Goal: Task Accomplishment & Management: Complete application form

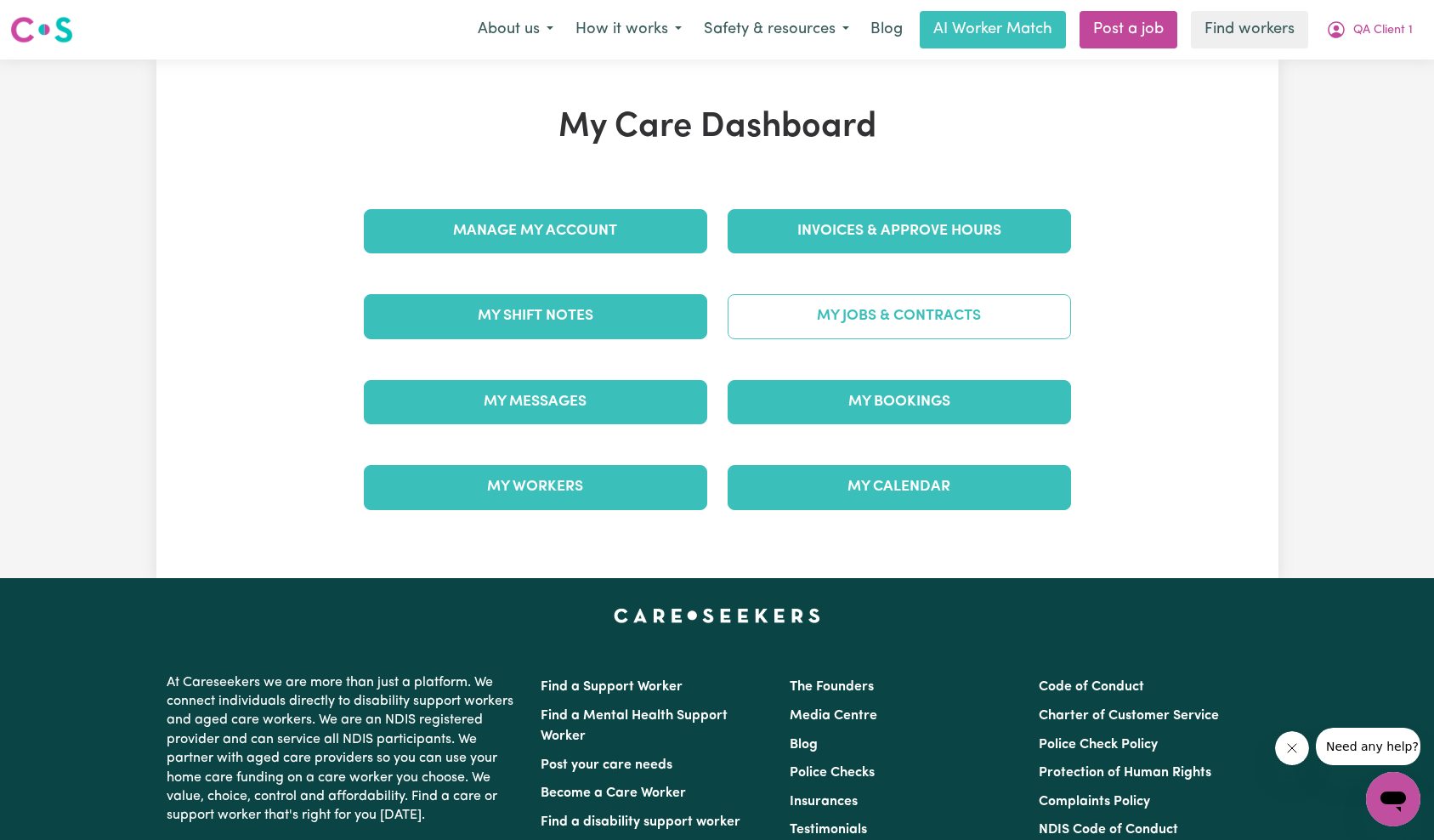
click at [904, 332] on link "My Jobs & Contracts" at bounding box center [900, 316] width 343 height 44
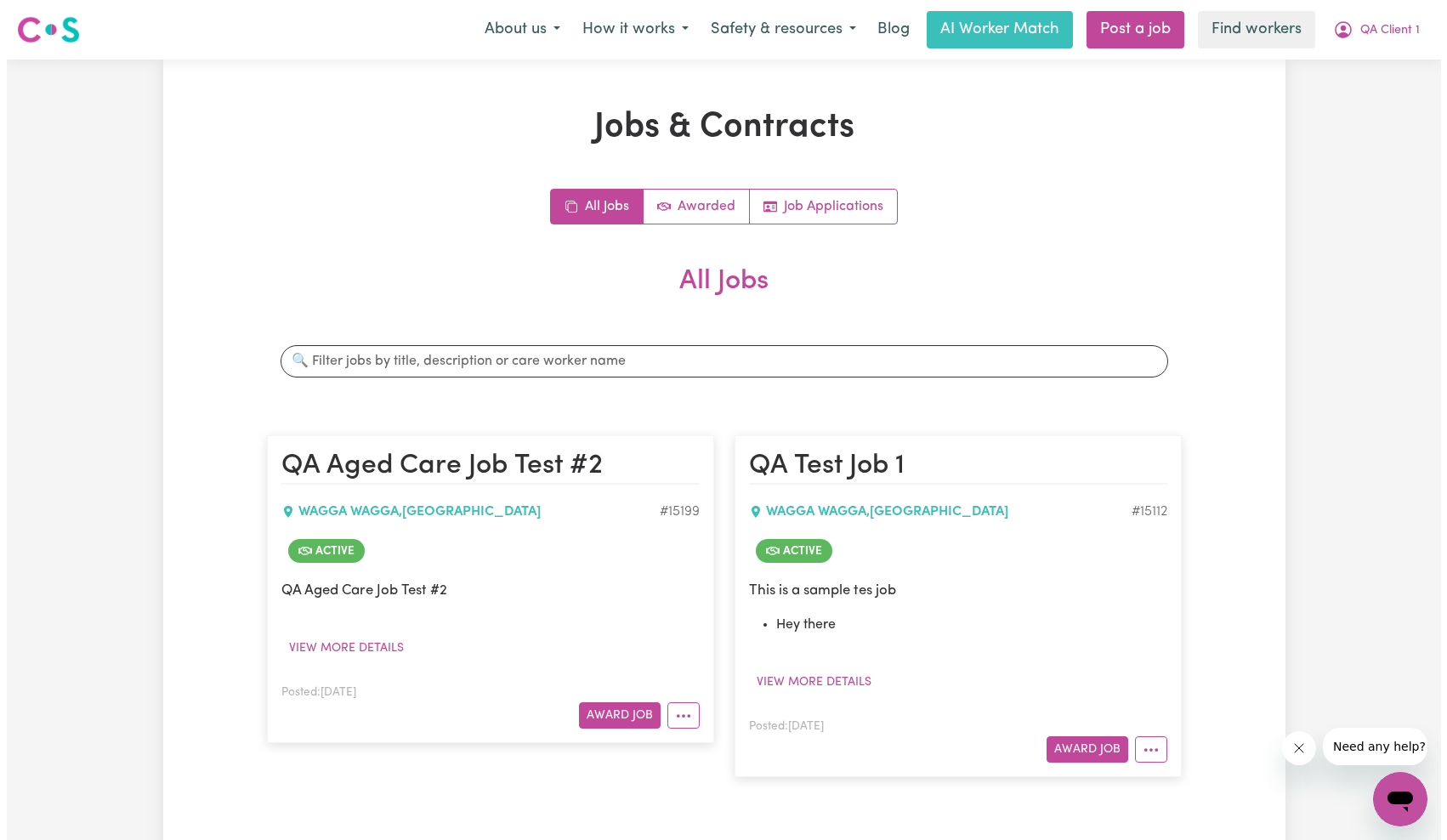
scroll to position [292, 0]
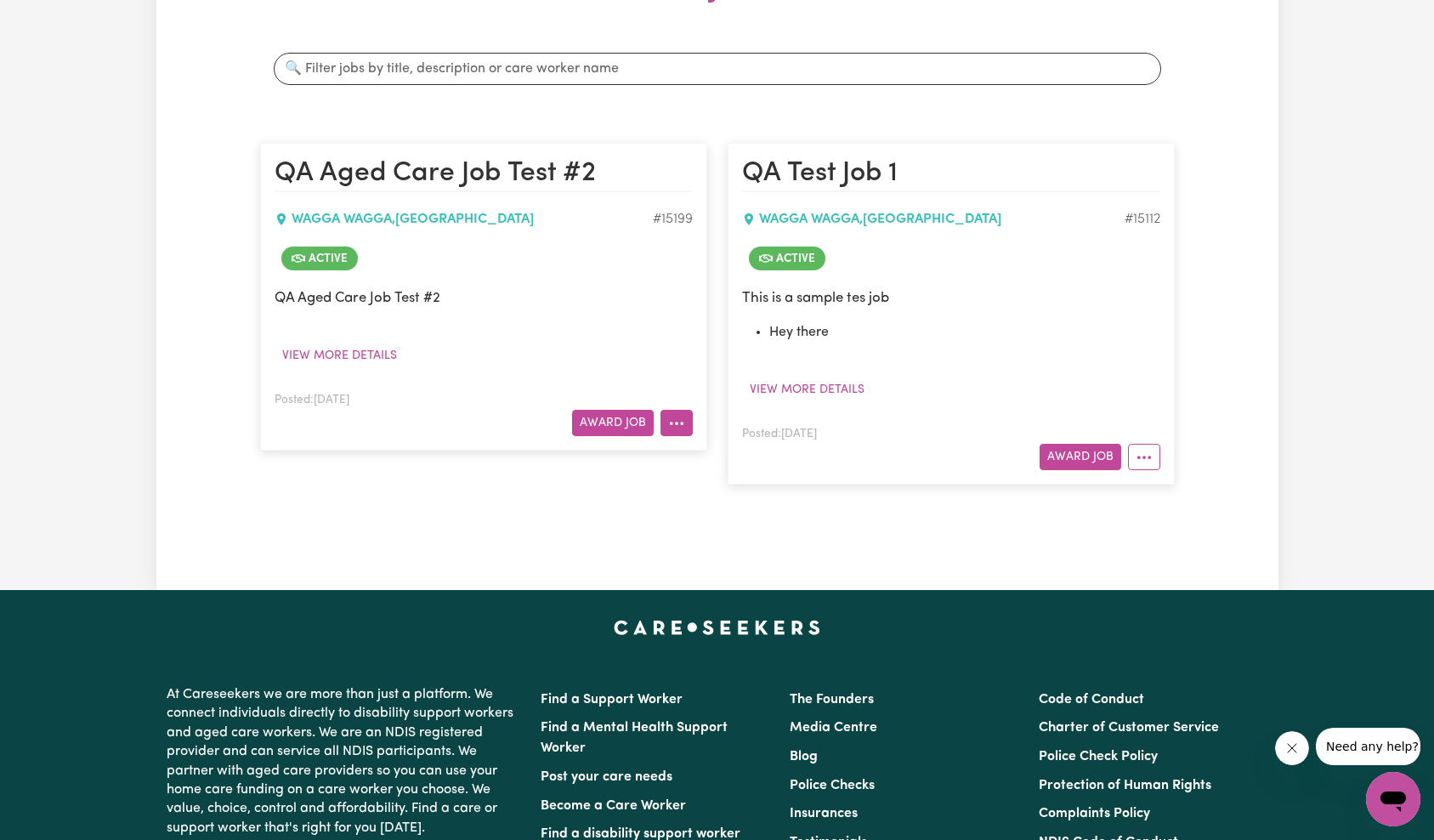
click at [685, 423] on button "More options" at bounding box center [677, 422] width 33 height 26
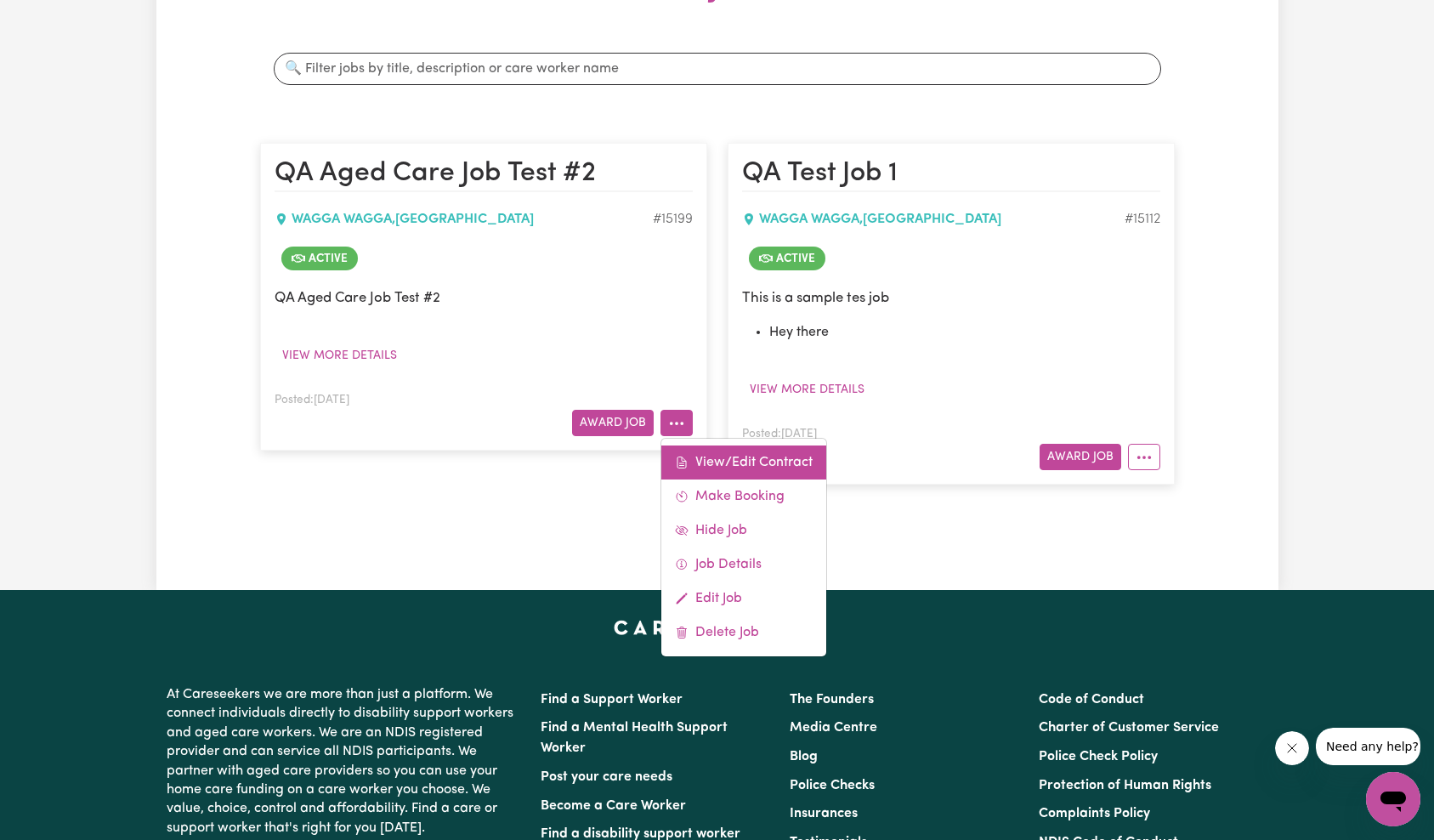
click at [759, 469] on link "View/Edit Contract" at bounding box center [744, 462] width 165 height 34
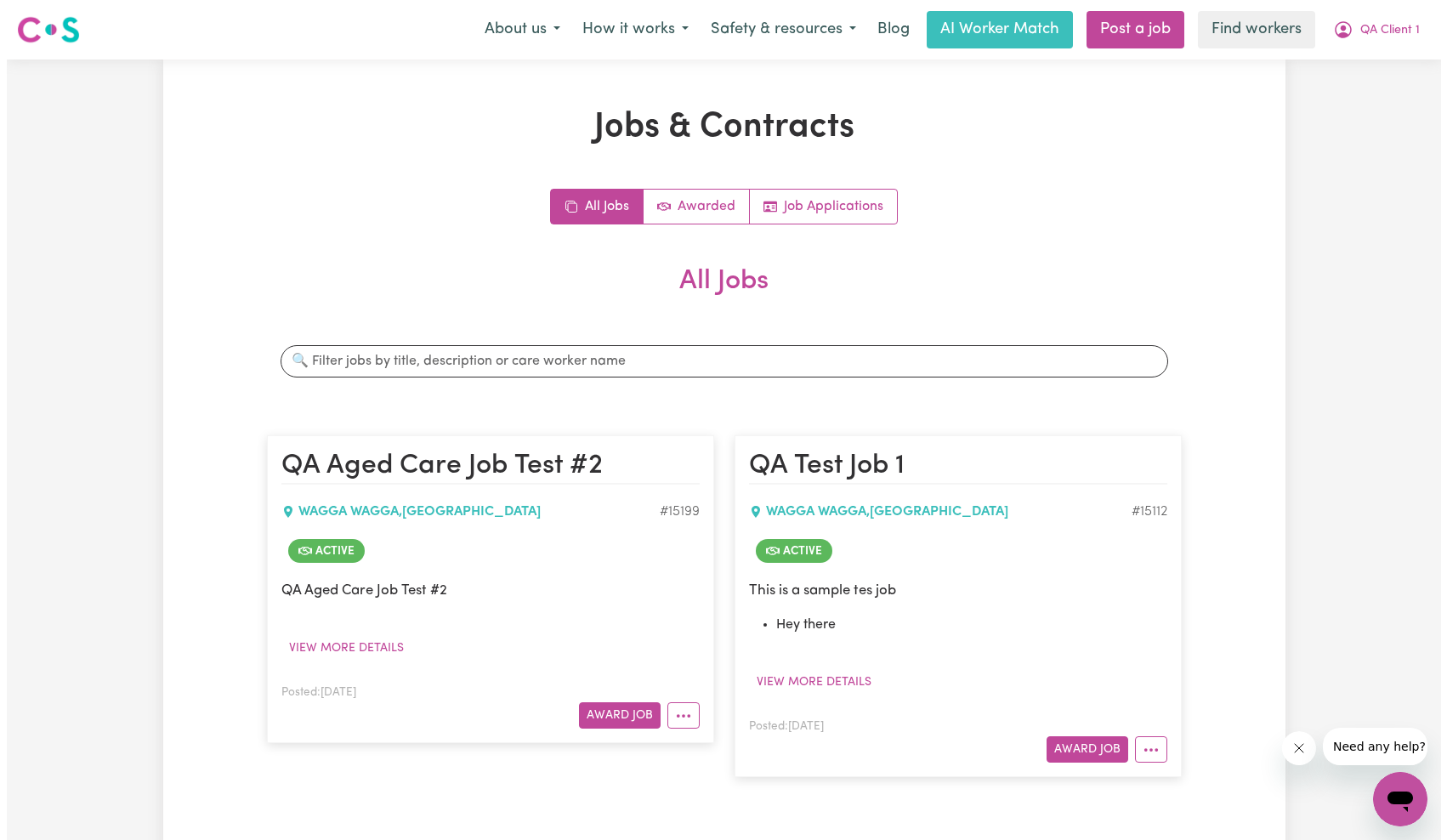
scroll to position [262, 0]
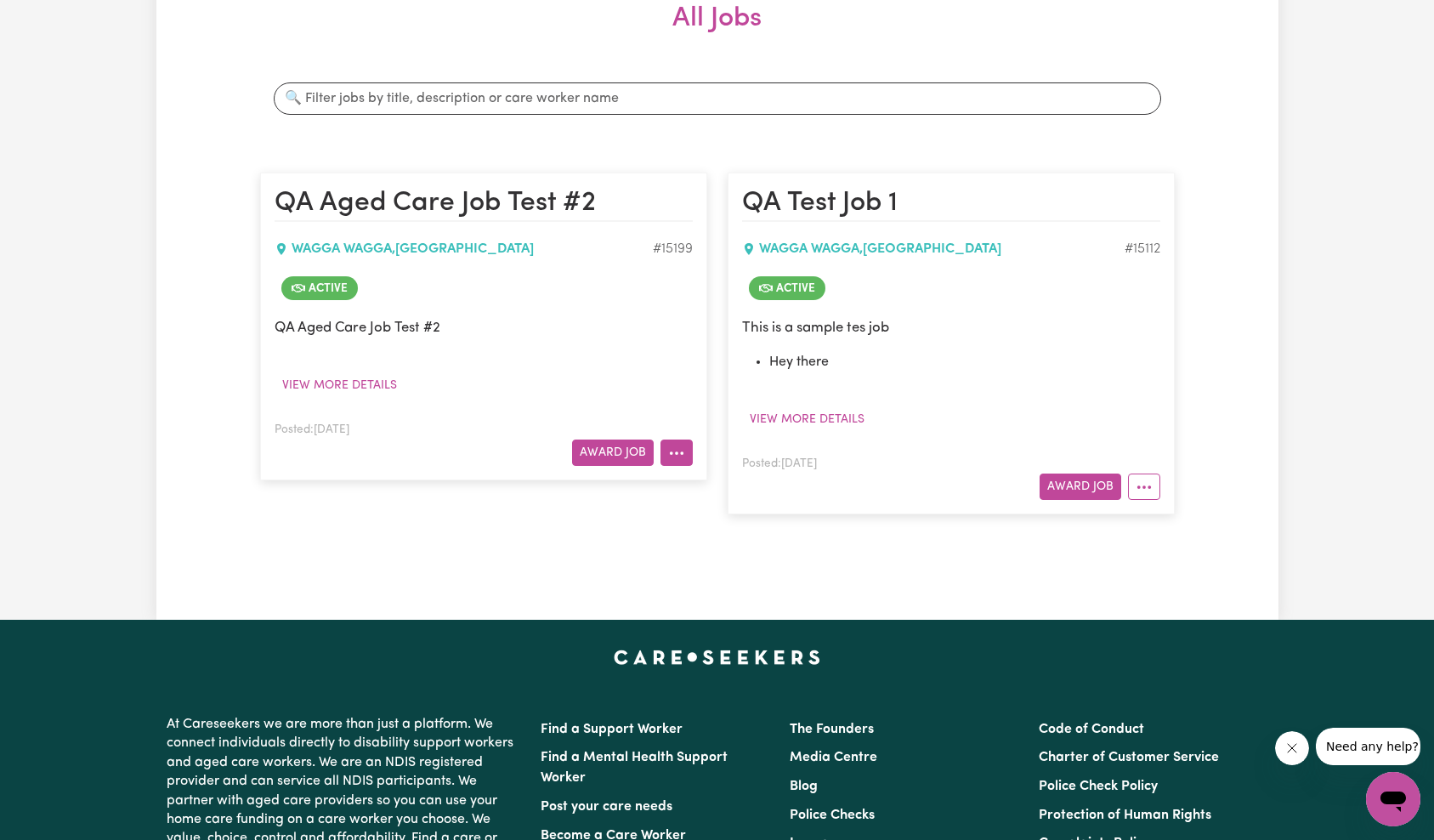
click at [673, 447] on icon "More options" at bounding box center [677, 453] width 17 height 17
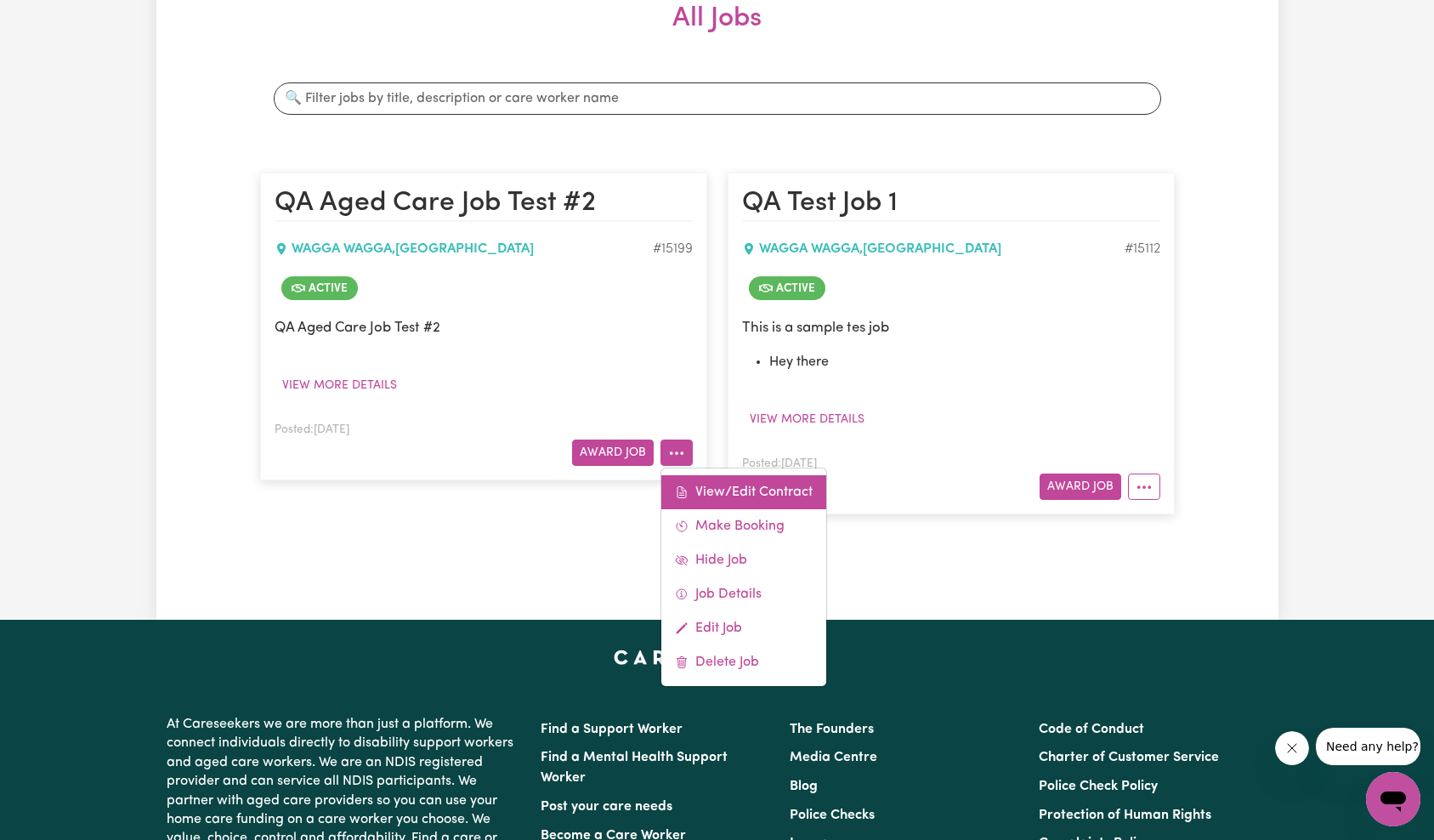
click at [705, 478] on link "View/Edit Contract" at bounding box center [744, 492] width 165 height 34
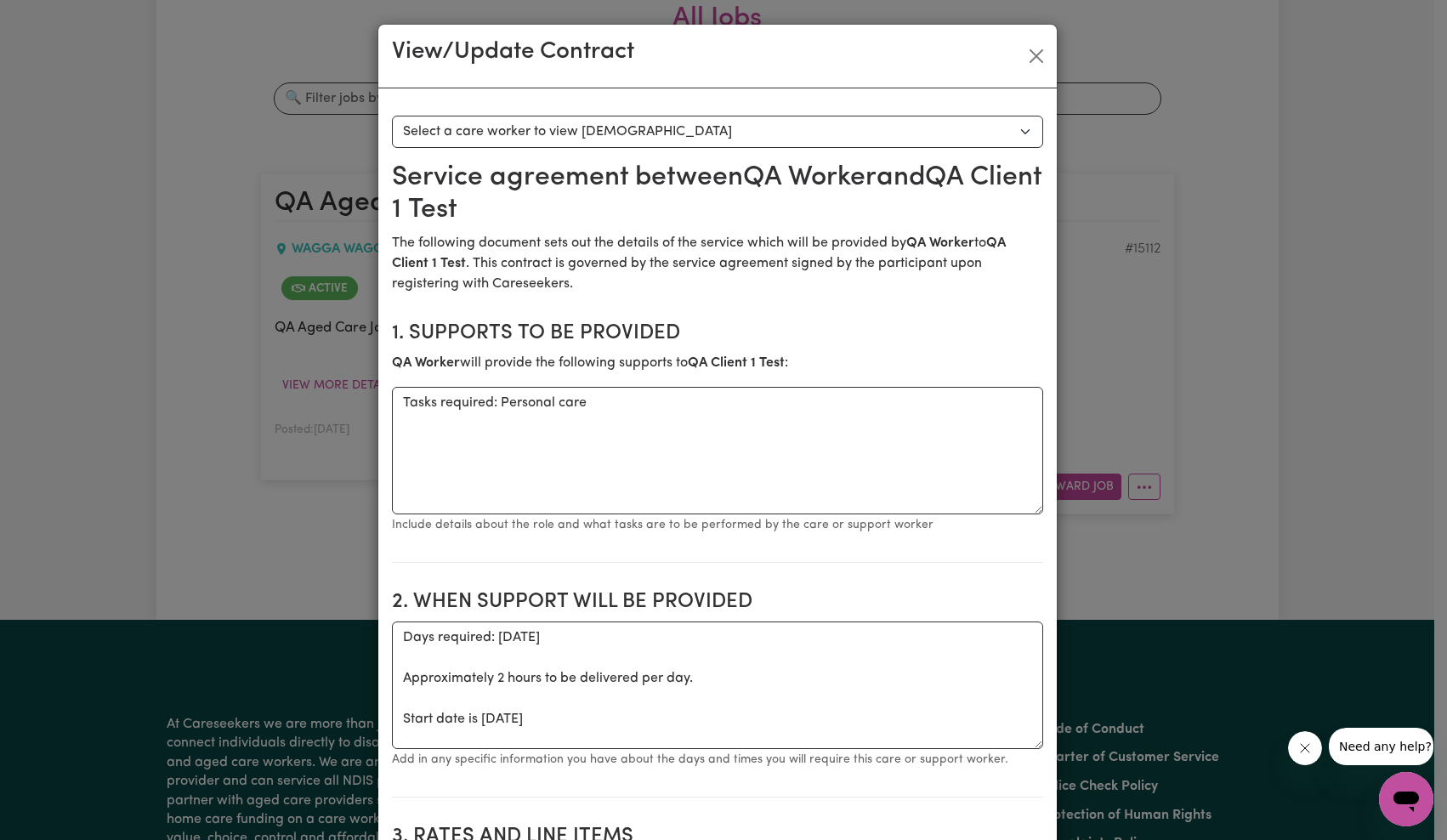
click at [676, 146] on div "Select a contract to view Select a care worker to view [DEMOGRAPHIC_DATA] #1066…" at bounding box center [717, 132] width 651 height 33
click at [686, 133] on select "Select a care worker to view [DEMOGRAPHIC_DATA] #10666 - QA Worker 1 Test ([DEM…" at bounding box center [717, 132] width 651 height 33
select select "10278"
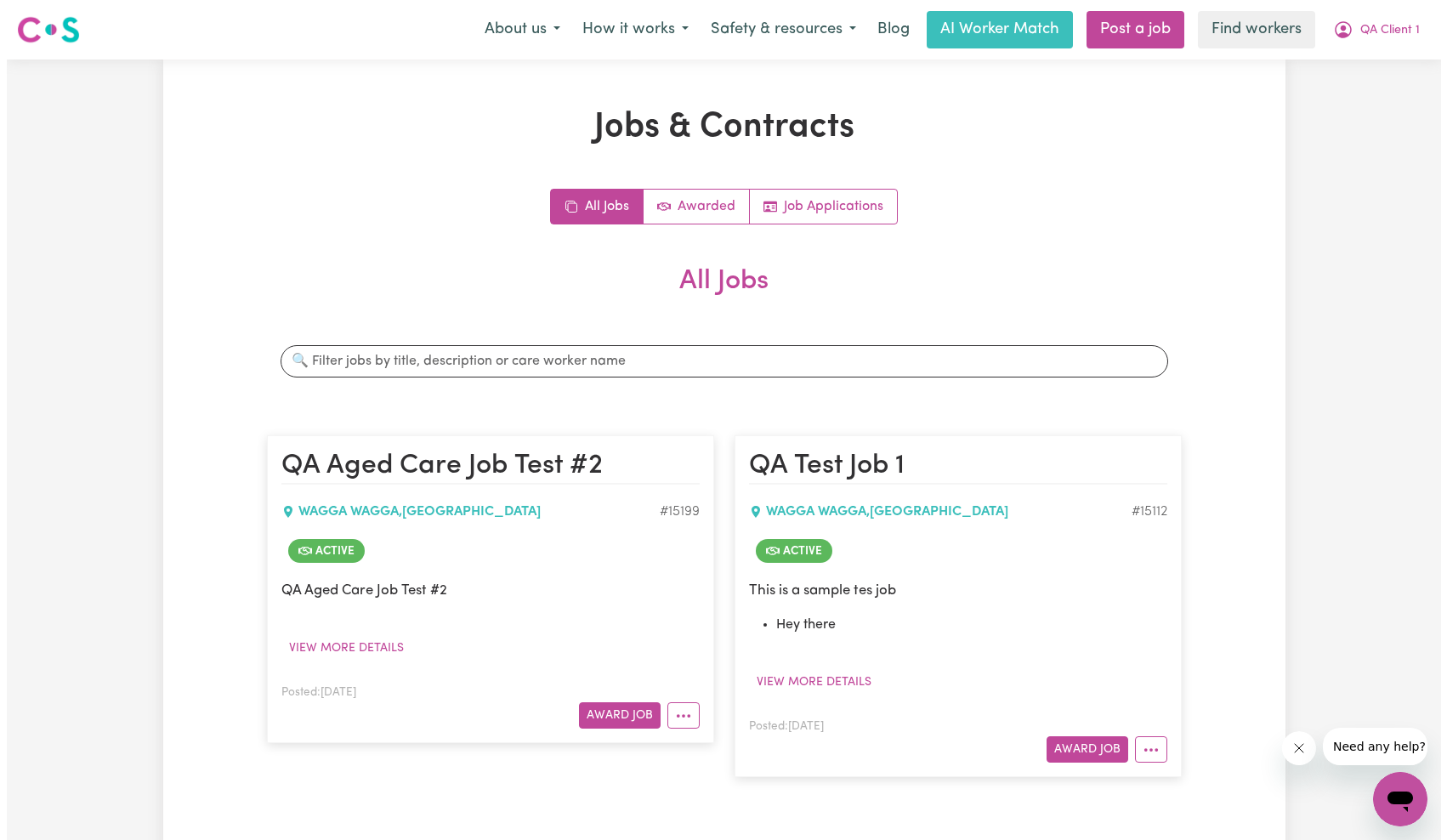
scroll to position [176, 0]
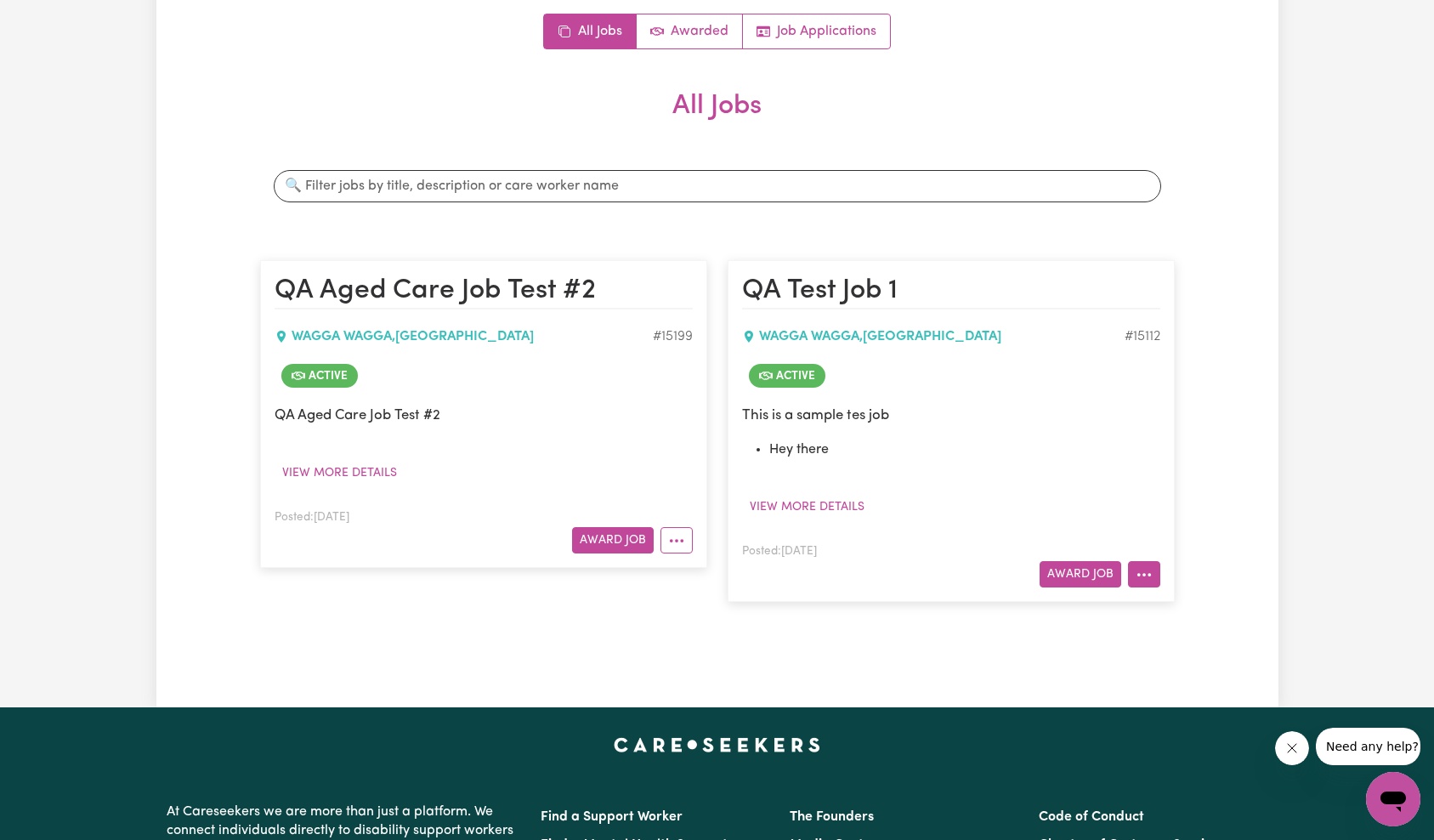
click at [1133, 588] on article "QA Test Job 1 WAGGA [GEOGRAPHIC_DATA] , [GEOGRAPHIC_DATA] # 15112 Active This i…" at bounding box center [952, 431] width 447 height 341
click at [1143, 581] on icon "More options" at bounding box center [1145, 575] width 17 height 17
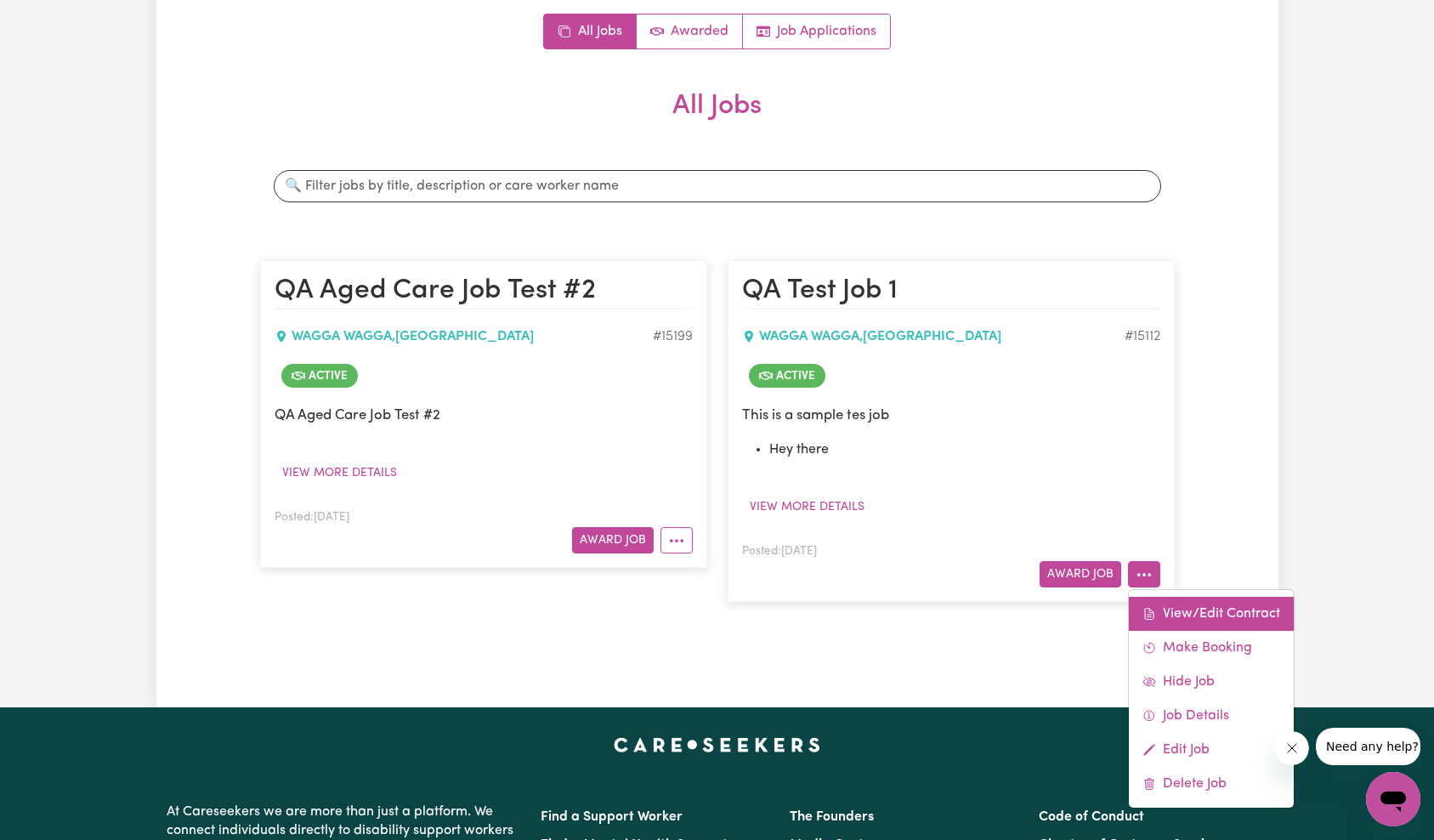
click at [1180, 607] on link "View/Edit Contract" at bounding box center [1211, 613] width 165 height 34
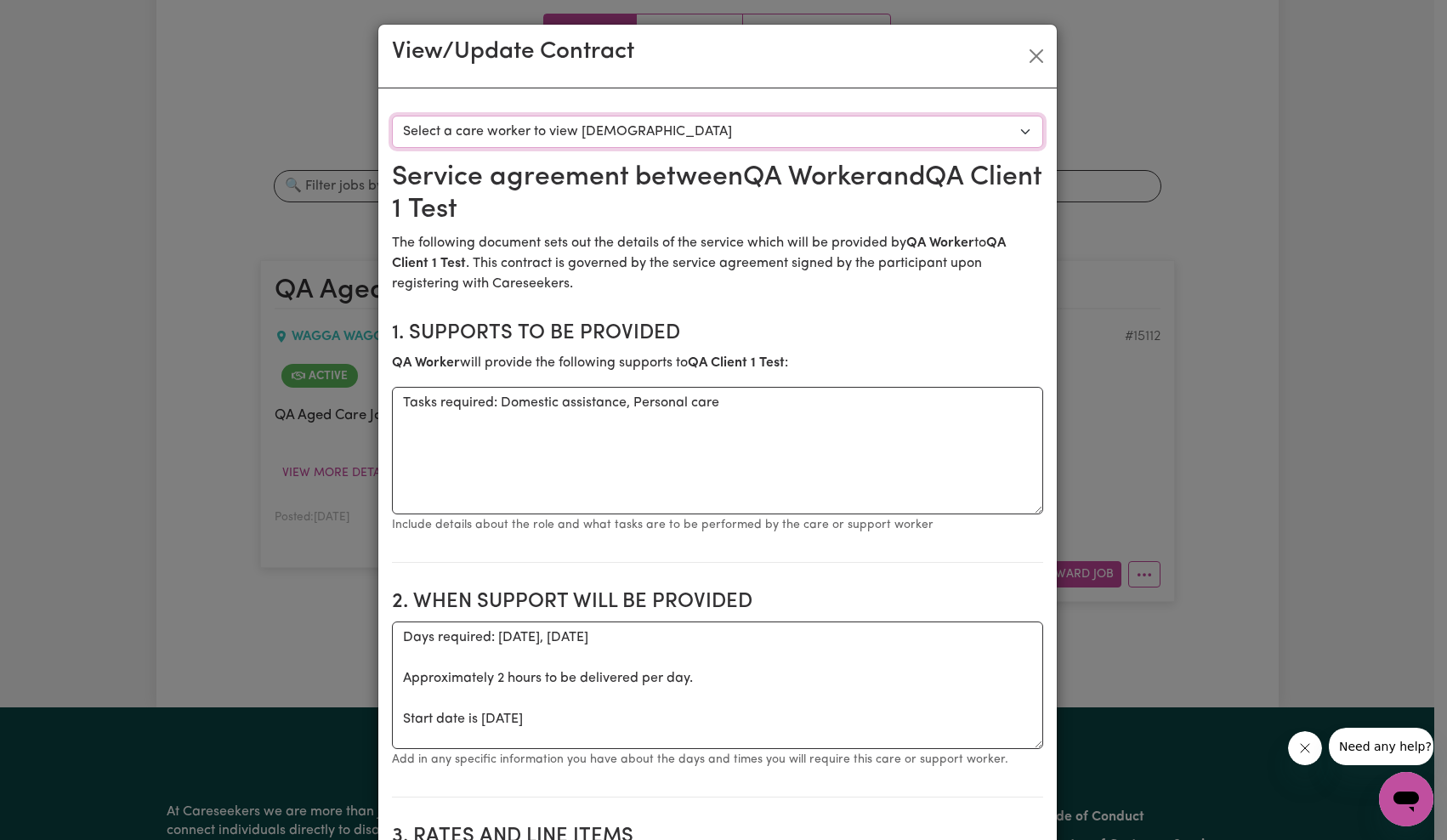
click at [723, 143] on select "Select a care worker to view [DEMOGRAPHIC_DATA] #10623 - QA Worker 1 Test ([DEM…" at bounding box center [717, 132] width 651 height 33
select select "10235"
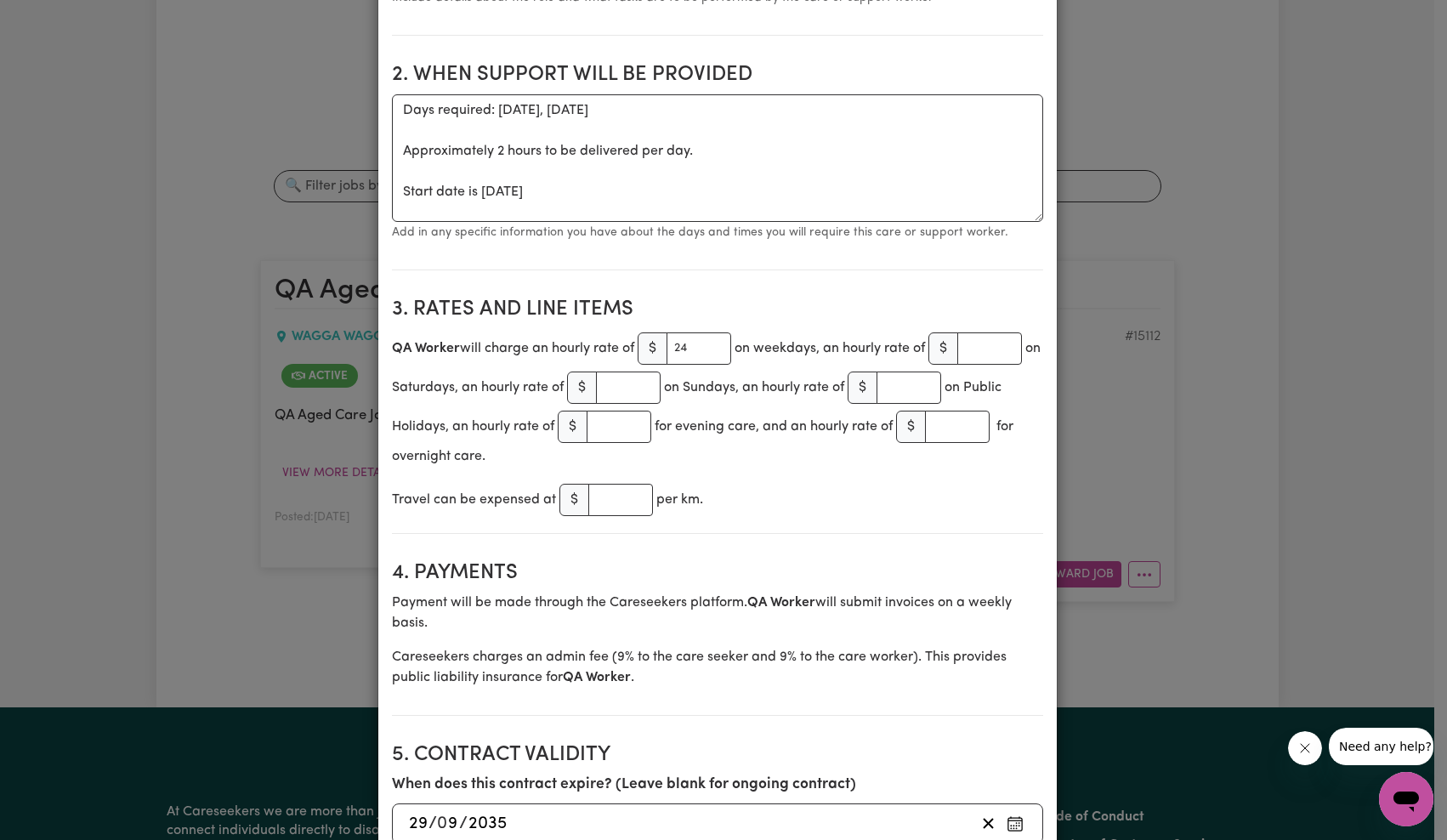
scroll to position [0, 0]
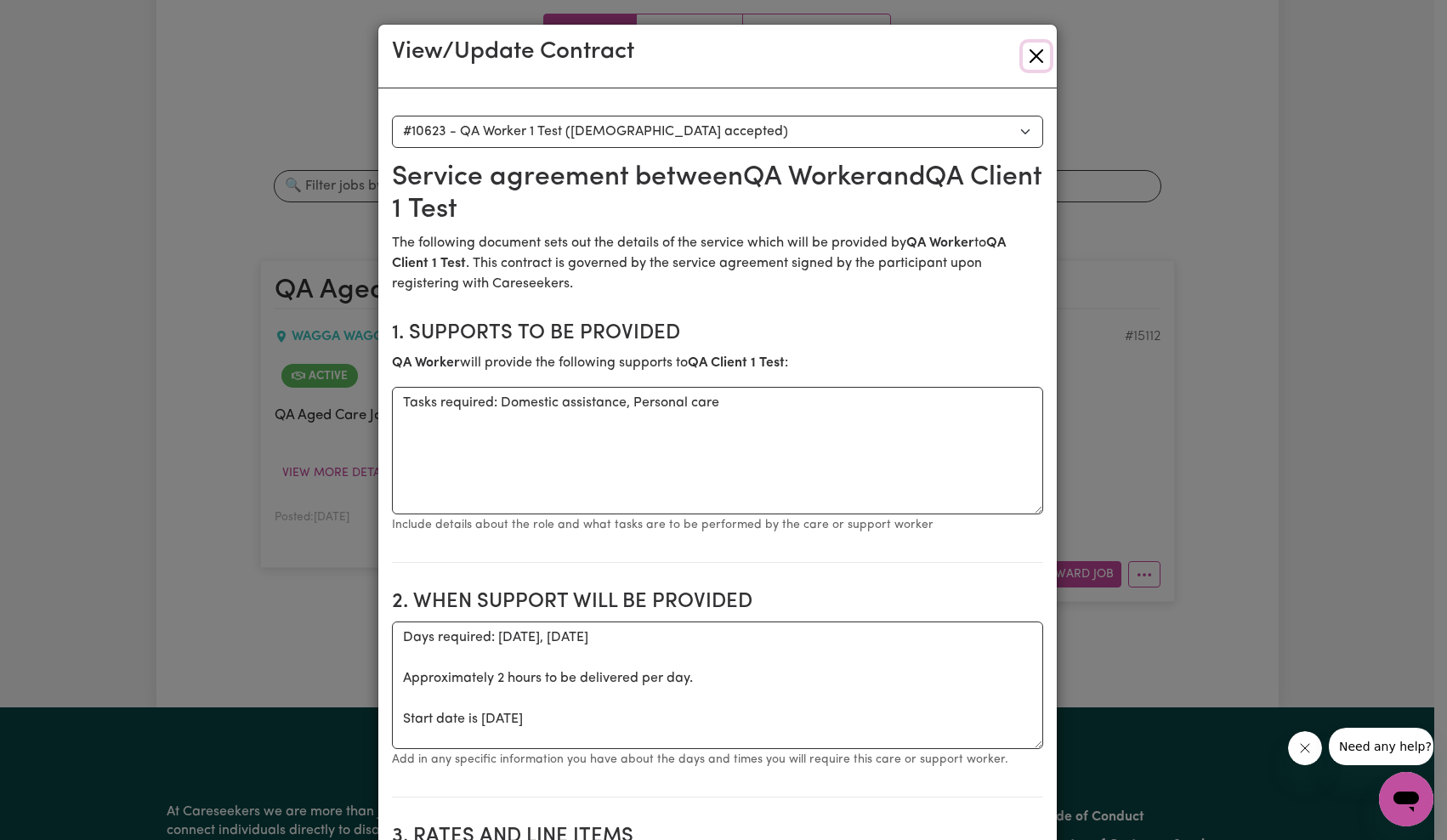
click at [1032, 53] on button "Close" at bounding box center [1037, 56] width 27 height 27
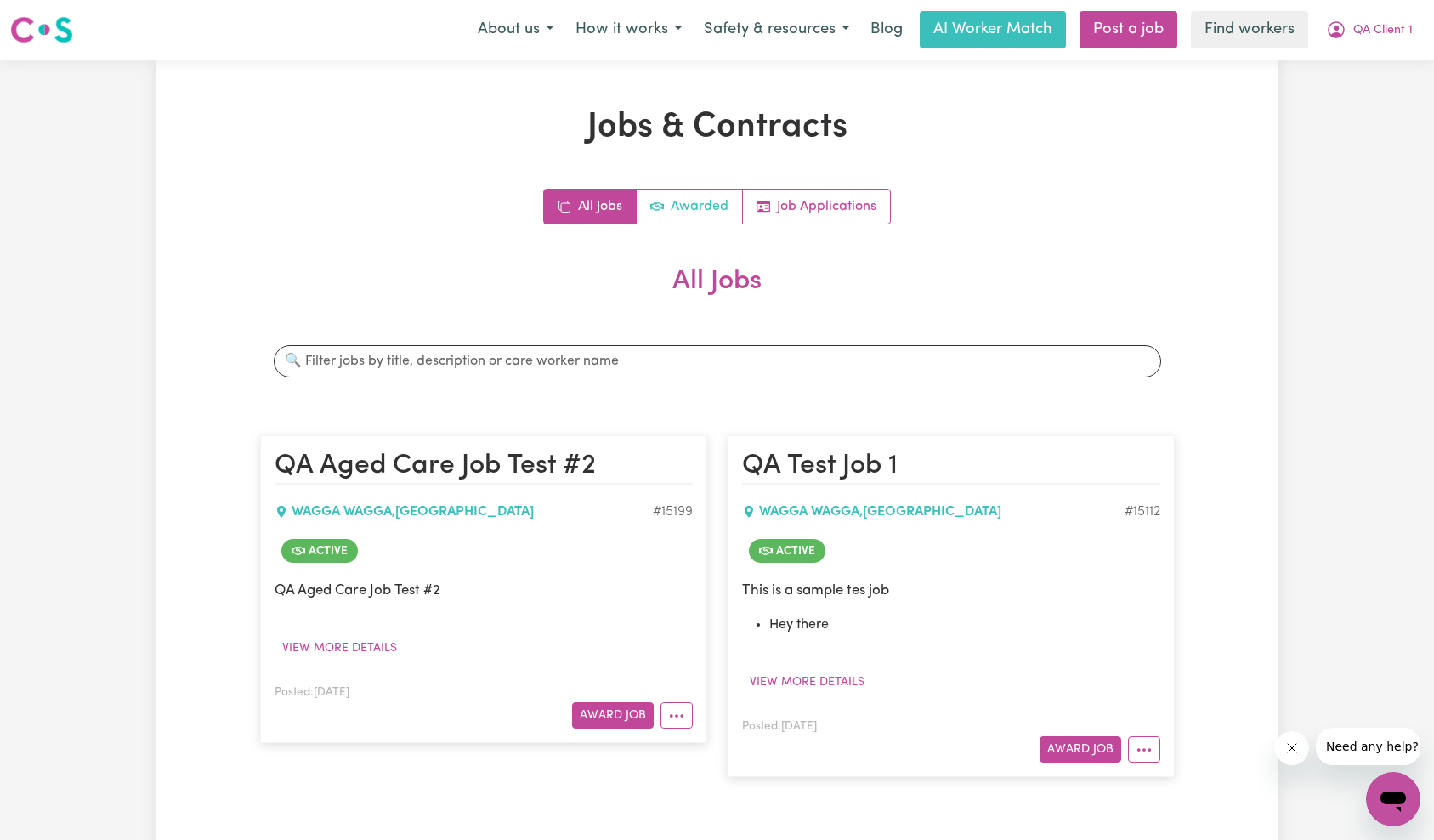
click at [705, 212] on link "Awarded" at bounding box center [690, 206] width 106 height 34
click at [545, 204] on link "All Jobs" at bounding box center [590, 206] width 93 height 34
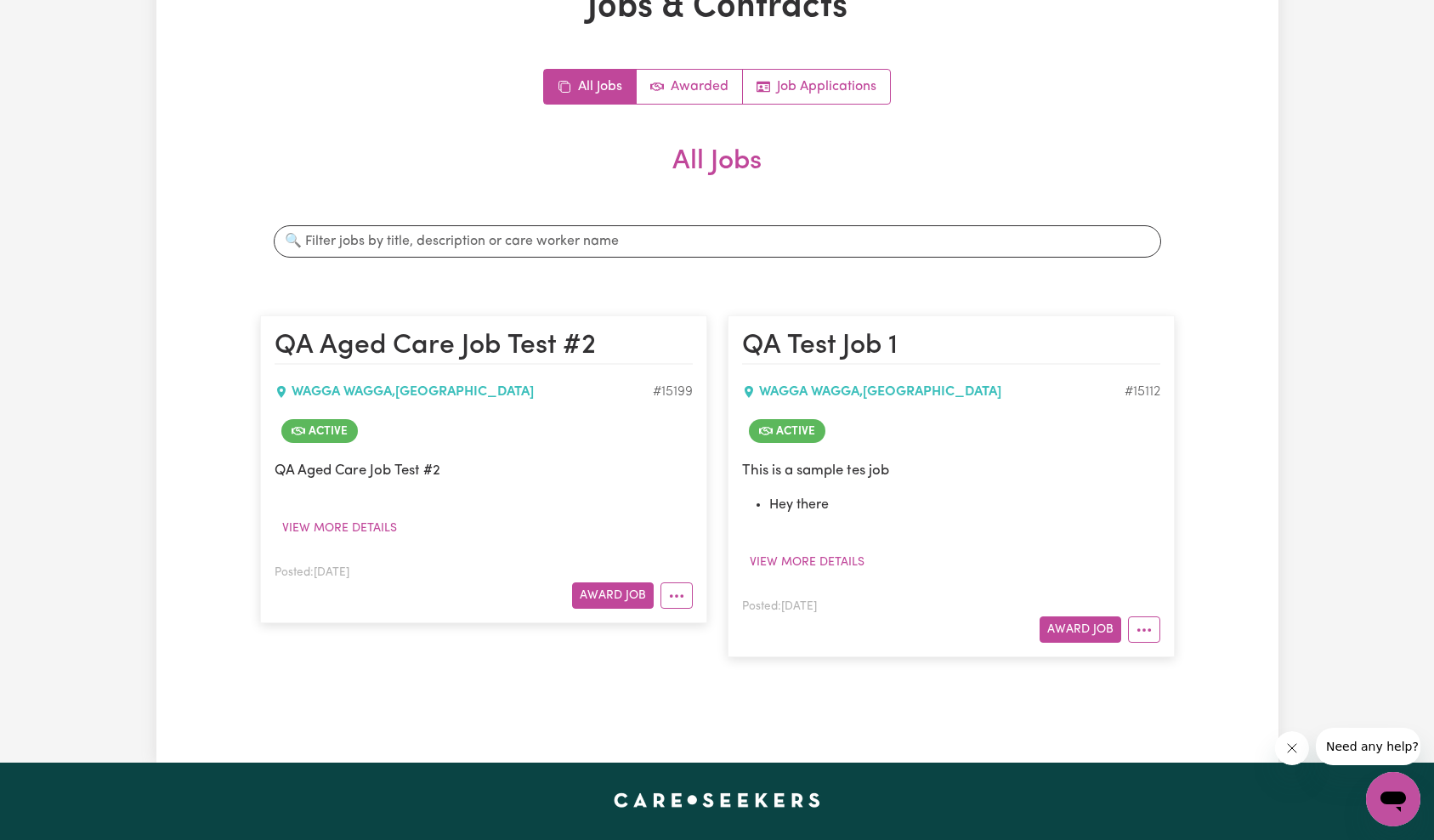
scroll to position [207, 0]
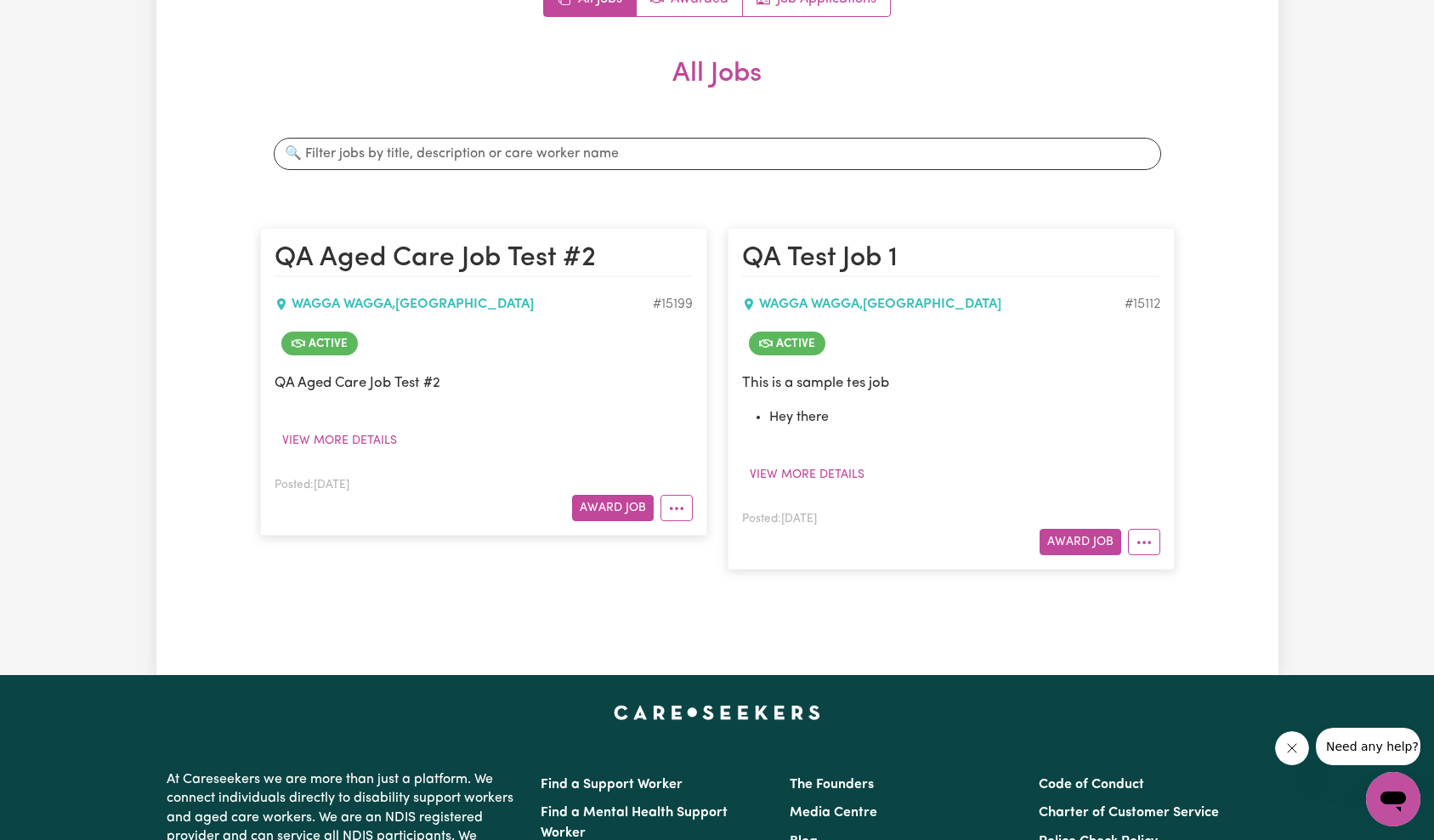
click at [798, 456] on div "This is a sample tes job Hey there View more details" at bounding box center [952, 430] width 419 height 116
click at [802, 473] on button "View more details" at bounding box center [807, 474] width 130 height 26
click at [377, 434] on button "View more details" at bounding box center [339, 440] width 130 height 26
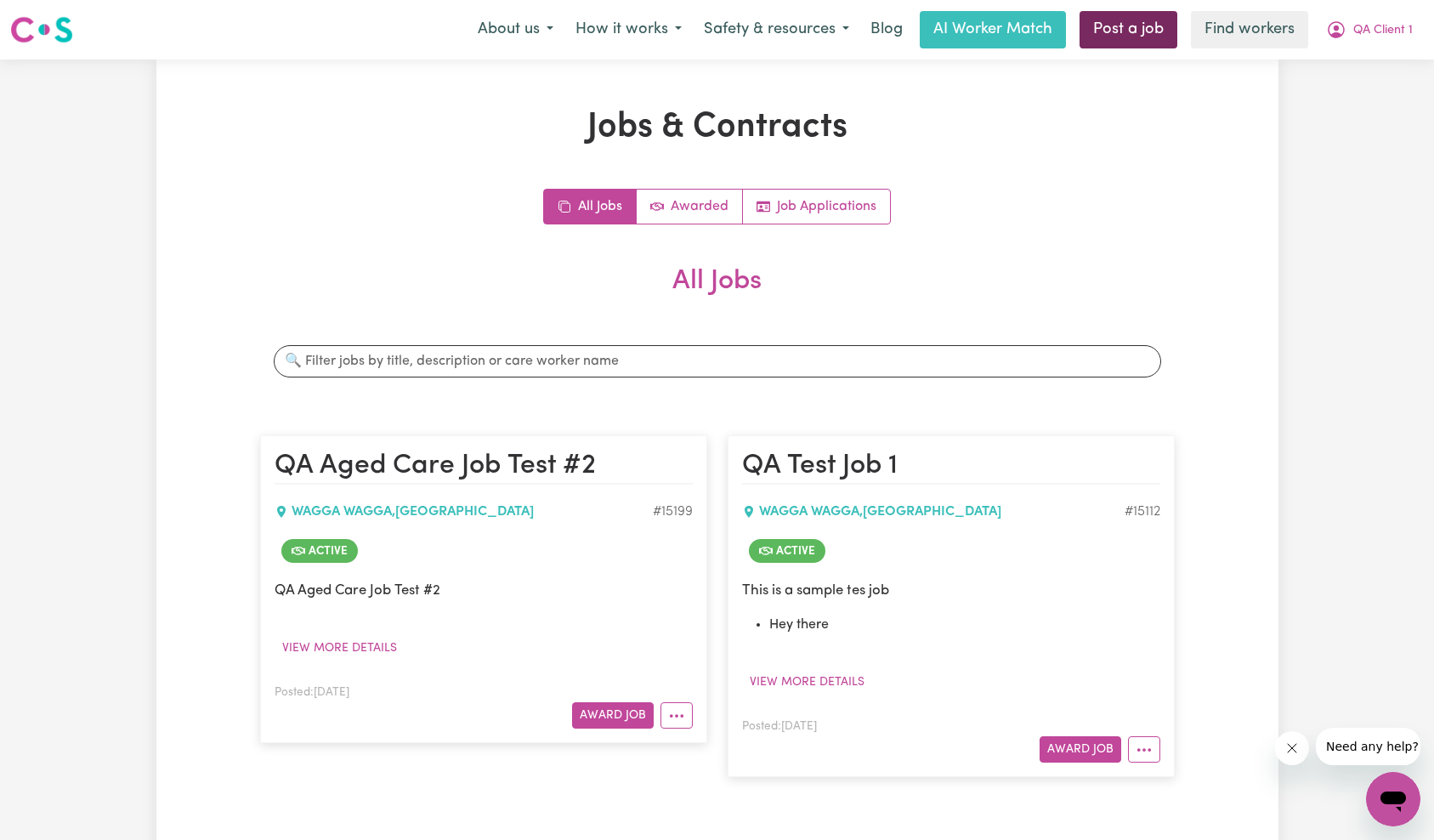
click at [1089, 41] on link "Post a job" at bounding box center [1128, 29] width 97 height 38
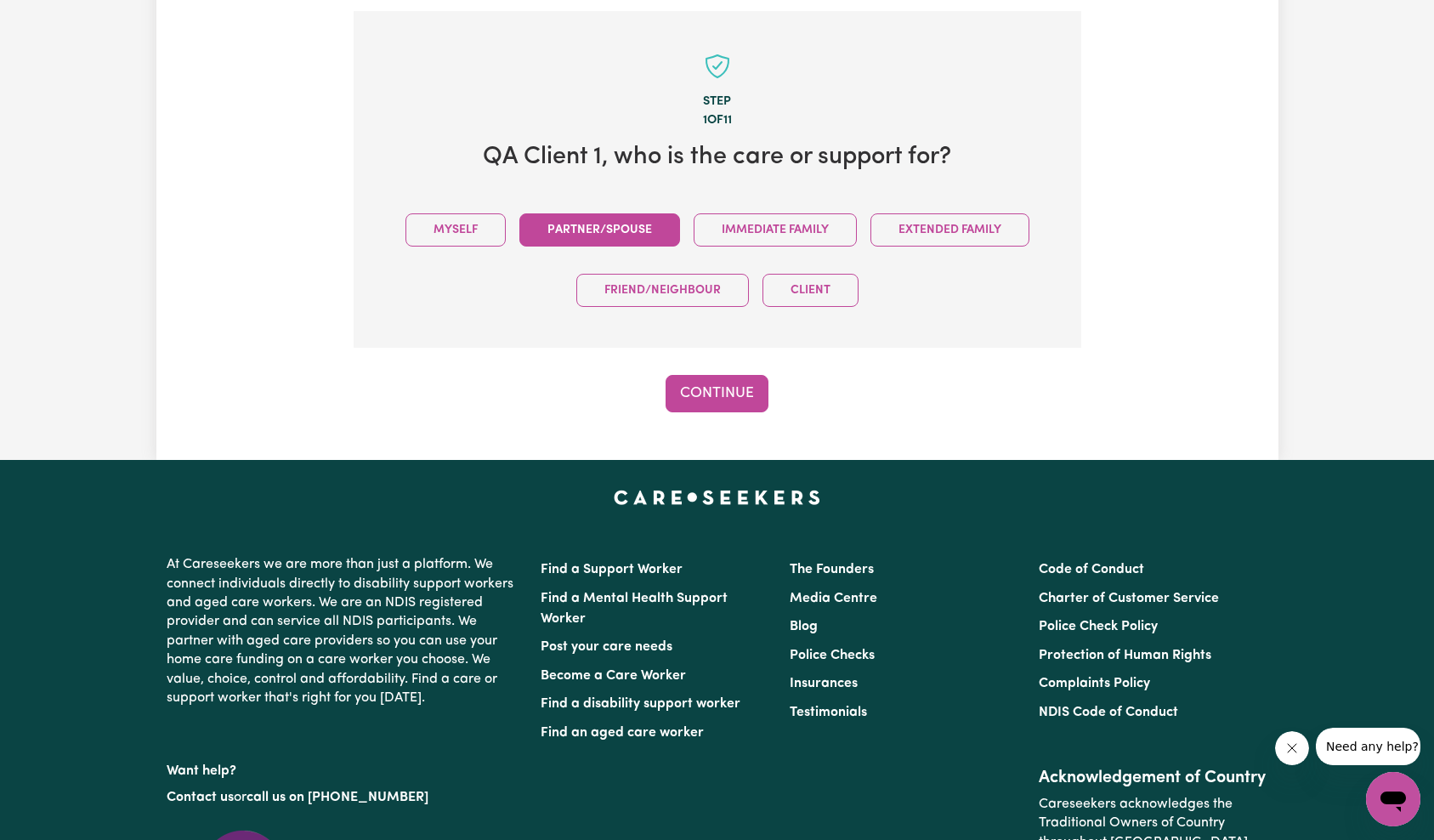
scroll to position [372, 0]
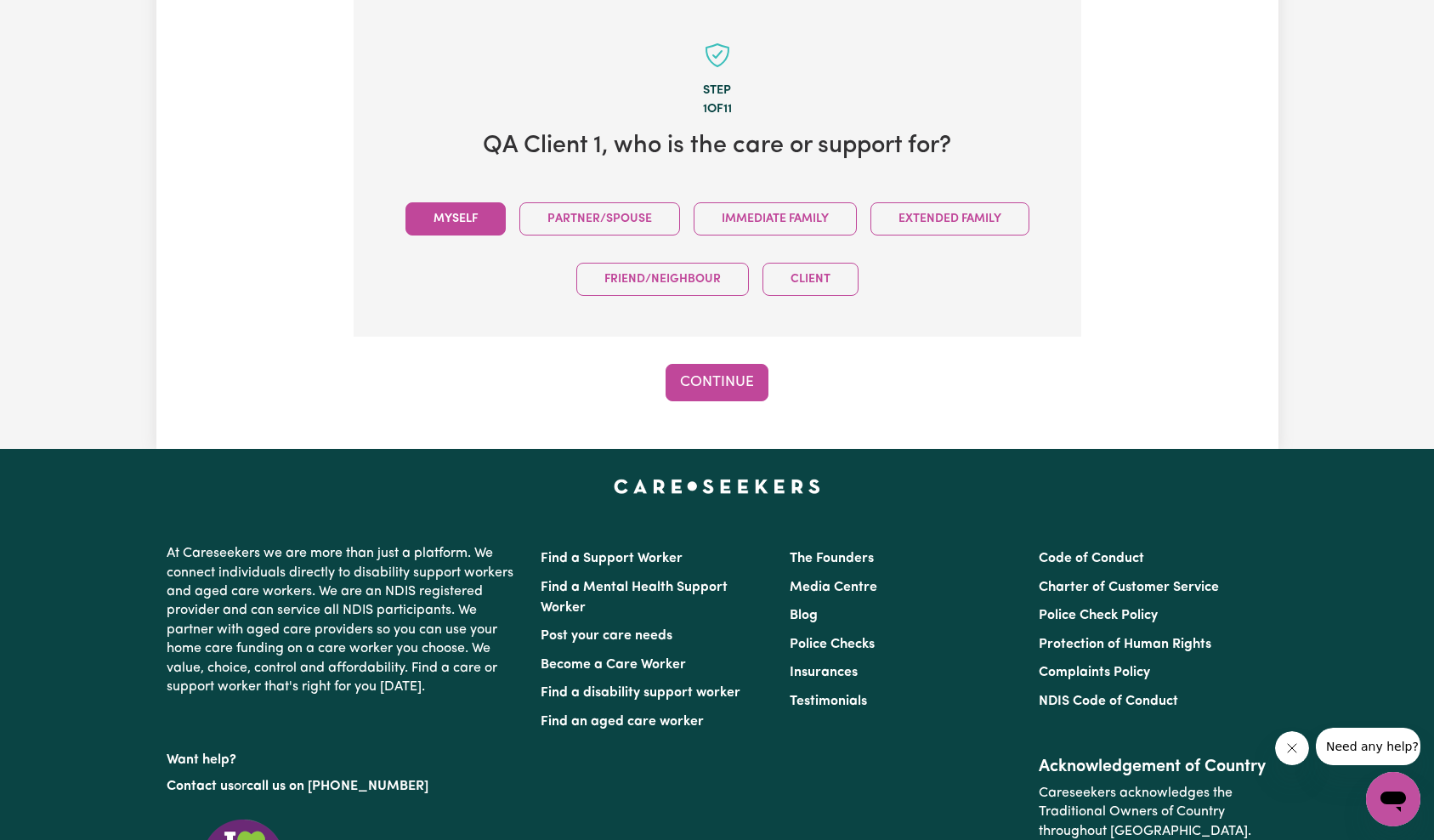
click at [444, 220] on button "Myself" at bounding box center [456, 219] width 100 height 33
click at [705, 364] on button "Continue" at bounding box center [717, 382] width 103 height 38
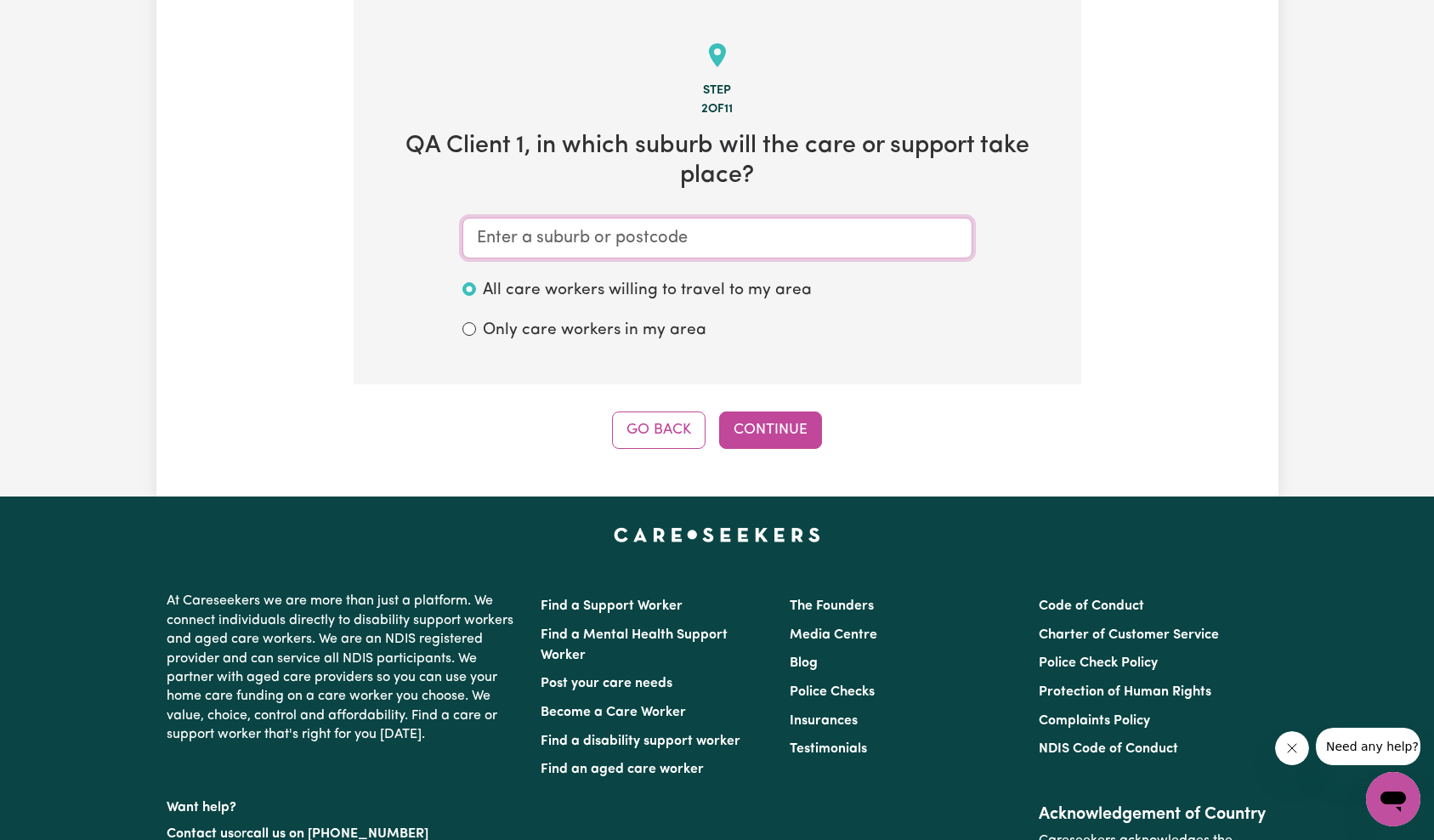
click at [617, 244] on input "text" at bounding box center [717, 238] width 510 height 41
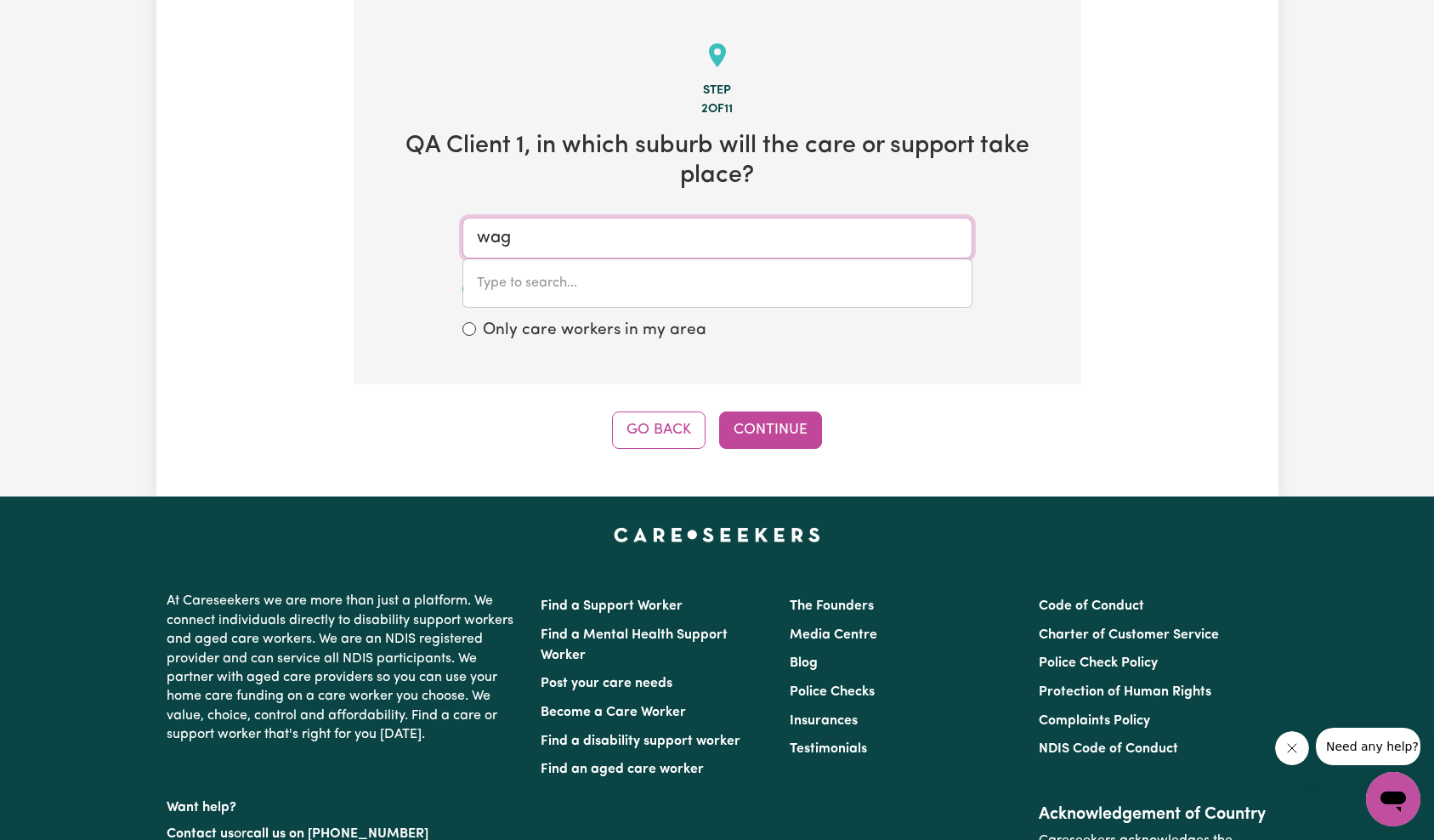
type input "[PERSON_NAME]"
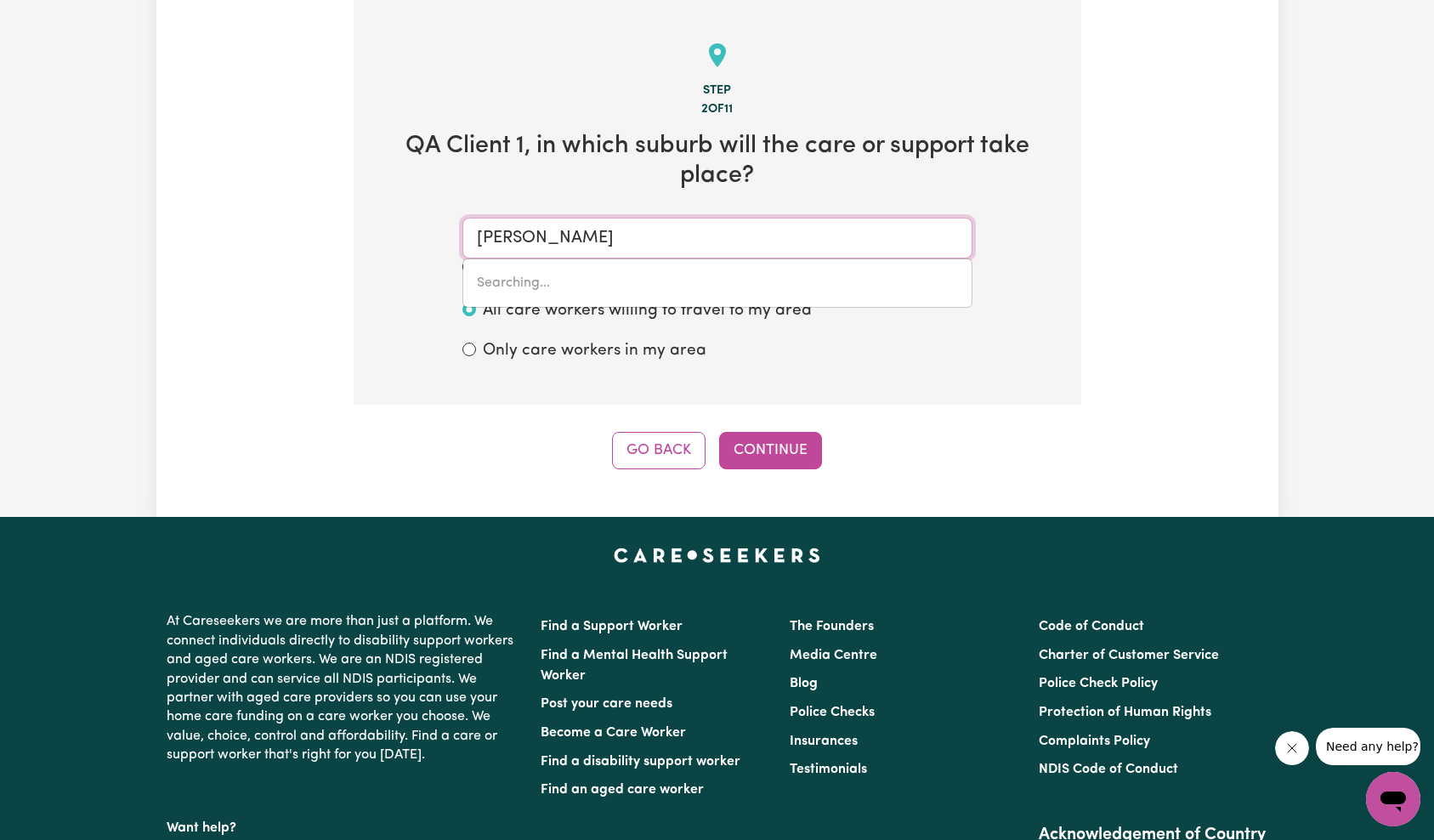
type input "waggA WAGGA, [GEOGRAPHIC_DATA], 2650"
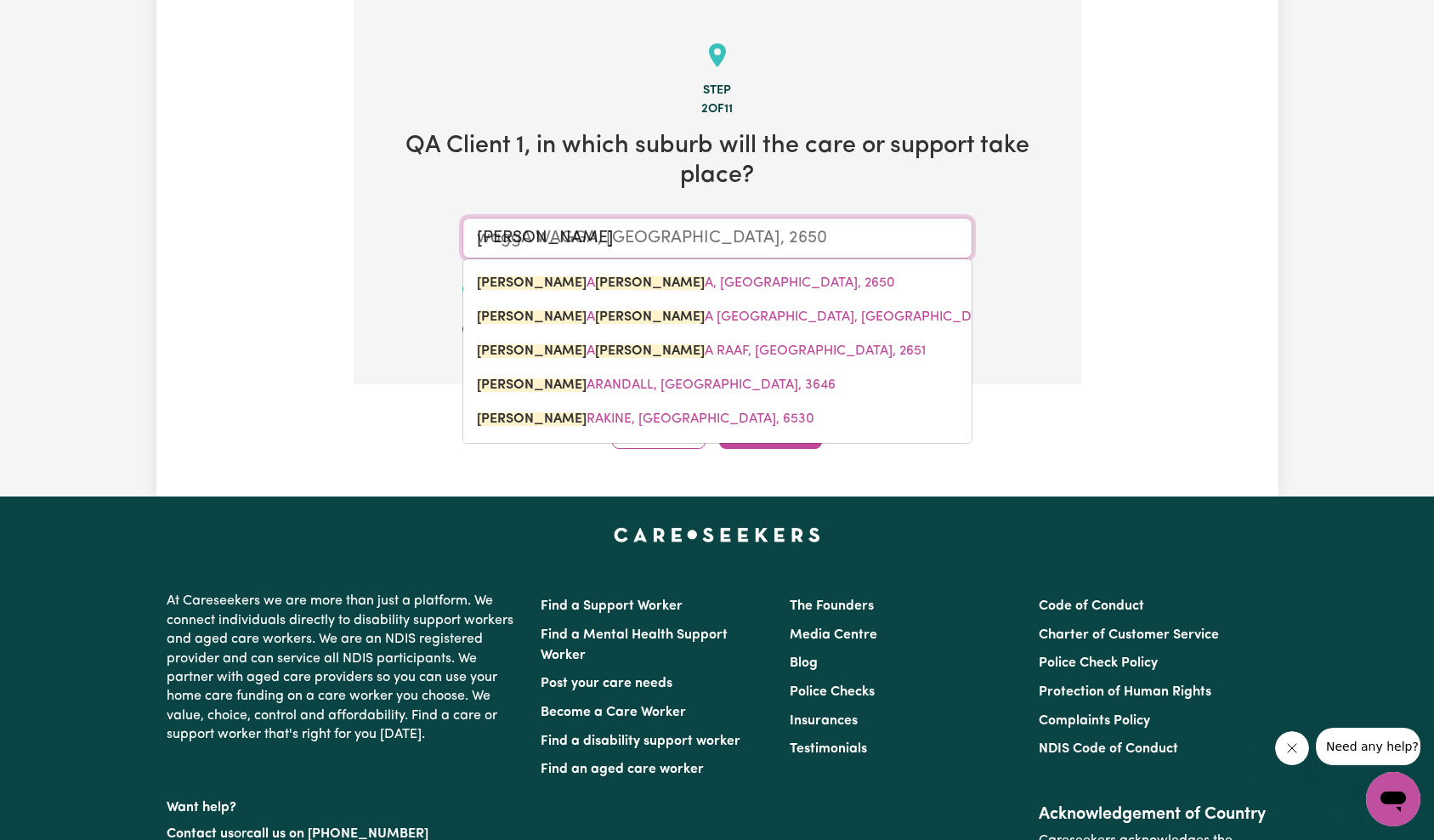
click at [614, 288] on span "[PERSON_NAME] A [PERSON_NAME] A, [GEOGRAPHIC_DATA], 2650" at bounding box center [687, 284] width 419 height 14
type input "WAGGA WAGGA, [GEOGRAPHIC_DATA], 2650"
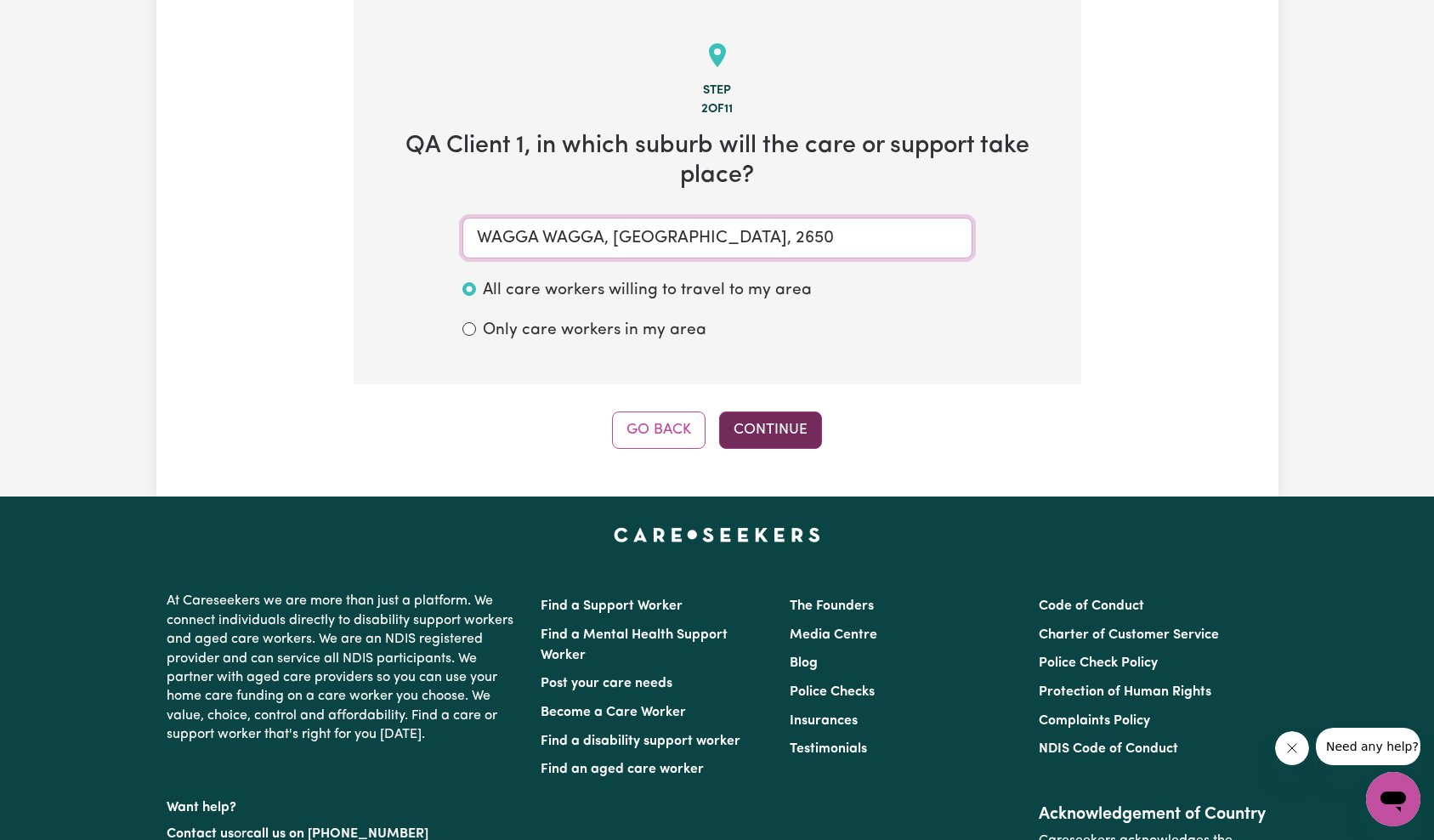
type input "WAGGA WAGGA, [GEOGRAPHIC_DATA], 2650"
click at [750, 413] on div "Step 2 of 11 QA Client 1 , in which suburb will the care or support take place?…" at bounding box center [717, 224] width 728 height 448
click at [759, 417] on button "Continue" at bounding box center [771, 430] width 103 height 38
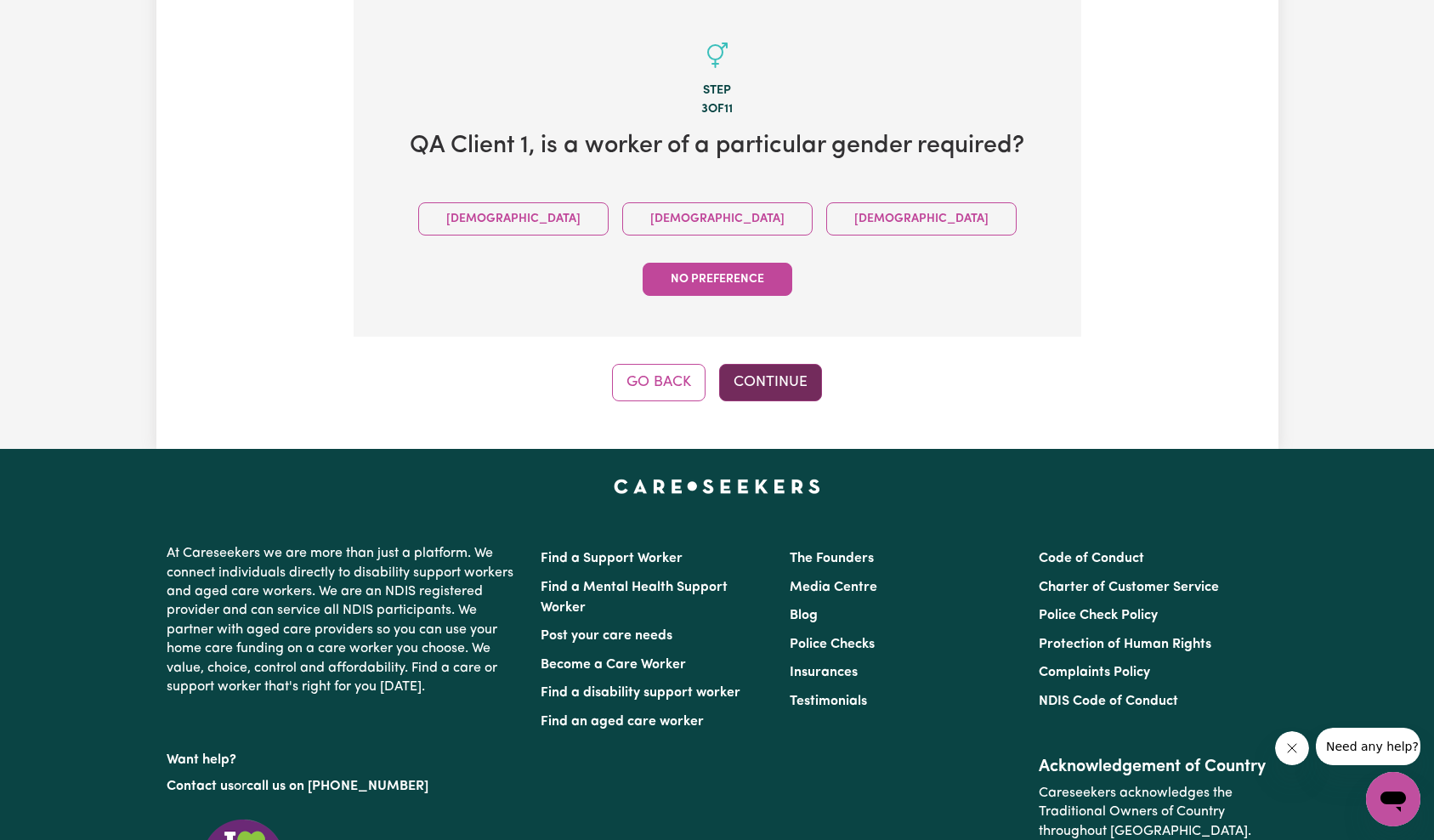
click at [784, 364] on button "Continue" at bounding box center [771, 382] width 103 height 38
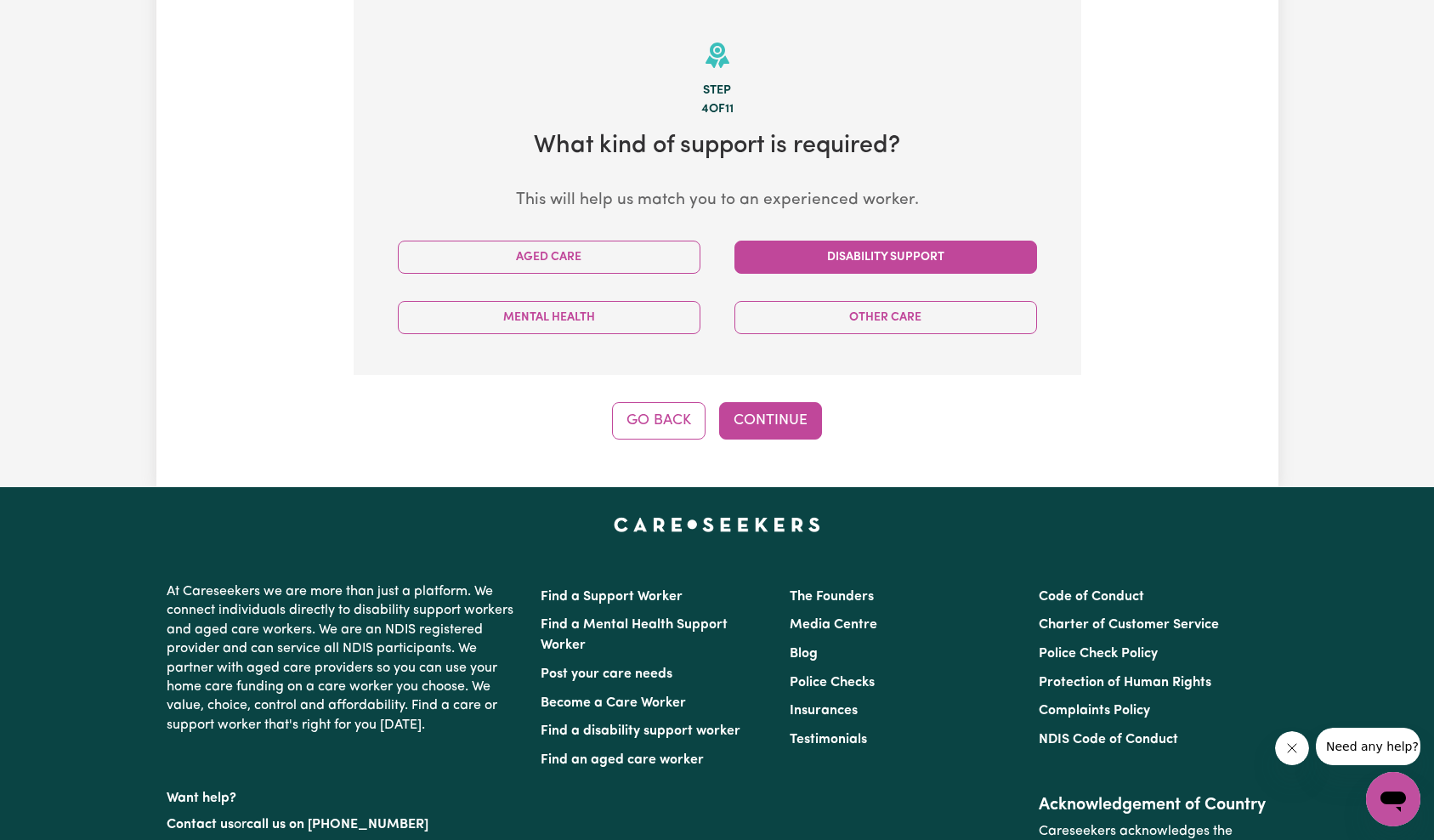
click at [867, 249] on button "Disability Support" at bounding box center [886, 257] width 303 height 33
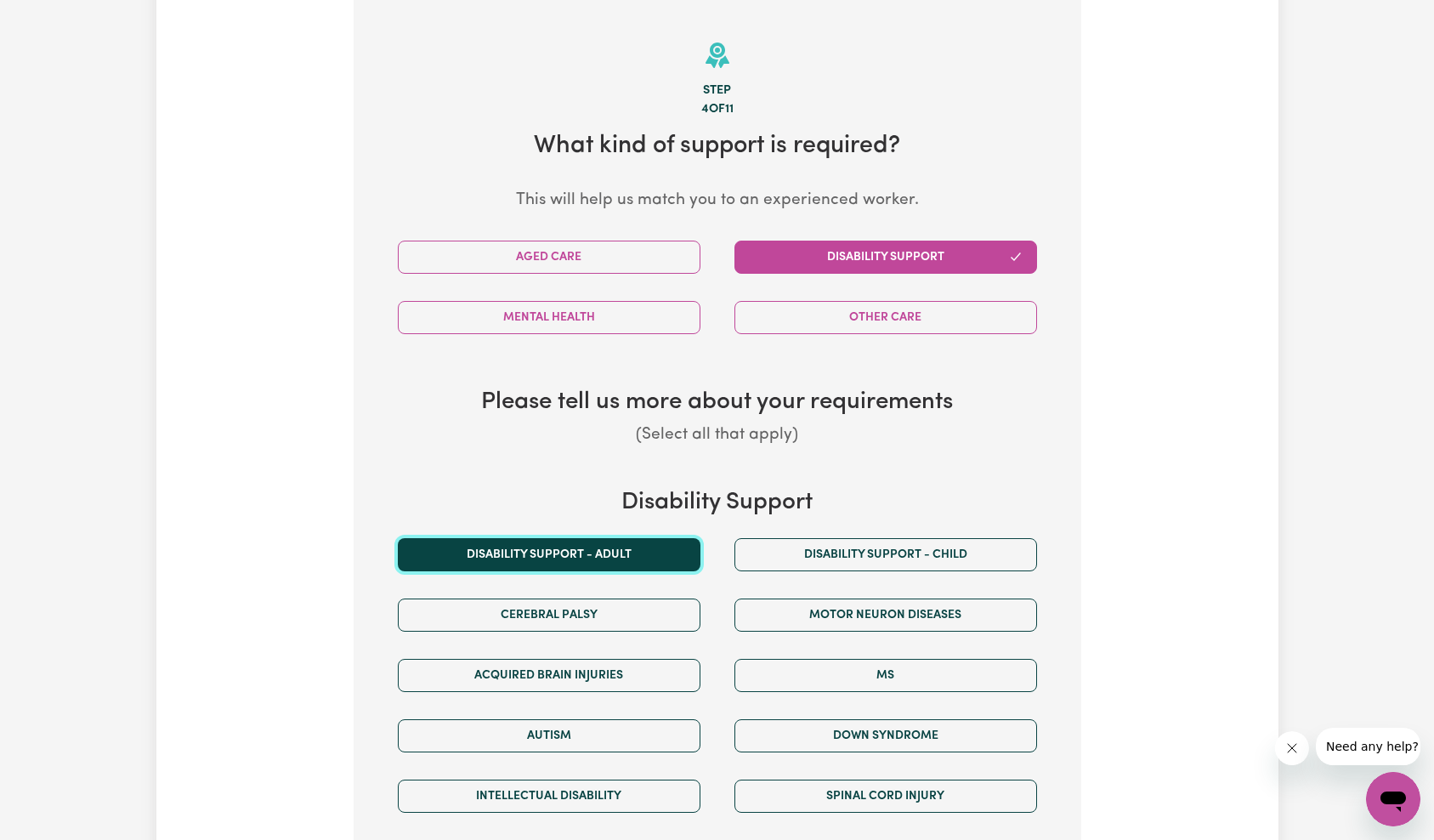
click at [571, 550] on button "Disability support - Adult" at bounding box center [550, 555] width 303 height 33
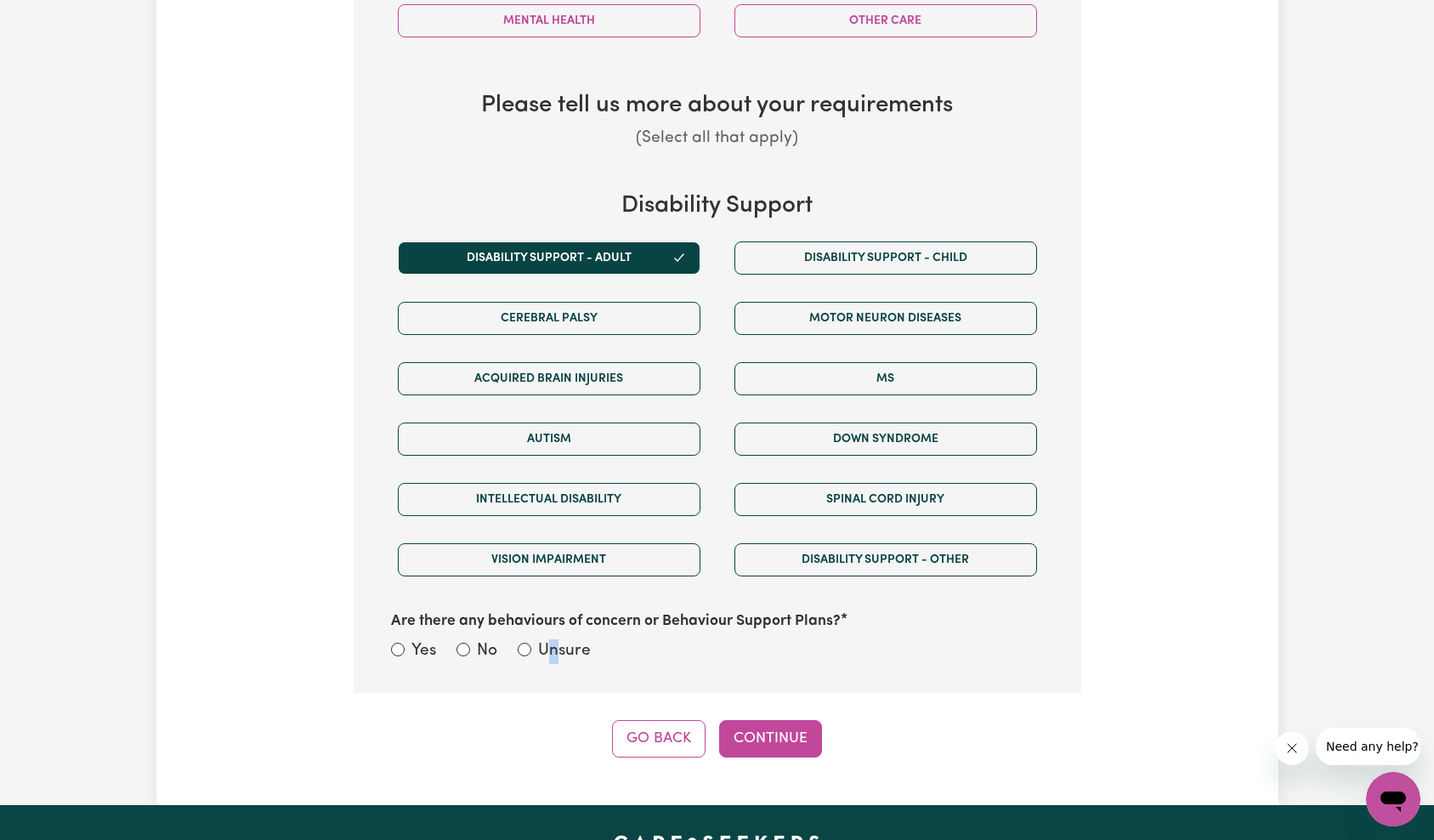
click at [554, 644] on label "Unsure" at bounding box center [564, 652] width 53 height 25
click at [527, 652] on input "Unsure" at bounding box center [525, 649] width 14 height 14
radio input "true"
click at [797, 735] on button "Continue" at bounding box center [771, 739] width 103 height 38
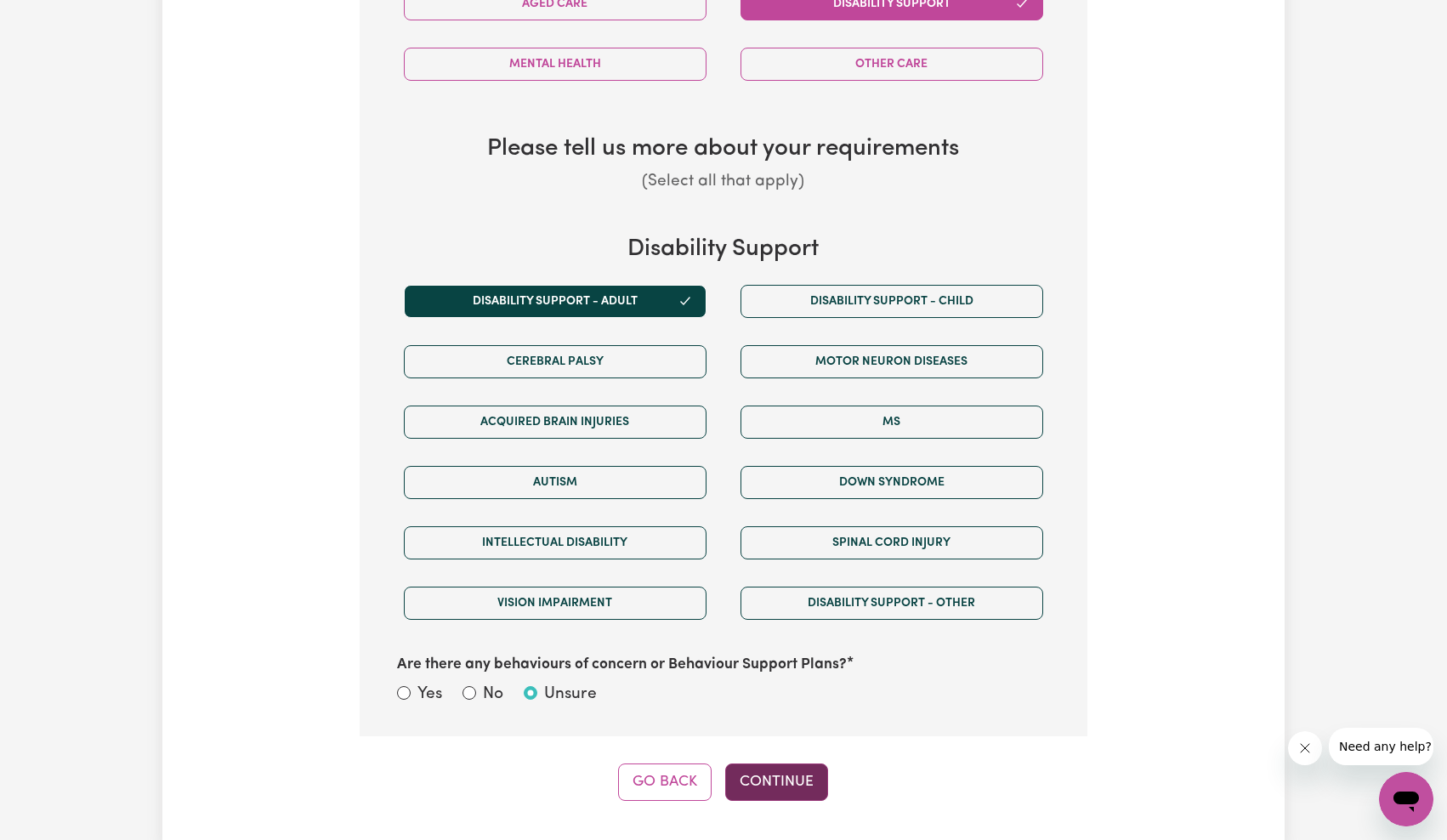
select select "NDIS_FUNDING_PLAN_MANAGED"
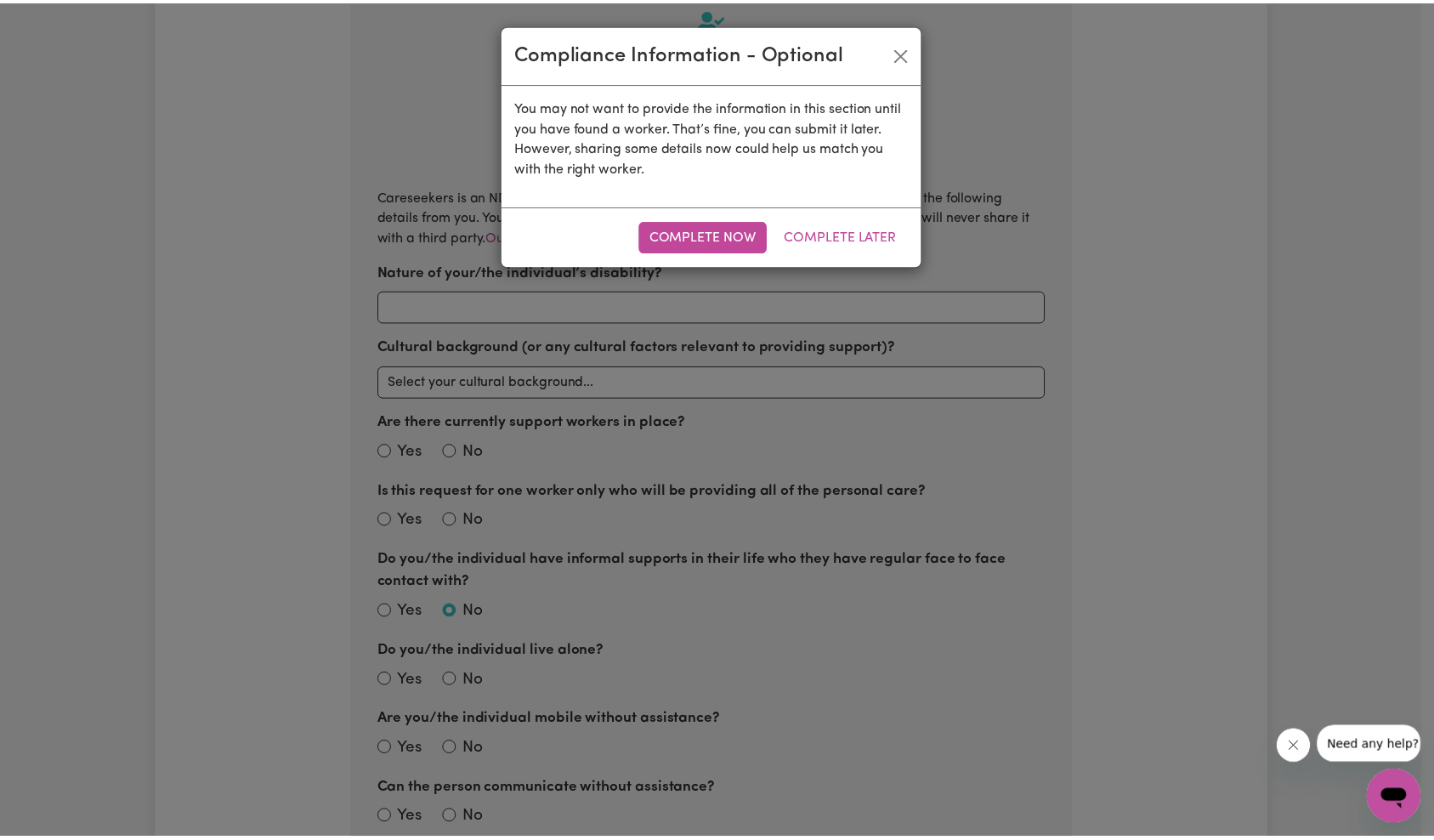
scroll to position [372, 0]
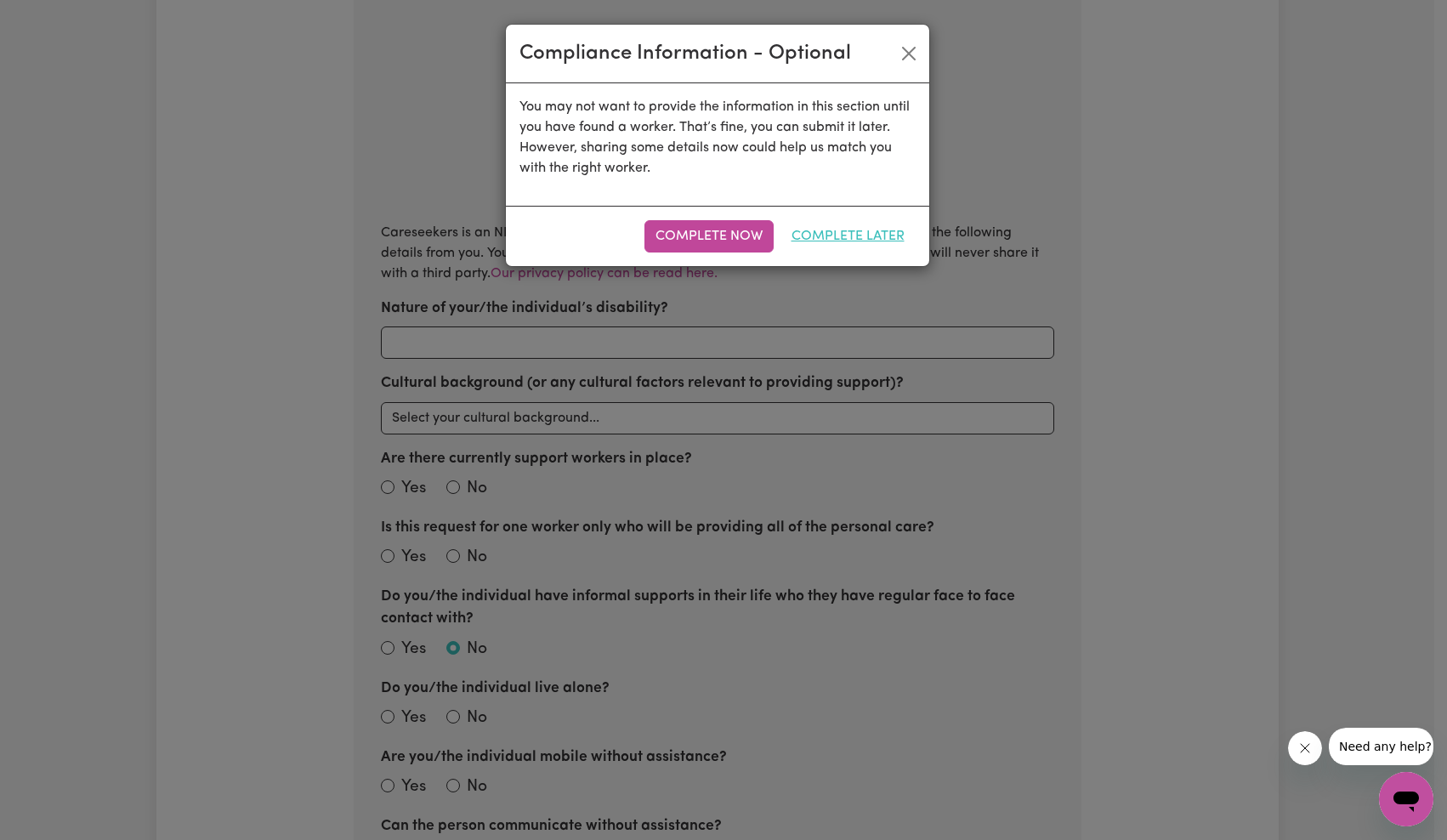
click at [824, 248] on button "Complete Later" at bounding box center [848, 236] width 135 height 33
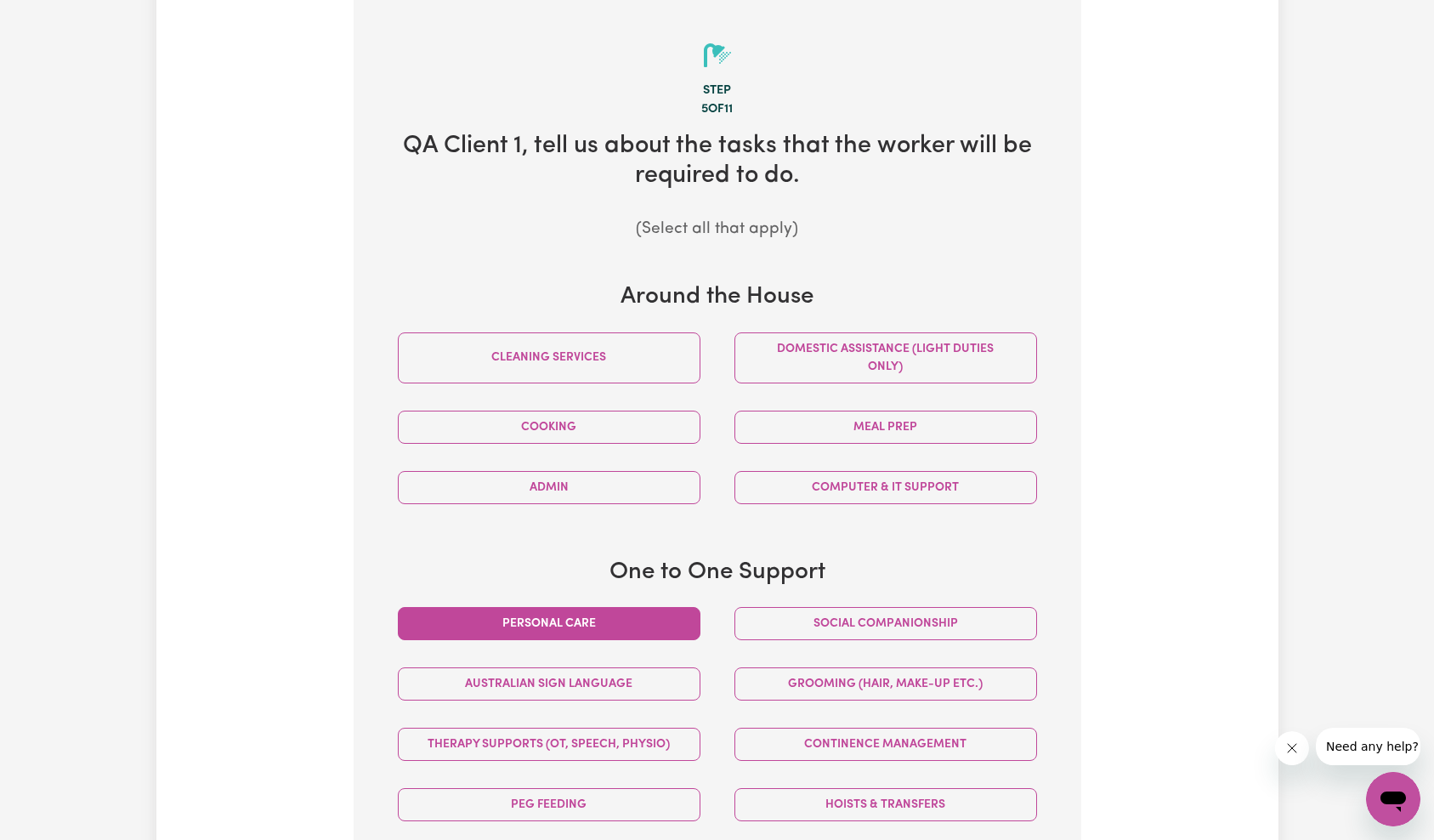
click at [584, 628] on button "Personal care" at bounding box center [550, 623] width 303 height 33
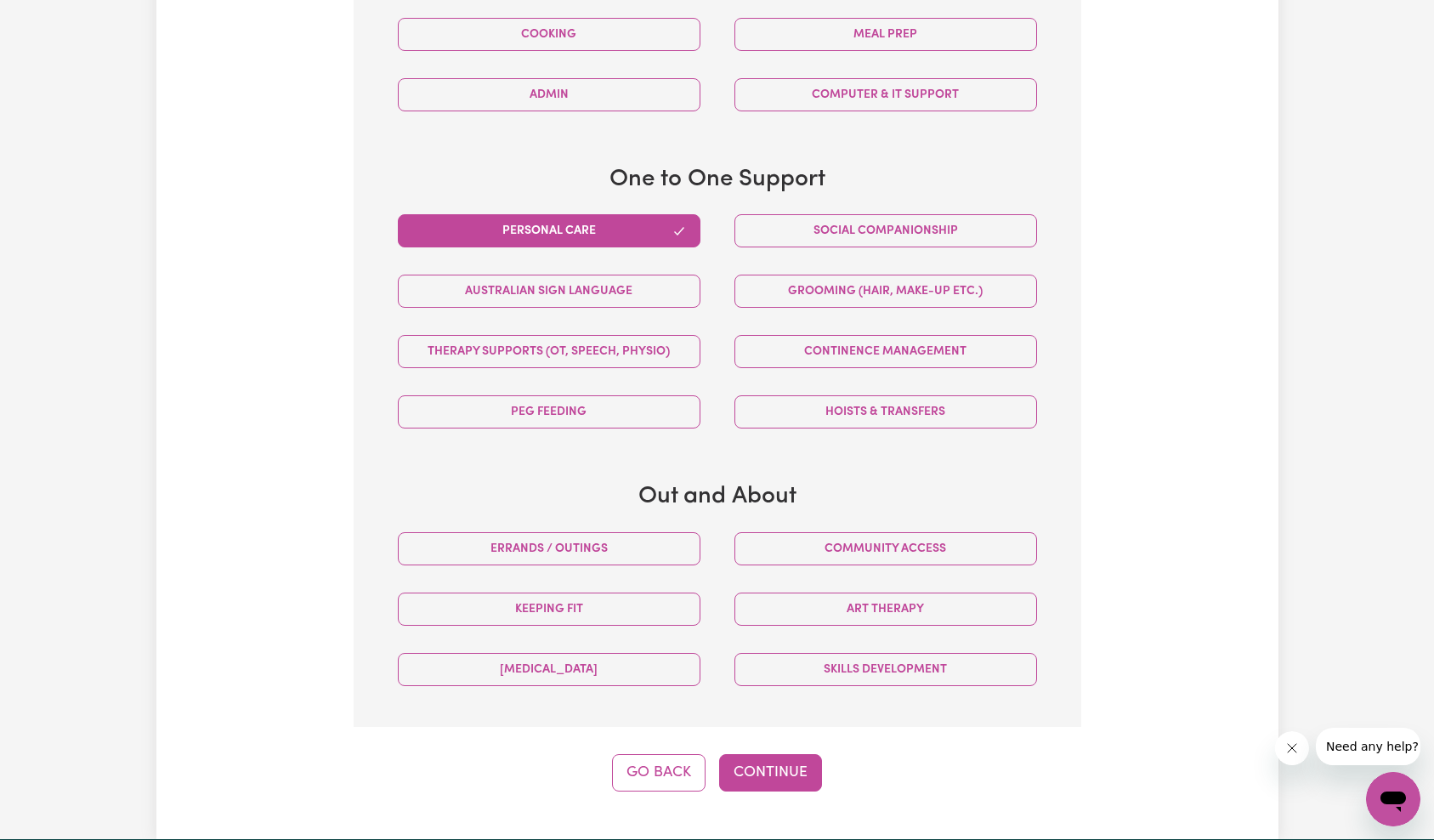
click at [750, 798] on div "Tell us your care and support requirements Welcome to Careseekers. We are excit…" at bounding box center [717, 67] width 1123 height 1545
click at [757, 786] on button "Continue" at bounding box center [771, 772] width 103 height 38
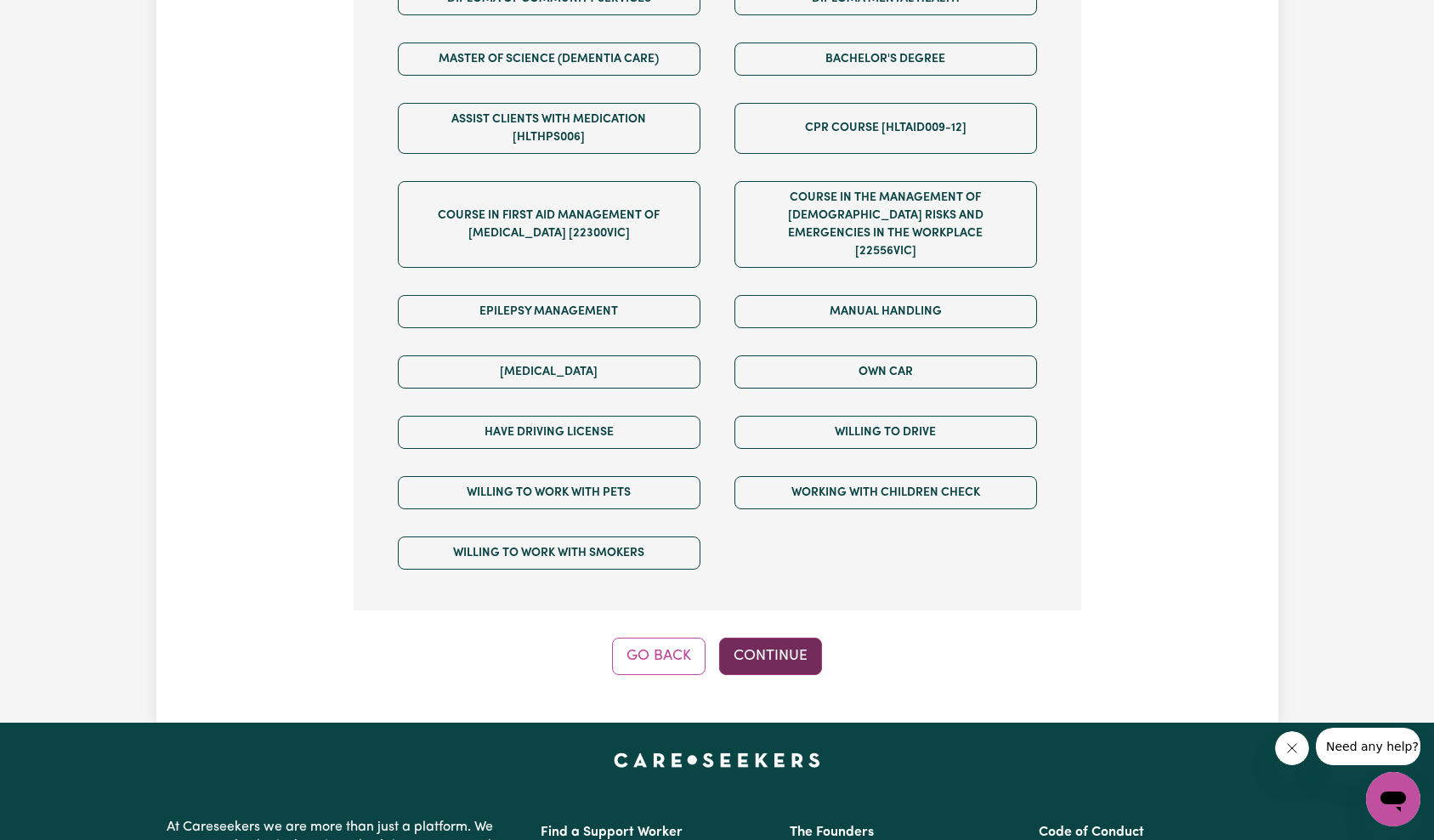
click at [771, 637] on button "Continue" at bounding box center [771, 656] width 103 height 38
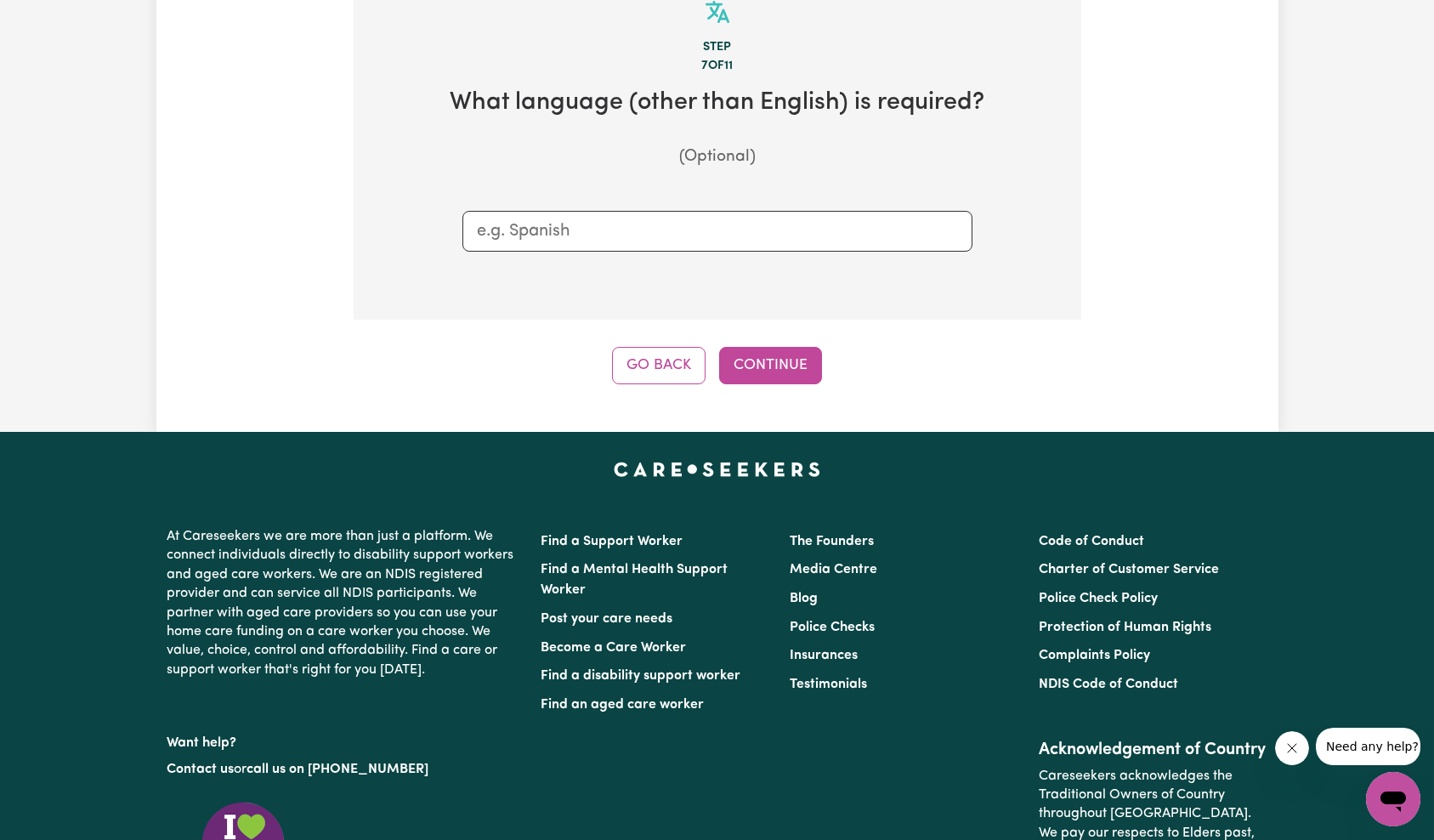
scroll to position [372, 0]
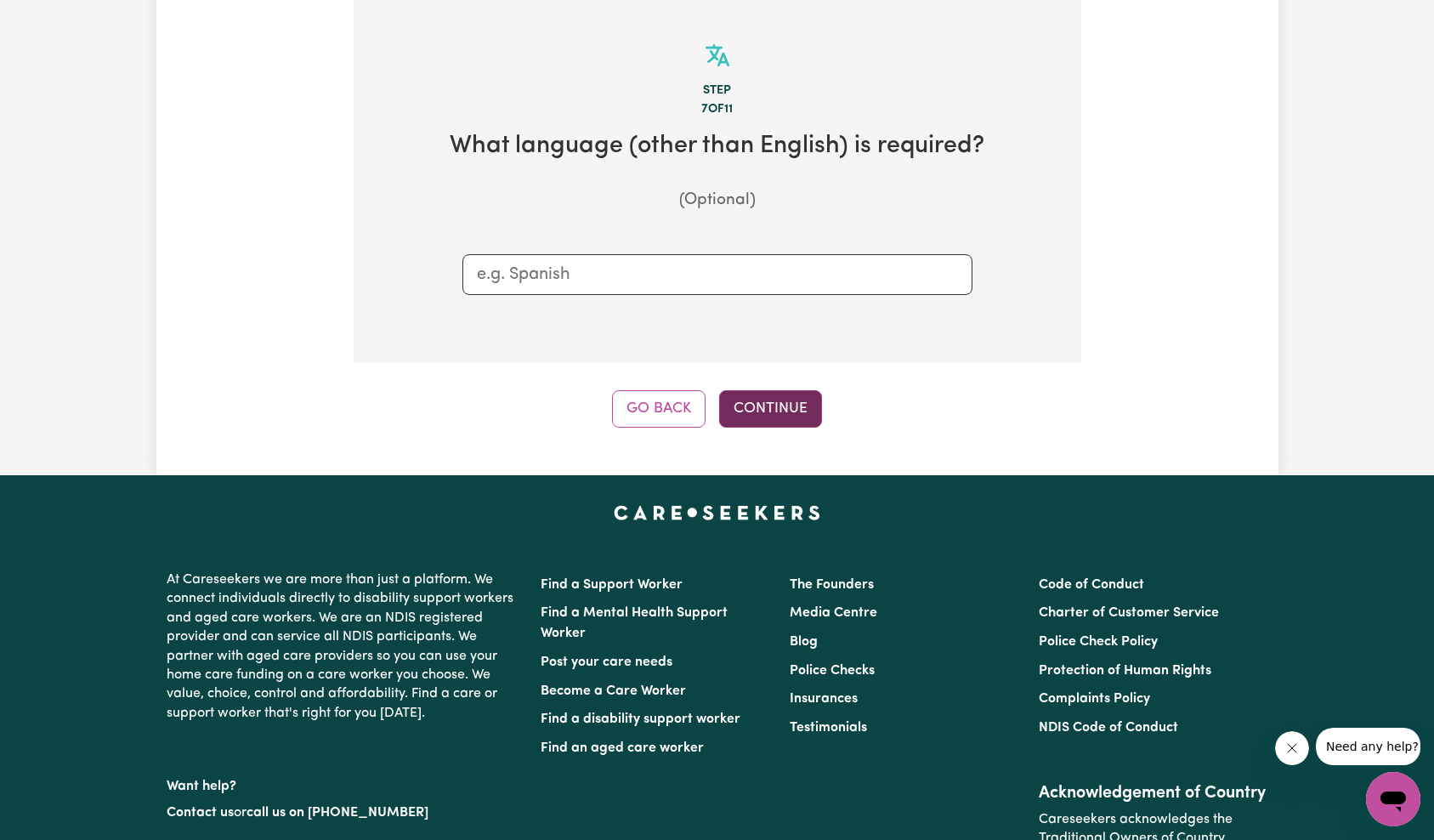
click at [757, 387] on div "Step 7 of 11 What language (other than English) is required? (Optional) Go Back…" at bounding box center [717, 213] width 728 height 427
click at [776, 401] on button "Continue" at bounding box center [771, 409] width 103 height 38
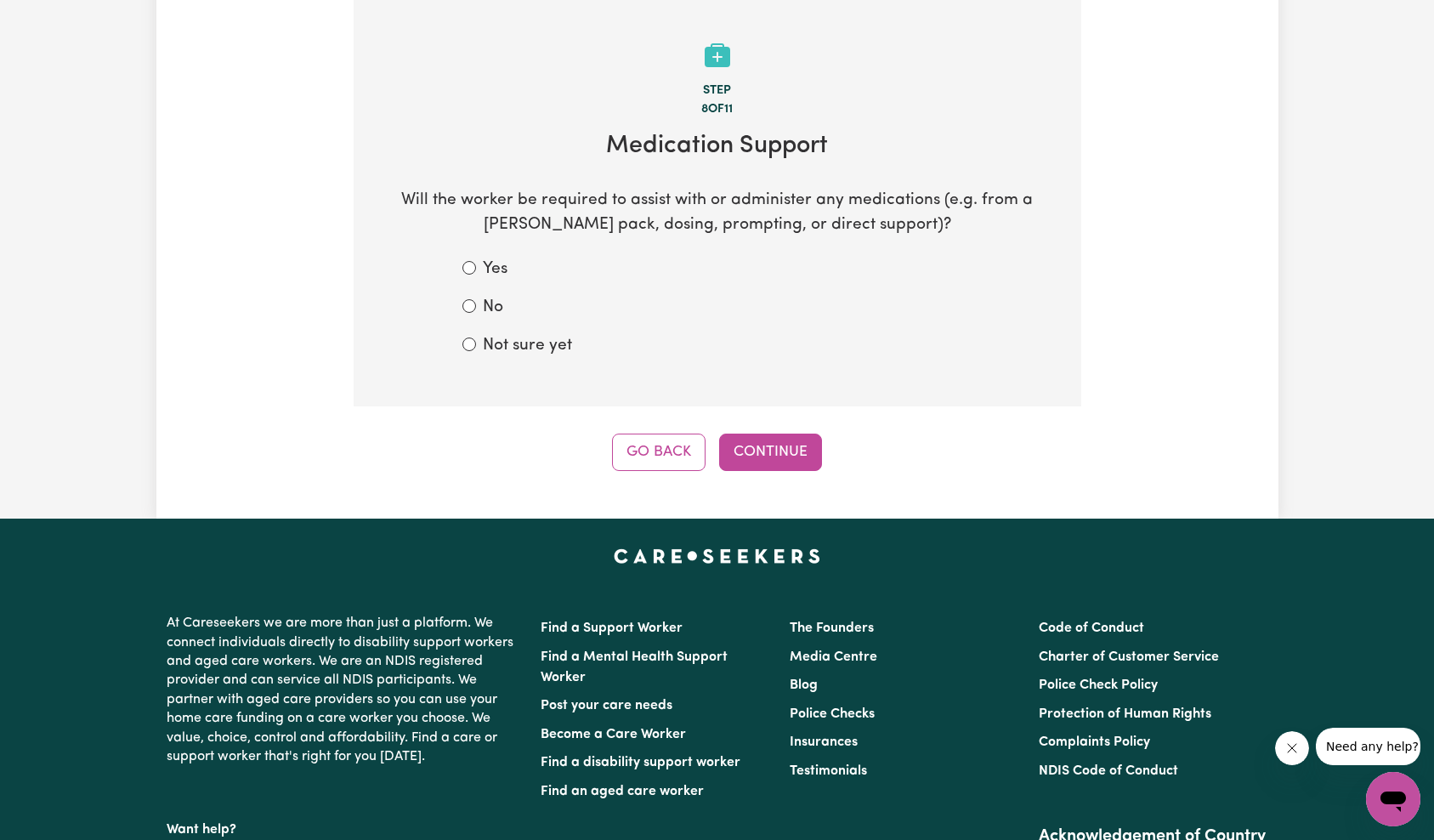
click at [483, 345] on div "Not sure yet" at bounding box center [717, 346] width 510 height 25
click at [757, 448] on button "Continue" at bounding box center [771, 452] width 103 height 38
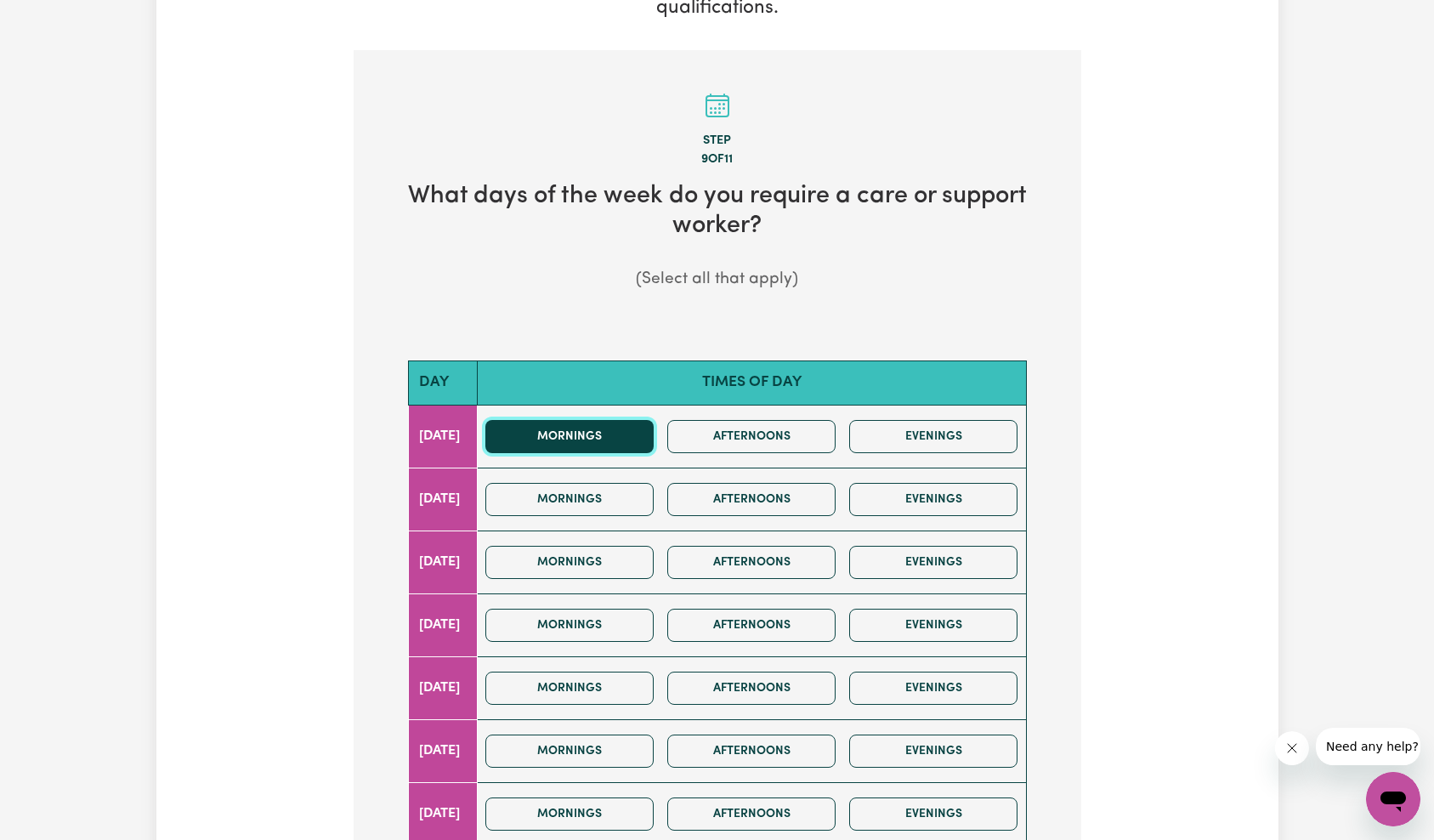
drag, startPoint x: 630, startPoint y: 446, endPoint x: 640, endPoint y: 442, distance: 10.8
click at [631, 446] on button "Mornings" at bounding box center [569, 437] width 169 height 33
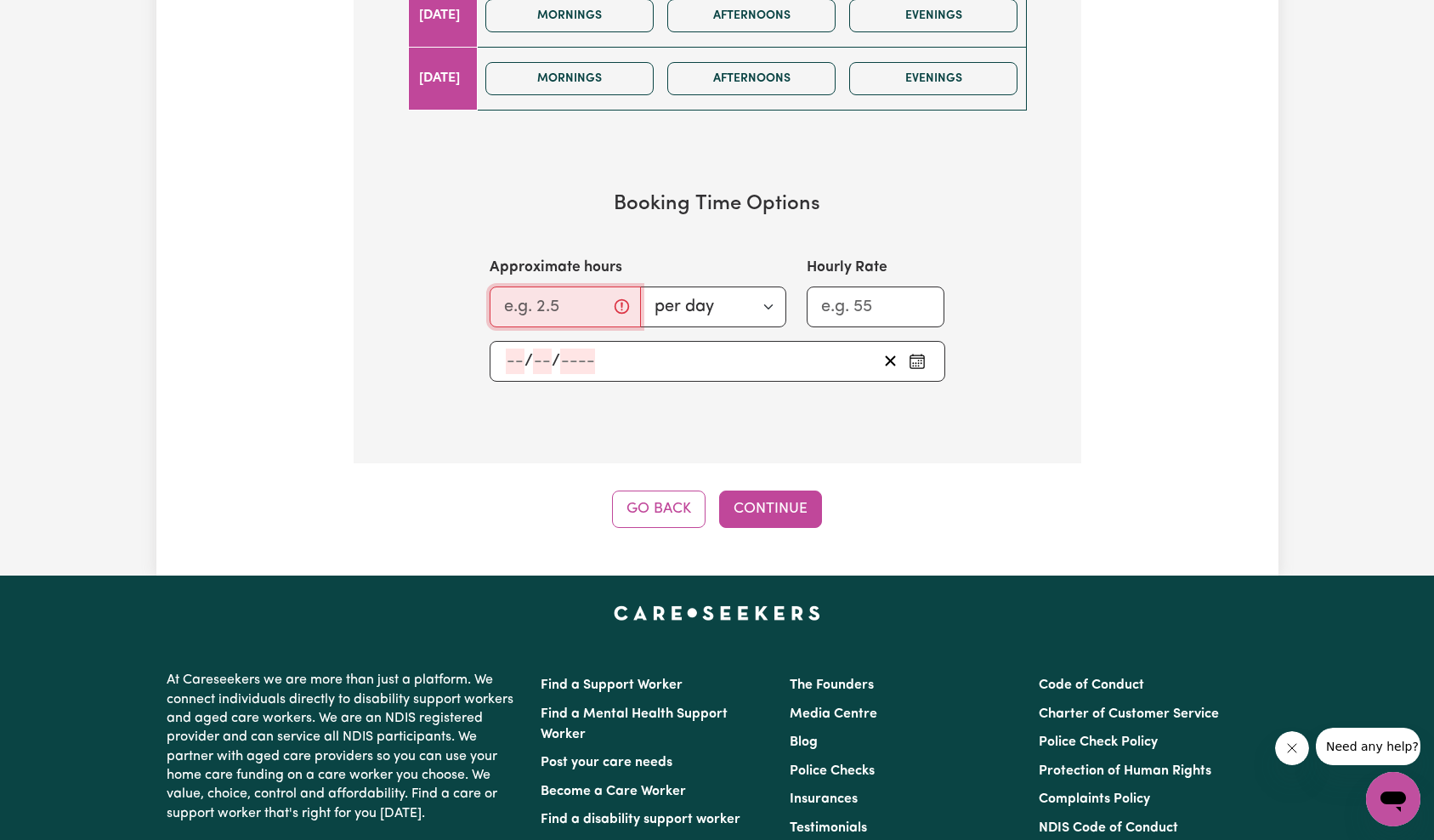
click at [569, 312] on input "Approximate hours" at bounding box center [565, 307] width 151 height 41
type input "1"
click at [709, 355] on div "/ /" at bounding box center [690, 361] width 373 height 25
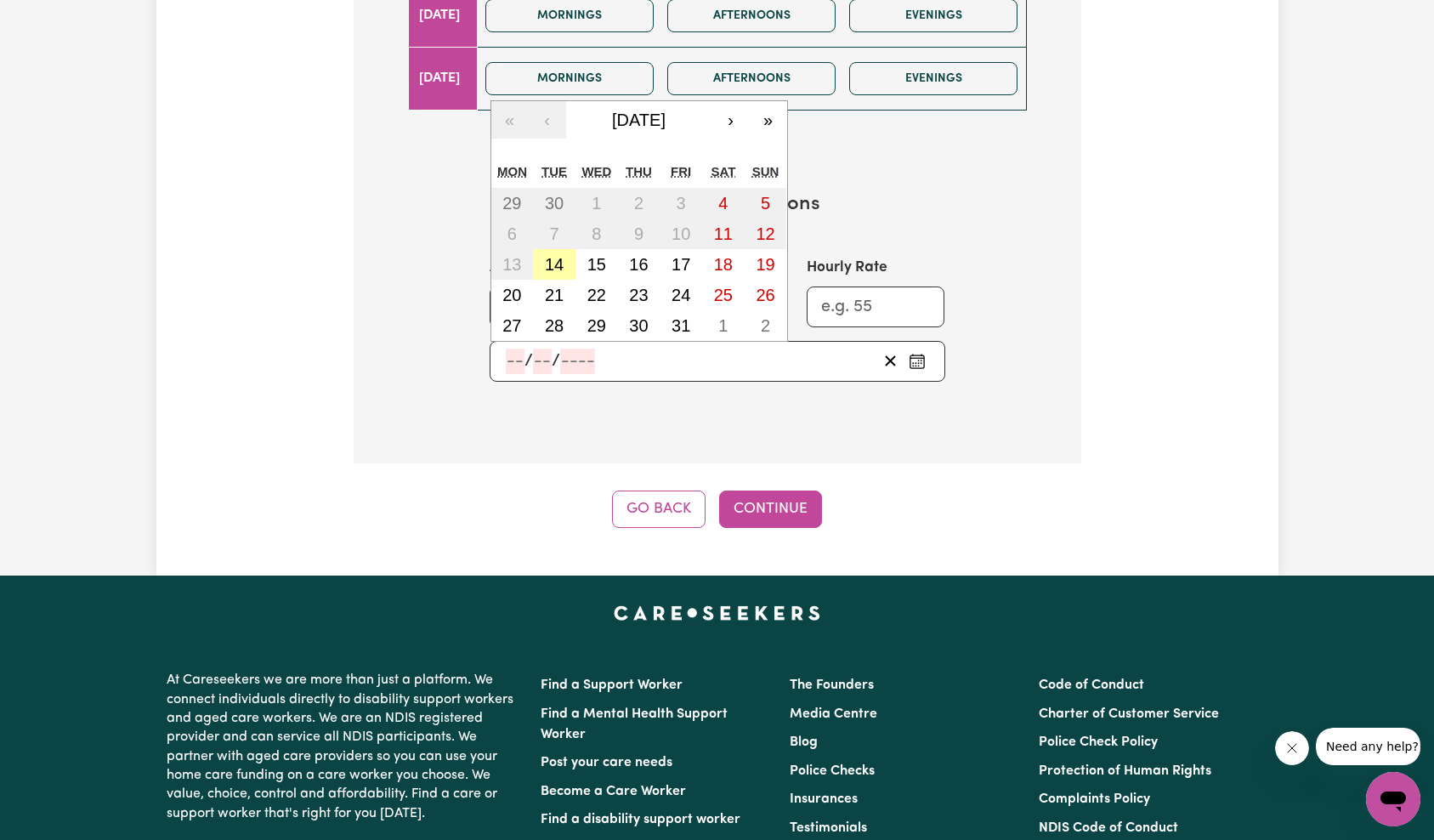
click at [550, 269] on abbr "14" at bounding box center [554, 263] width 18 height 18
type input "[DATE]"
type input "14"
type input "10"
type input "2025"
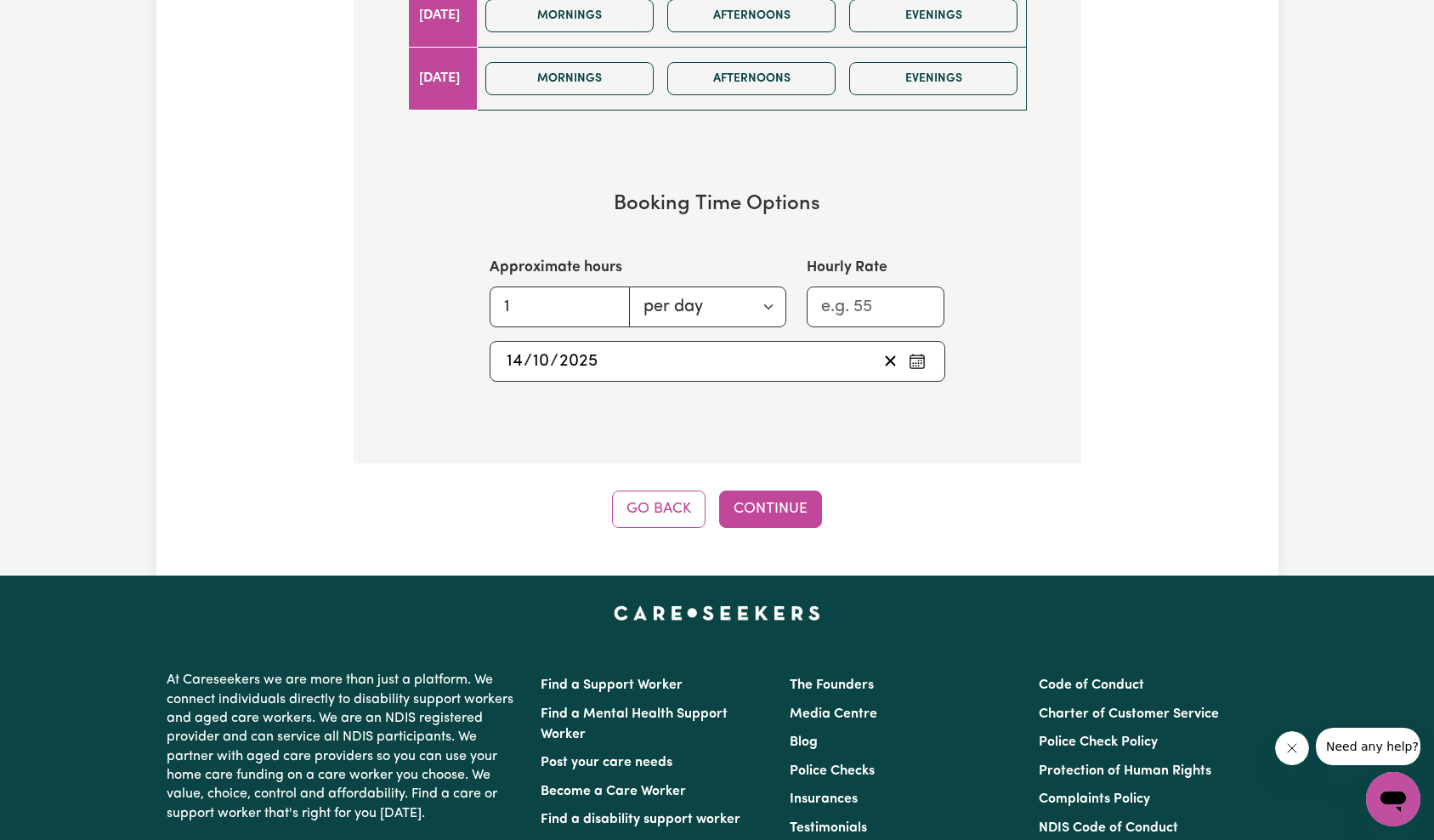
click at [771, 517] on button "Continue" at bounding box center [771, 509] width 103 height 38
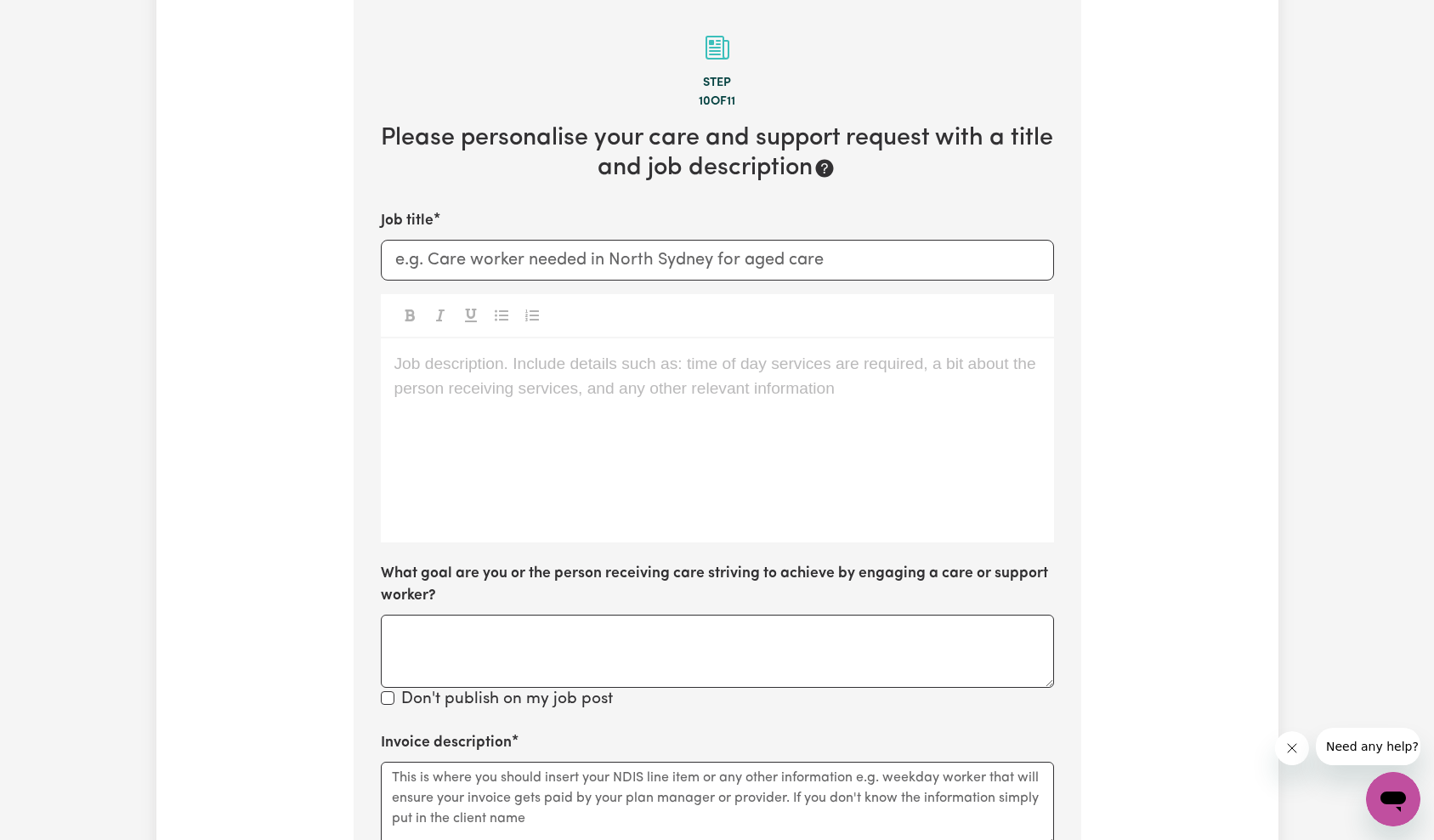
scroll to position [372, 0]
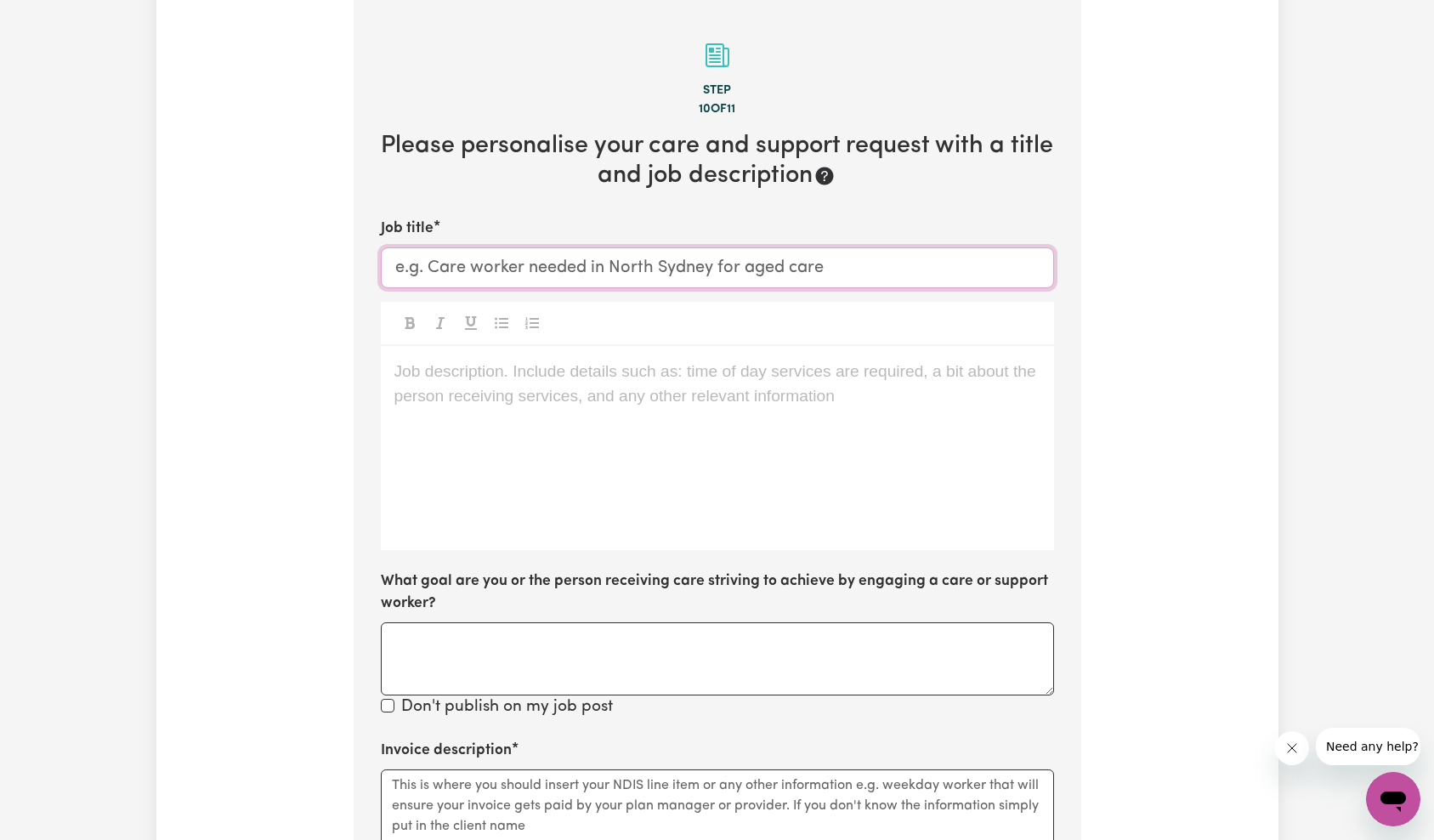
click at [533, 273] on input "Job title" at bounding box center [717, 268] width 673 height 41
type input "QA Disability job test # 1"
click at [629, 409] on div "Job description. Include details such as: time of day services are required, a …" at bounding box center [717, 448] width 673 height 204
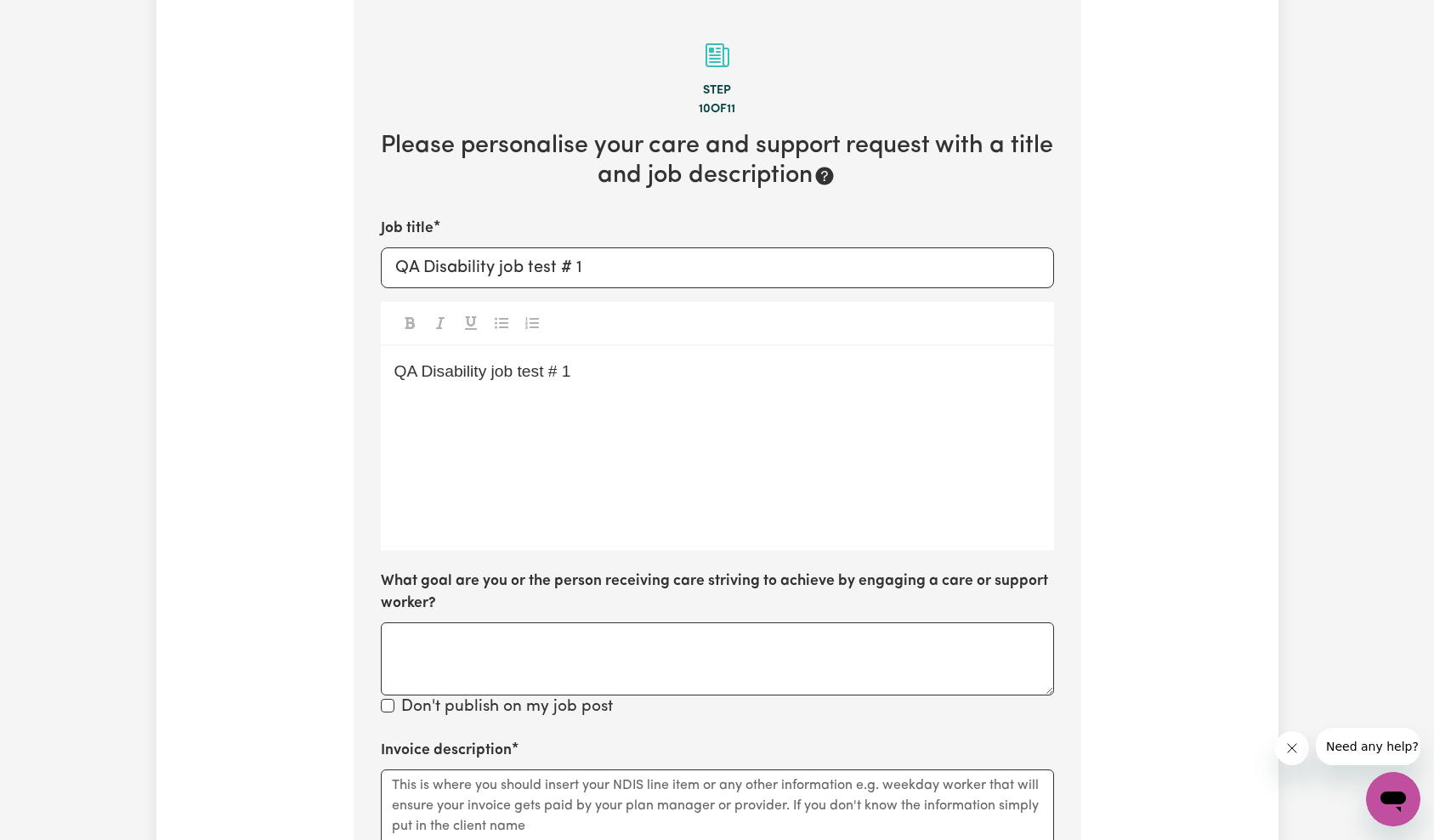
scroll to position [613, 0]
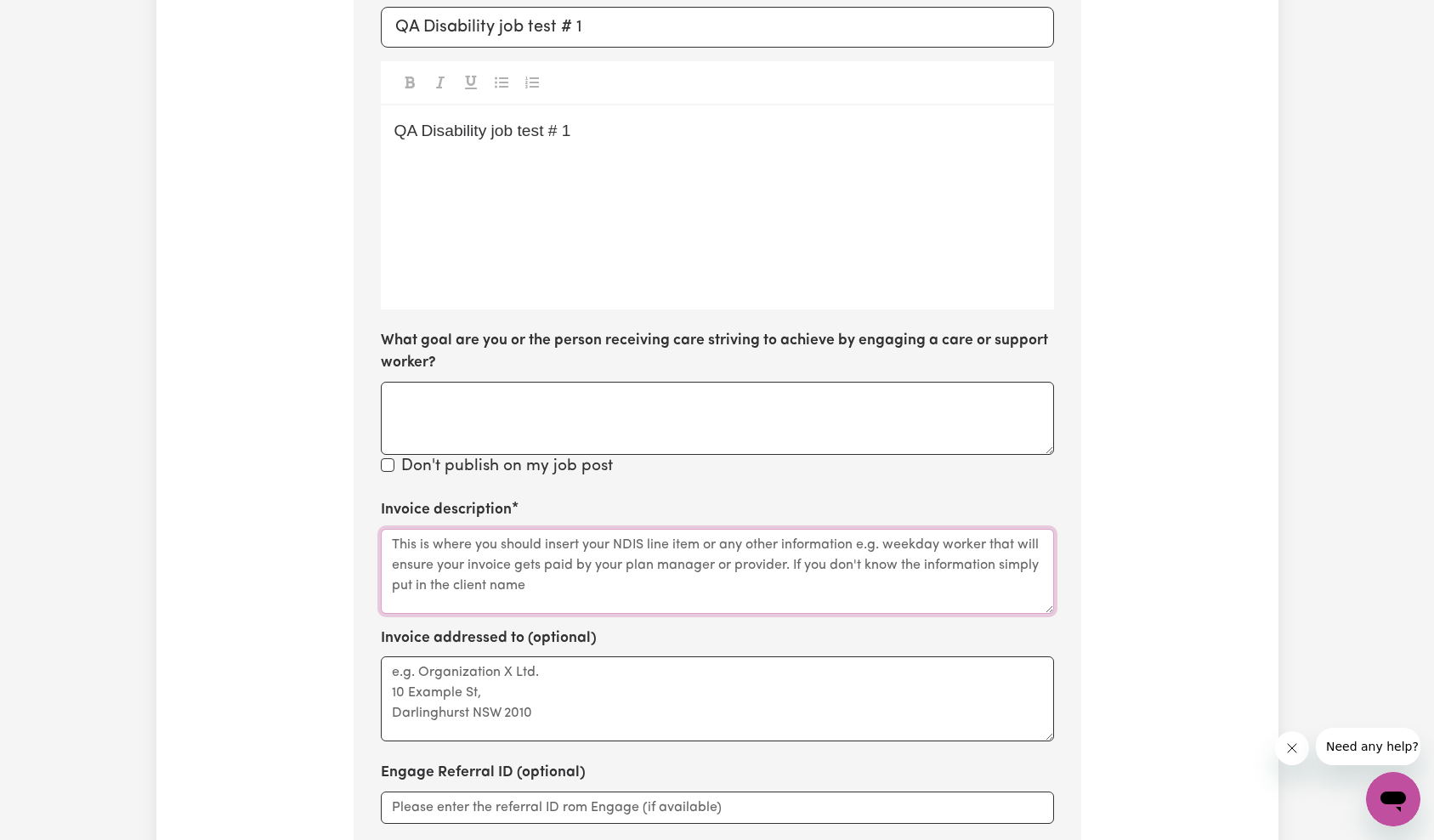
click at [514, 567] on textarea "Invoice description" at bounding box center [717, 571] width 673 height 85
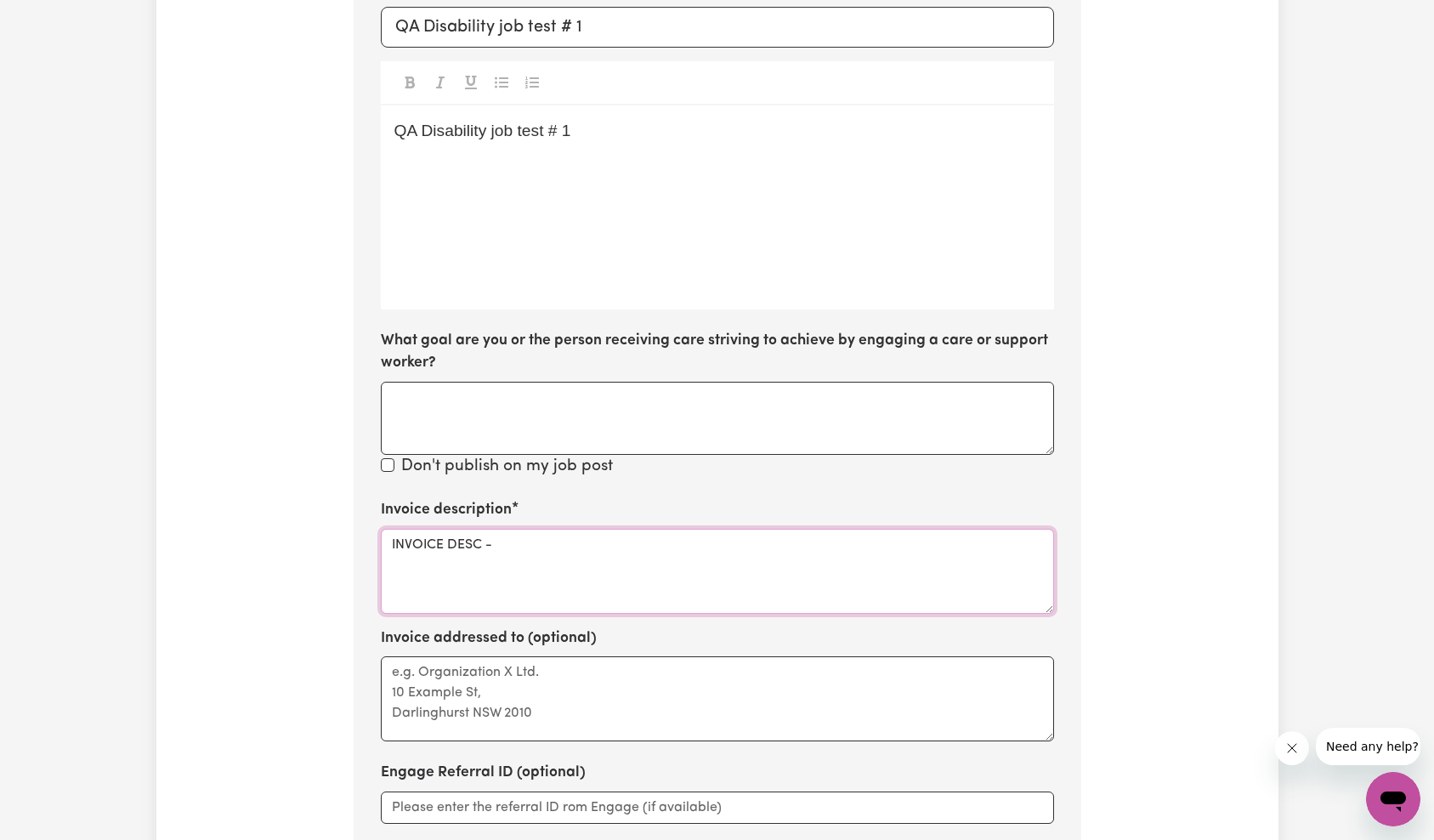
paste textarea "QA Disability job test # 1"
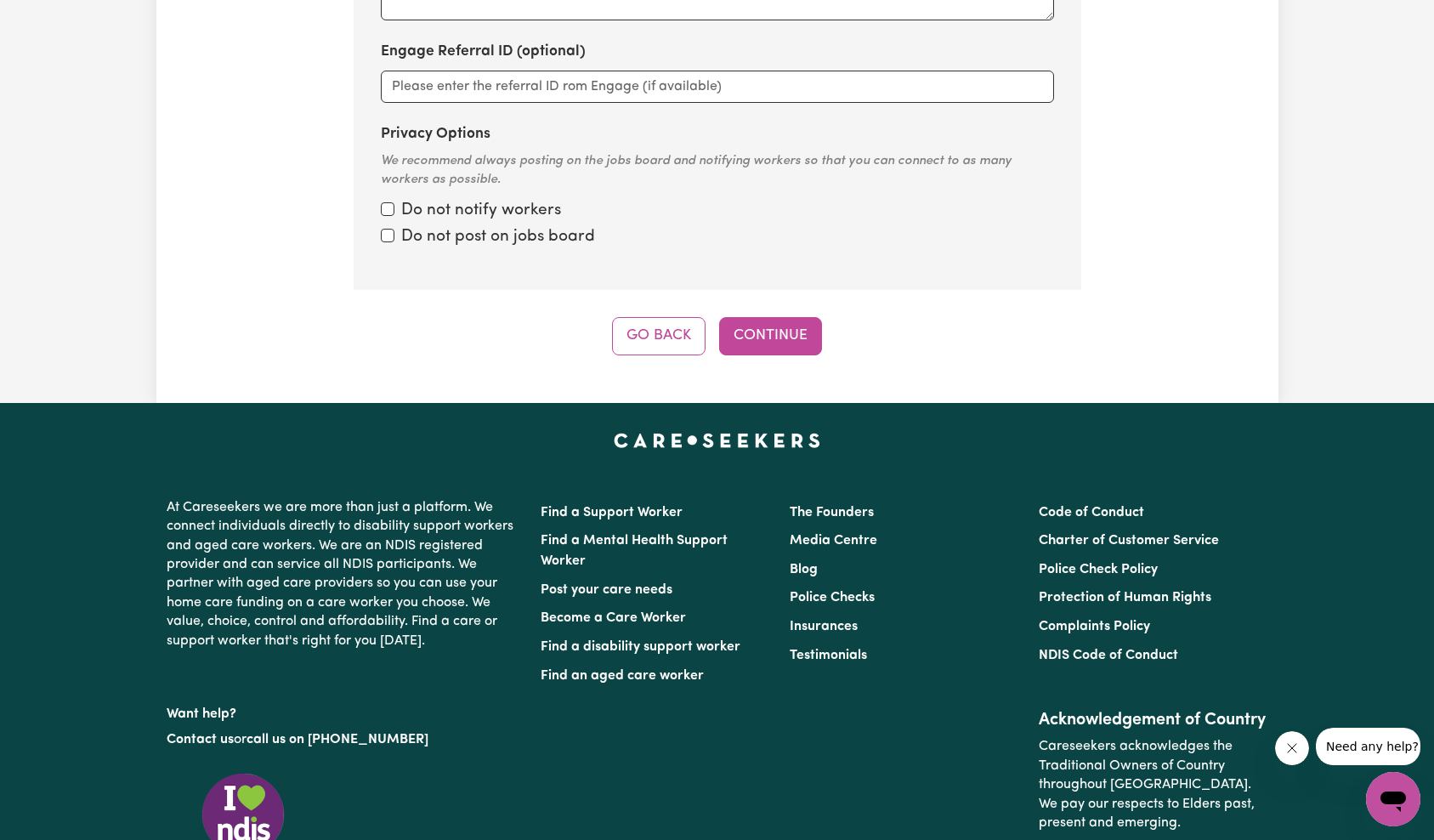
type textarea "INVOICE DESC - QA Disability job test # 1"
click at [387, 211] on input "Privacy Options" at bounding box center [388, 209] width 14 height 14
checkbox input "true"
click at [385, 234] on input "Privacy Options" at bounding box center [388, 235] width 14 height 14
checkbox input "true"
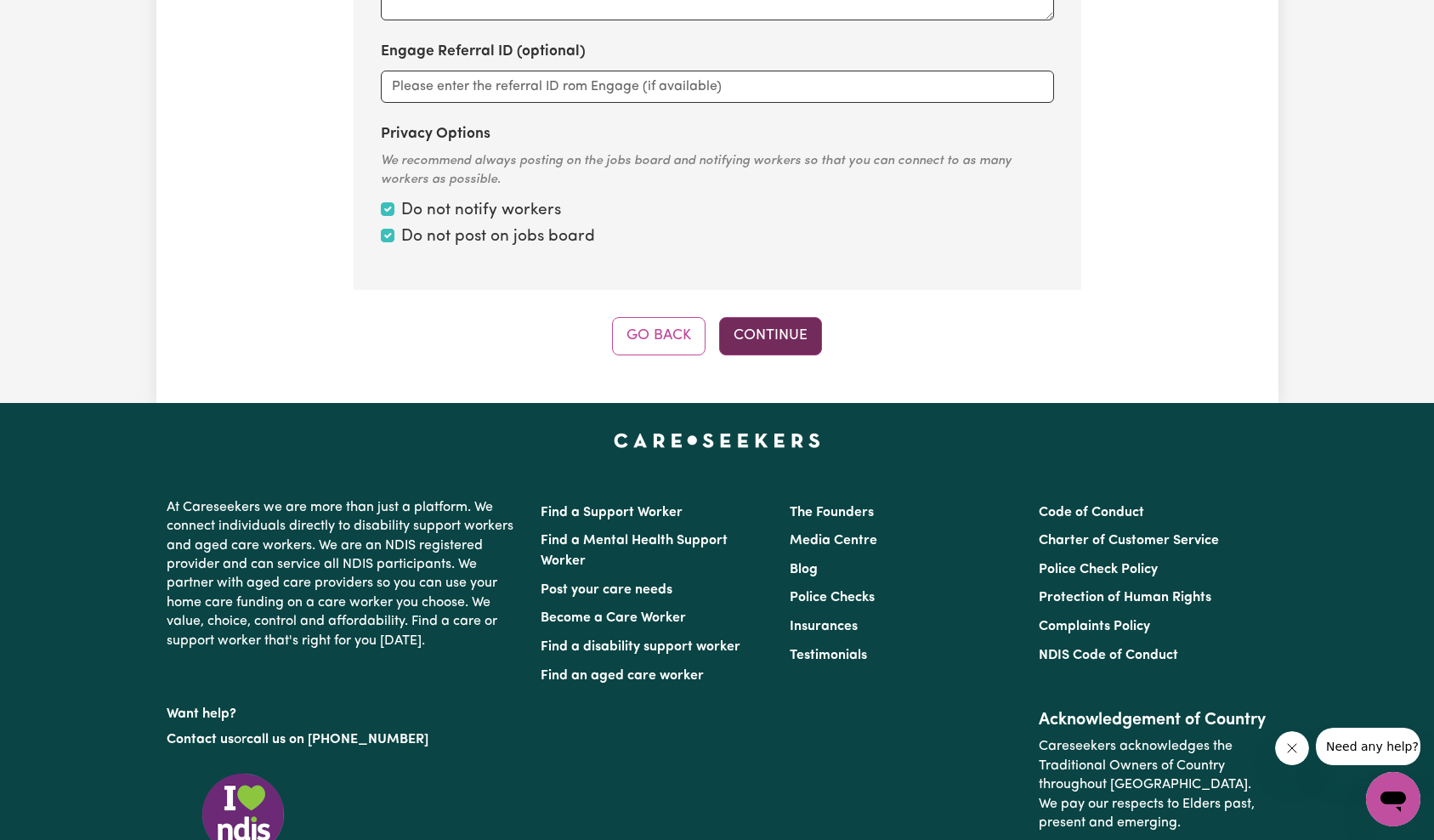
click at [806, 330] on button "Continue" at bounding box center [771, 336] width 103 height 38
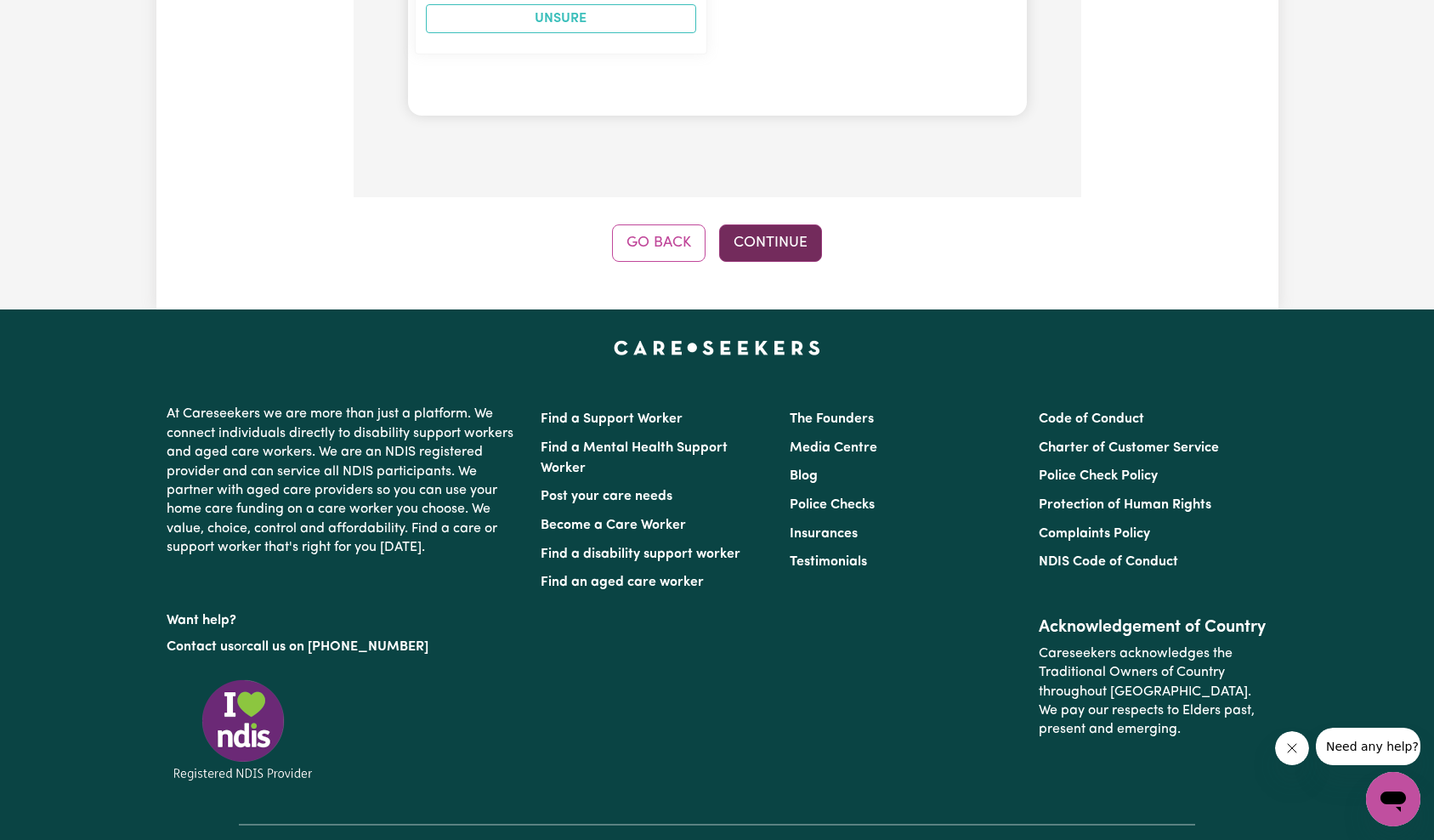
click at [783, 254] on button "Continue" at bounding box center [771, 243] width 103 height 38
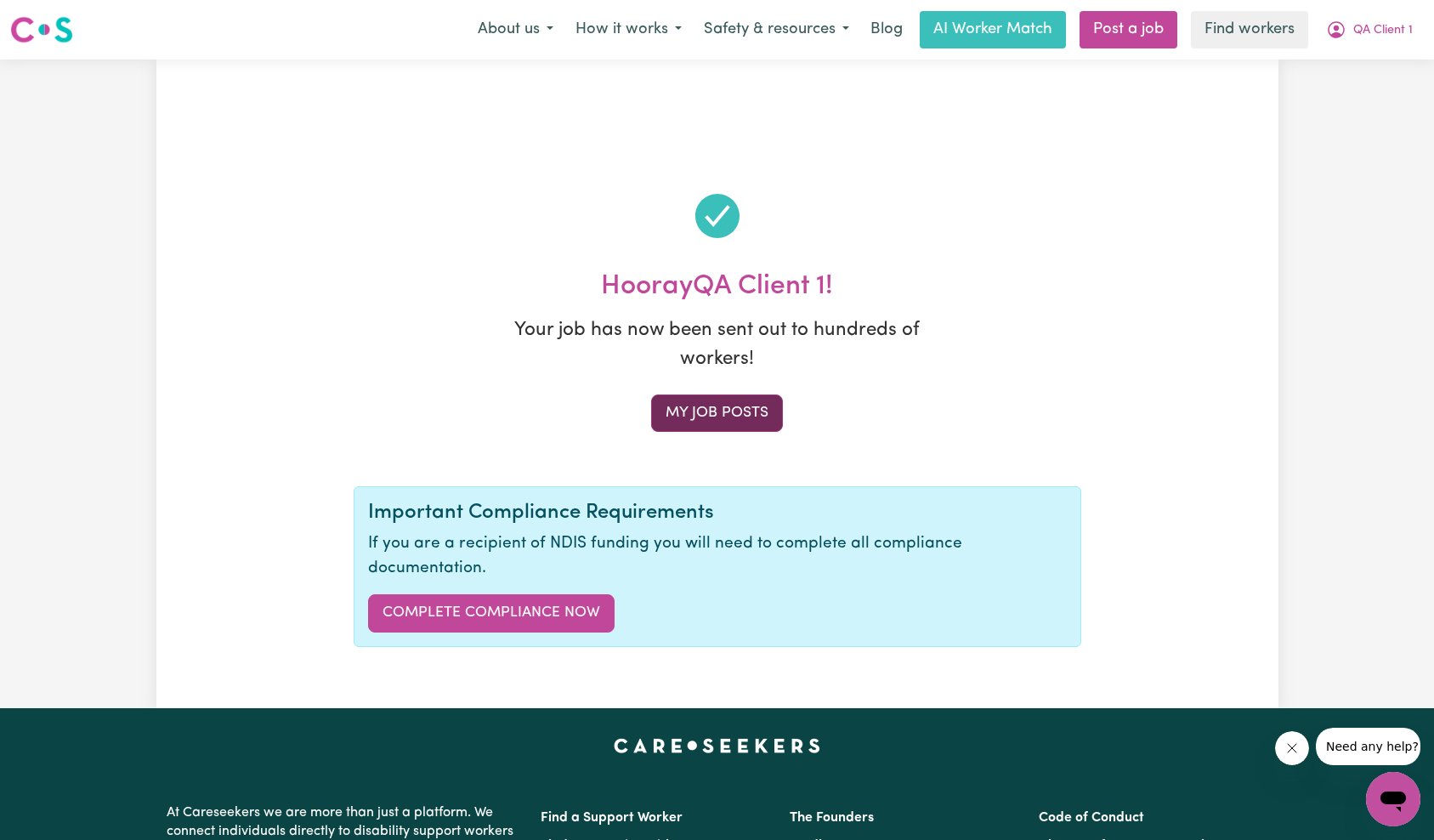
click at [771, 418] on link "My job posts" at bounding box center [717, 413] width 132 height 38
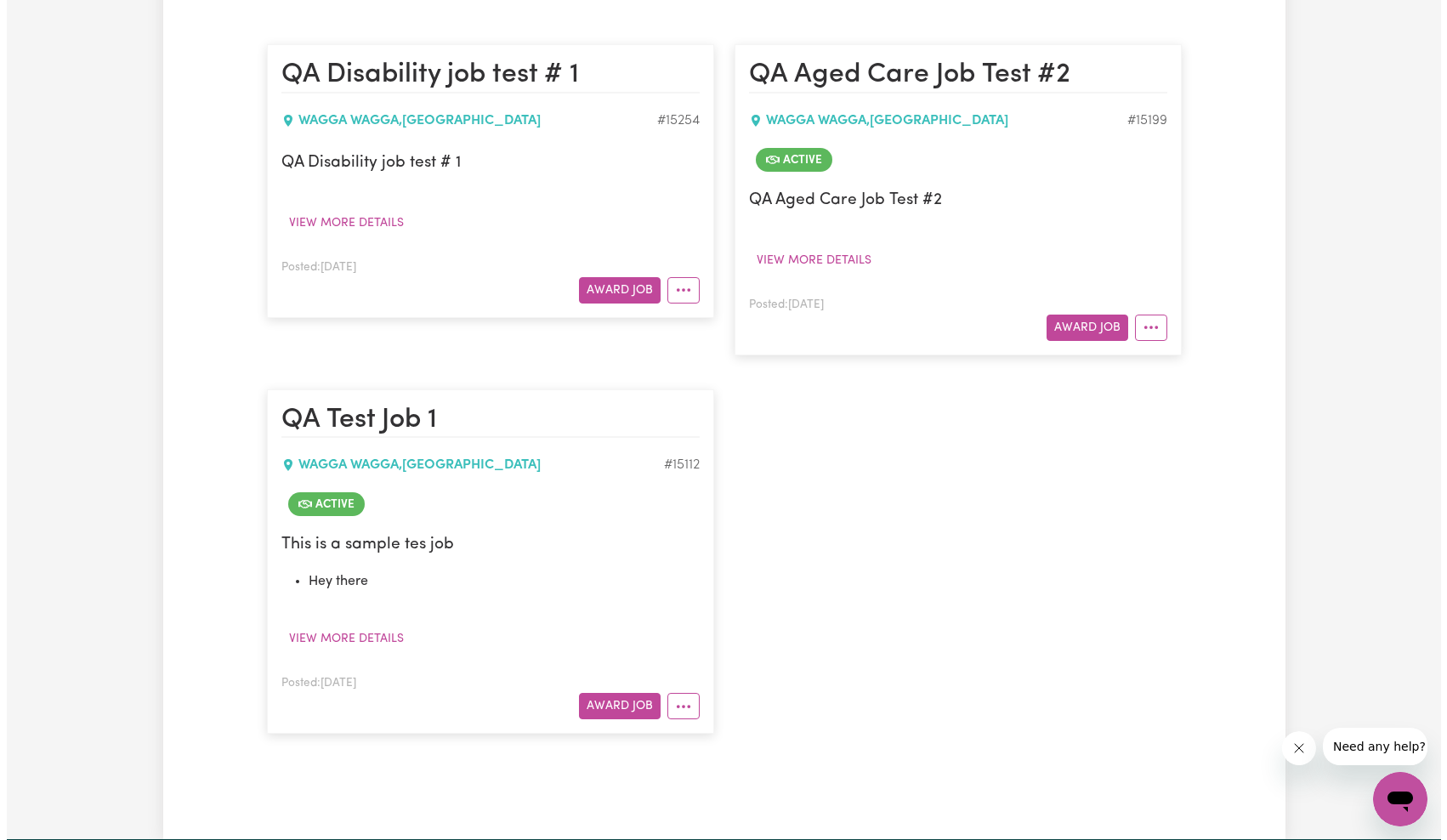
scroll to position [233, 0]
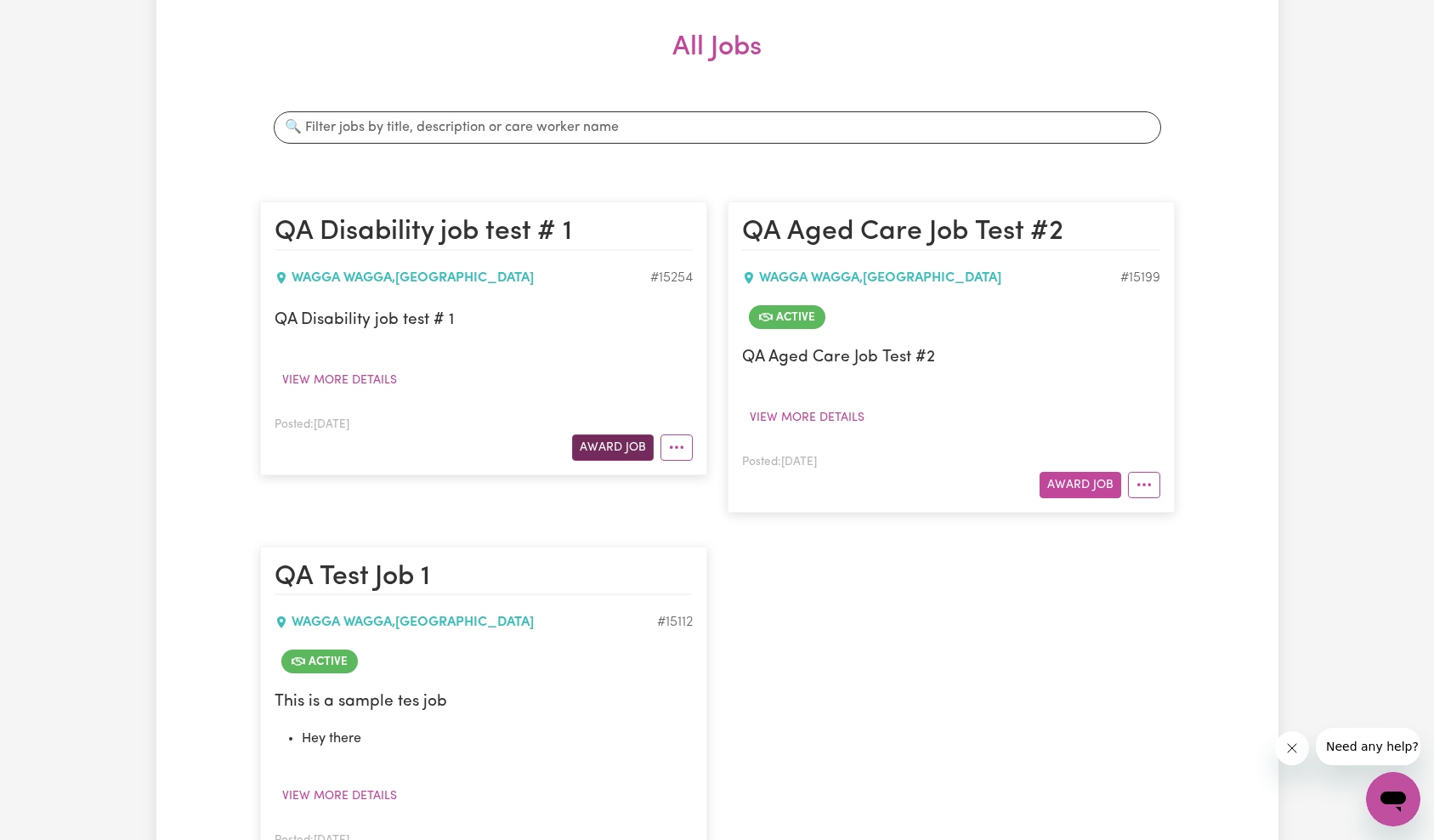
click at [625, 442] on button "Award Job" at bounding box center [612, 447] width 82 height 26
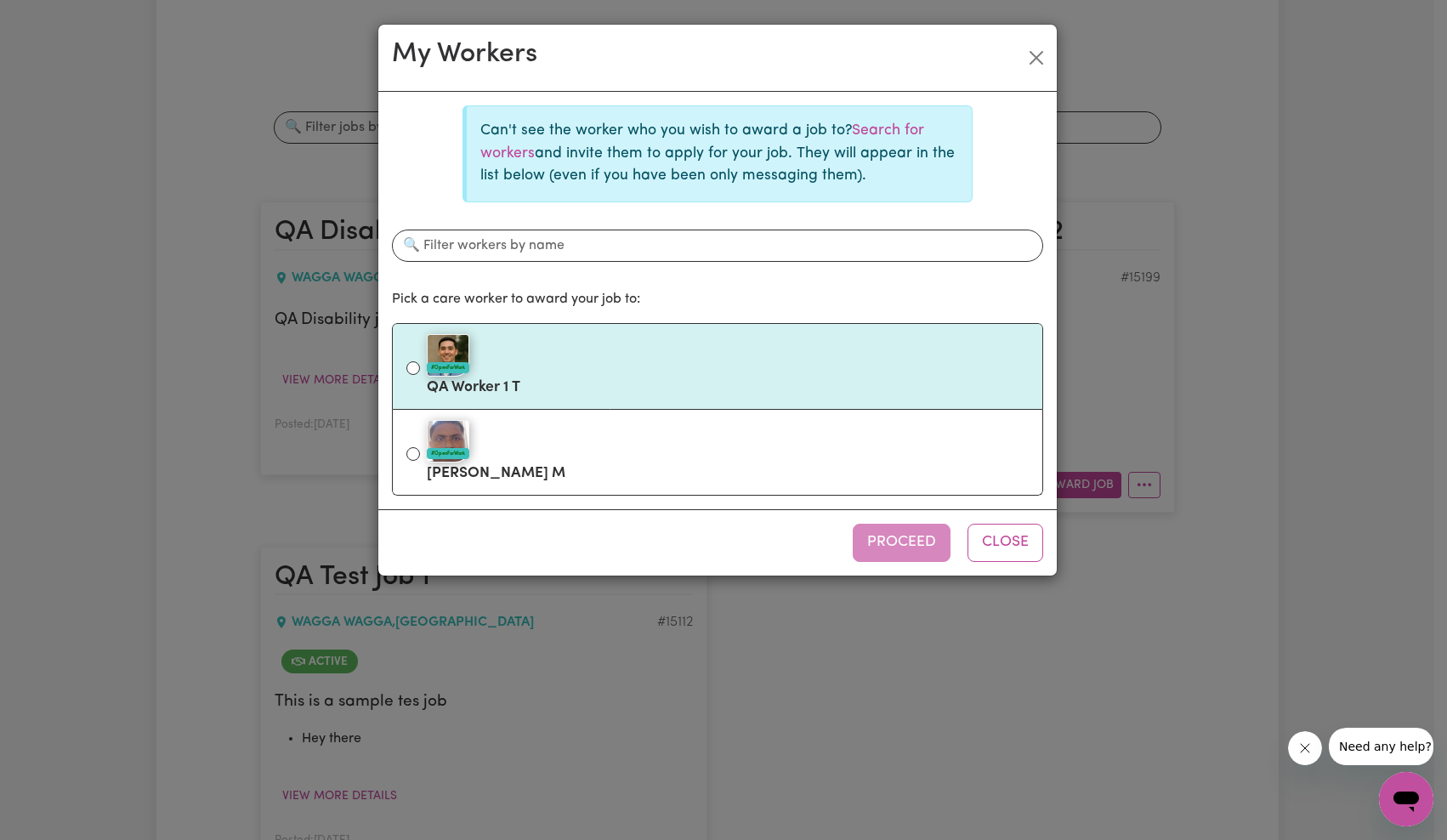
click at [621, 383] on label "#OpenForWork QA Worker 1 T" at bounding box center [728, 366] width 602 height 71
click at [421, 375] on input "#OpenForWork QA Worker 1 T" at bounding box center [413, 368] width 14 height 14
radio input "true"
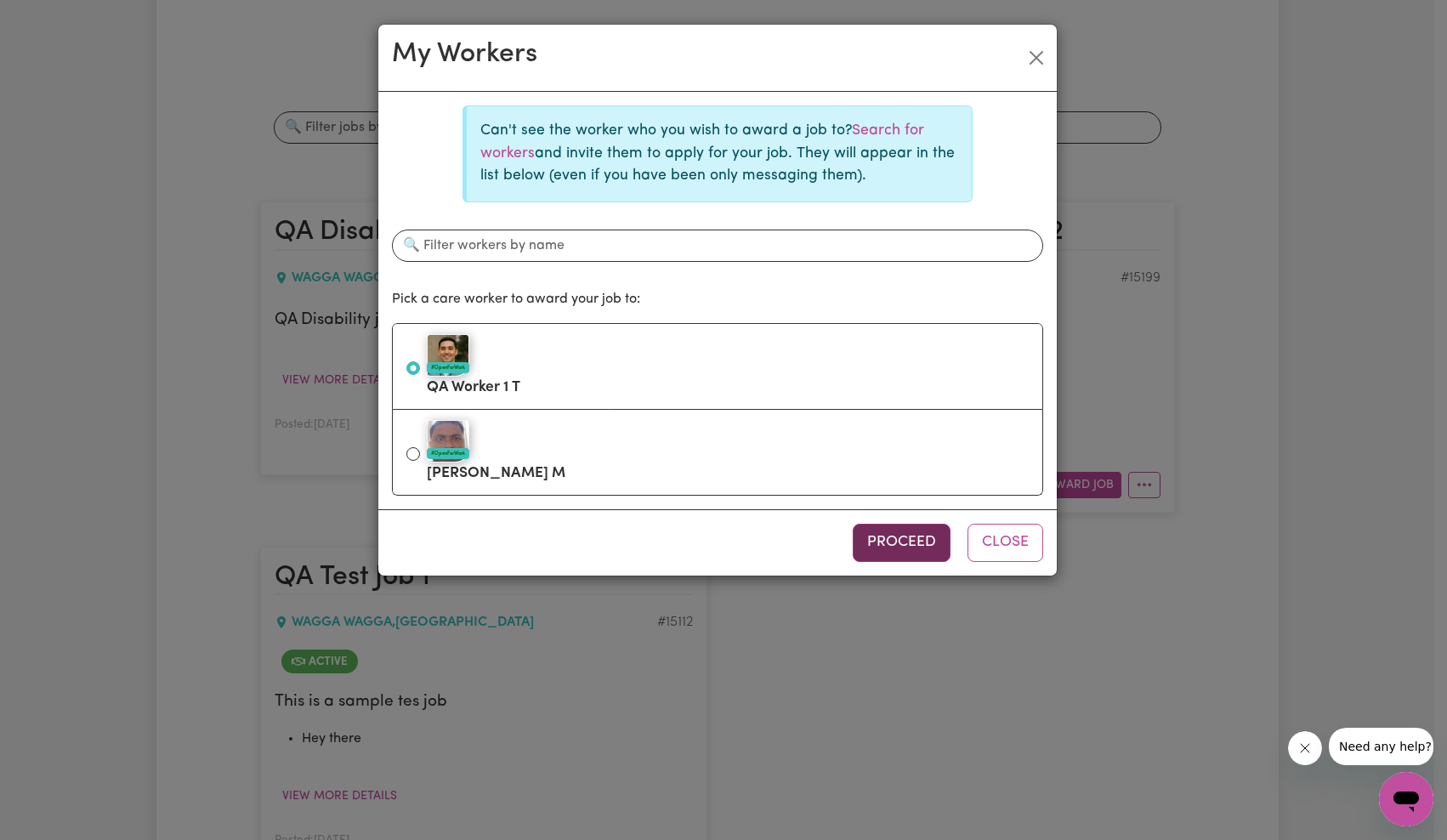
click at [881, 542] on button "Proceed" at bounding box center [901, 542] width 97 height 38
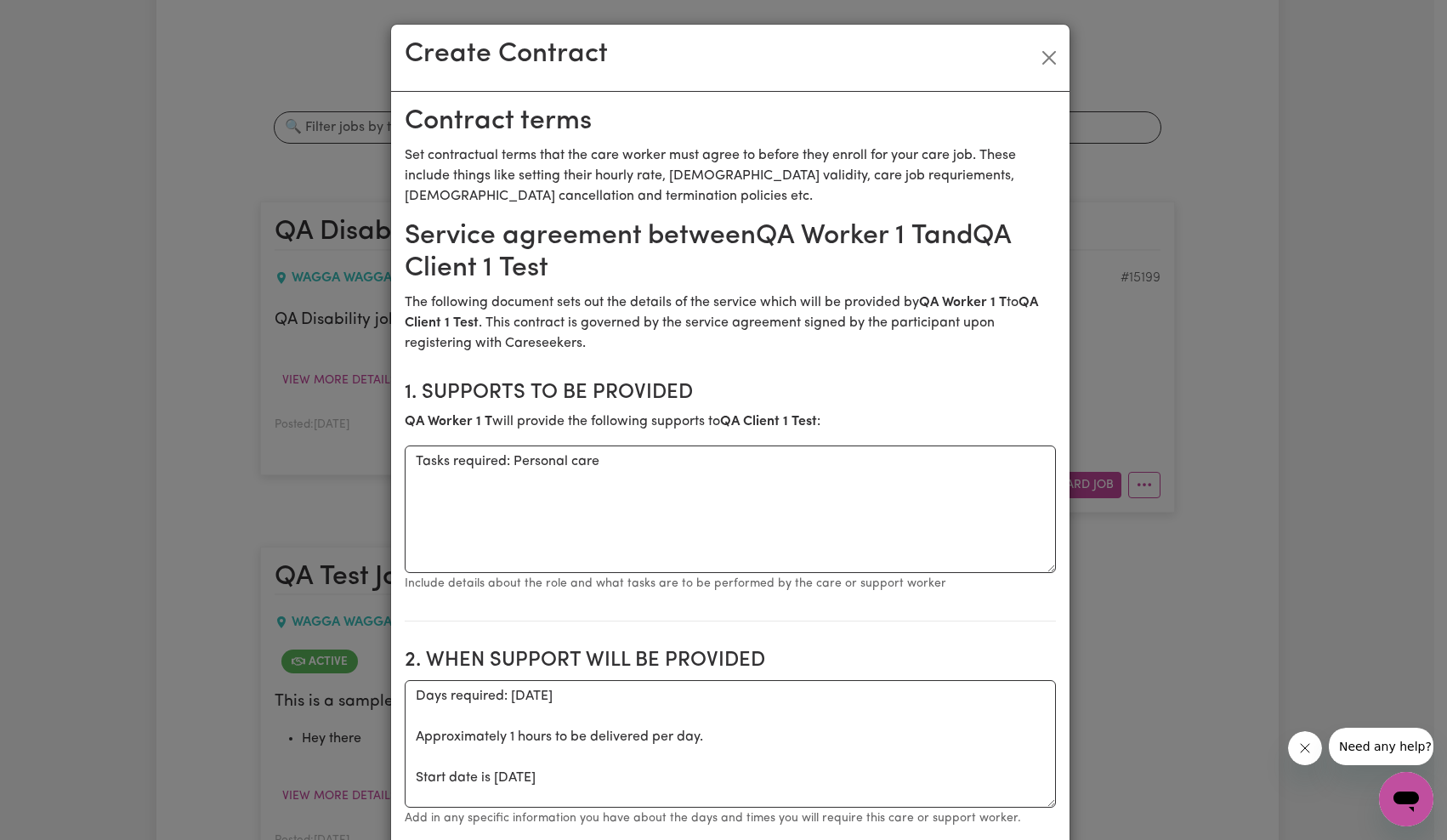
scroll to position [556, 0]
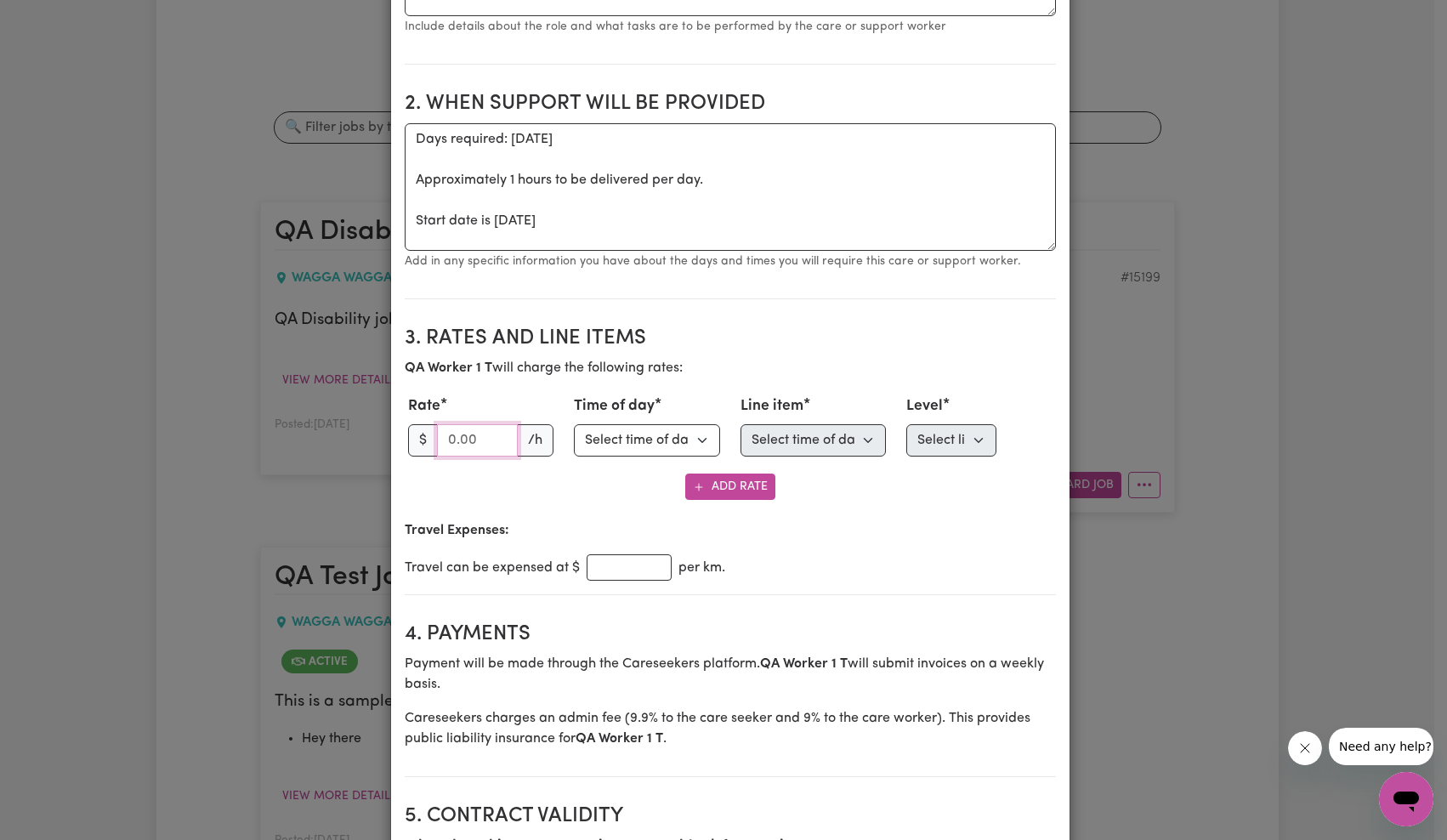
click at [450, 443] on input "number" at bounding box center [478, 441] width 82 height 33
type input "20"
click at [657, 435] on select "Select time of day Weekday Daytime Weekday Evening [DATE] [DATE] Public Holiday…" at bounding box center [647, 441] width 147 height 33
select select "WEEKDAY_DAYTIME"
click at [817, 443] on select "Select line item Assistance with Self Care Activities Assistance with personal …" at bounding box center [814, 441] width 147 height 33
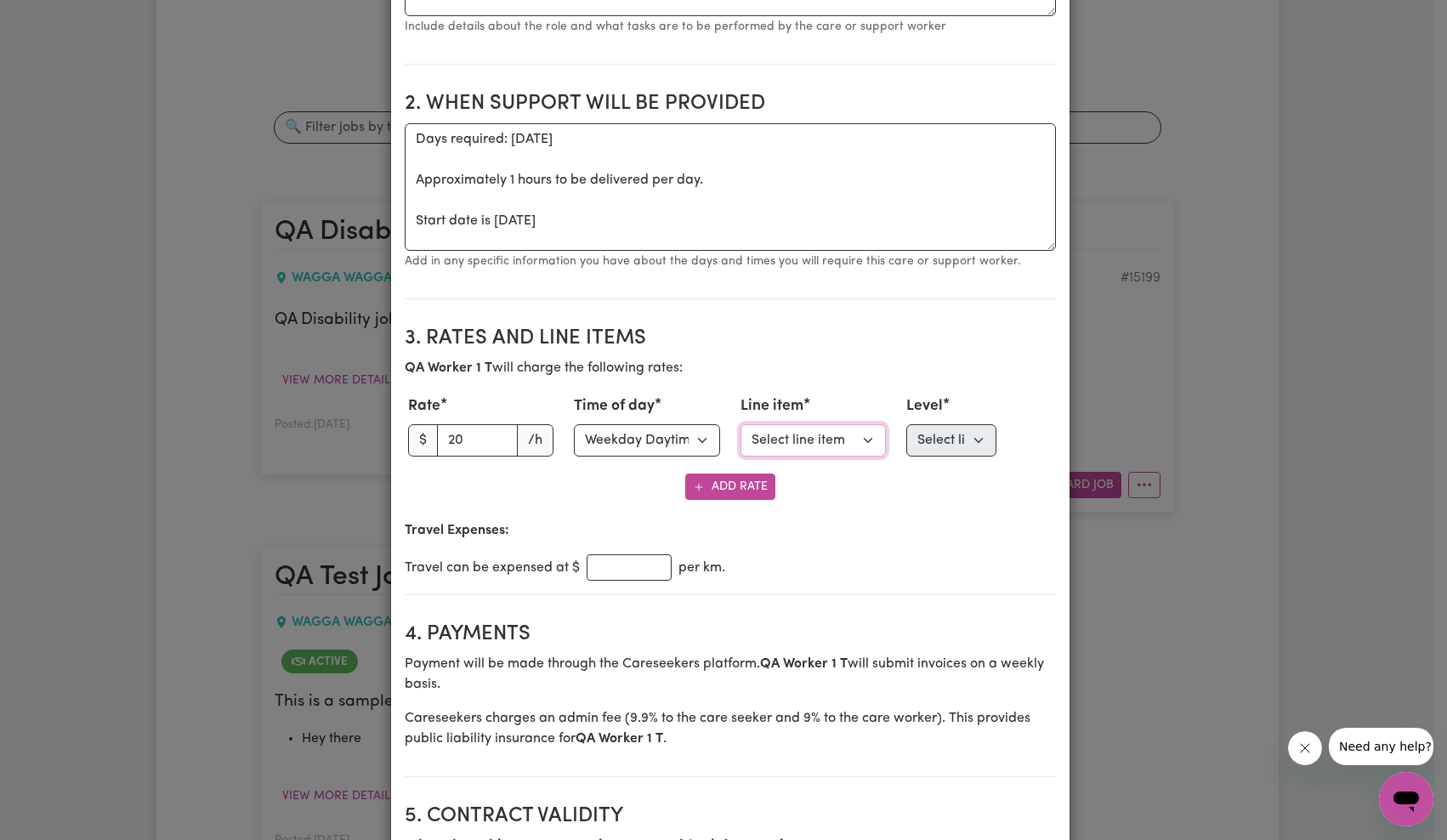
select select "ASSISTANCE_SELF_CARE"
click at [940, 435] on select "Select line item first Standard Level 1 High Intensity Level 2" at bounding box center [951, 441] width 90 height 33
select select "ONE"
click at [731, 486] on button "Add Rate" at bounding box center [730, 486] width 90 height 26
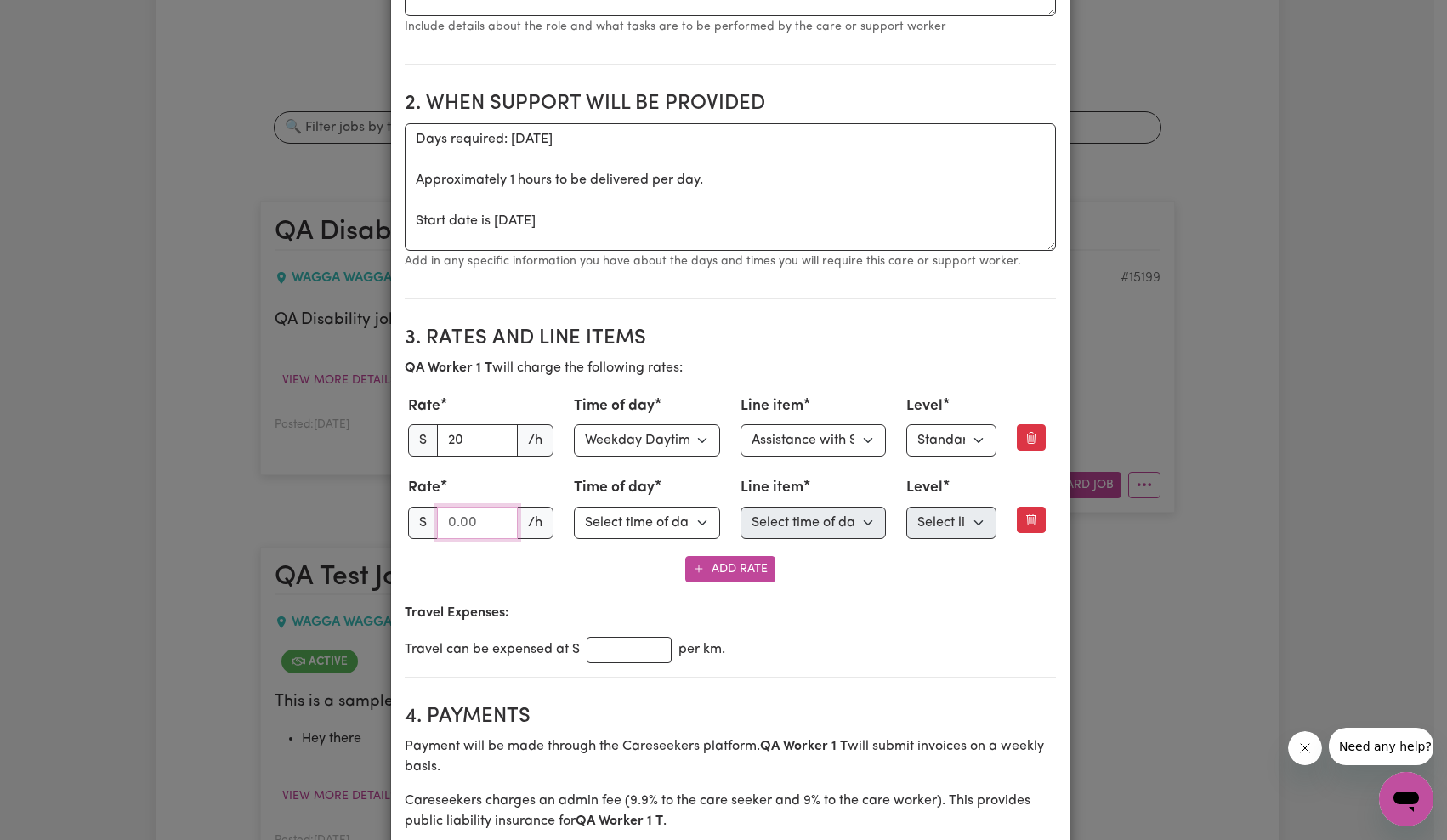
click at [449, 527] on input "number" at bounding box center [478, 523] width 82 height 33
type input "50"
click at [621, 529] on select "Select time of day Weekday Daytime Weekday Evening [DATE] [DATE] Public Holiday…" at bounding box center [647, 523] width 147 height 33
select select "PUBLIC_HOLIDAY"
click at [794, 530] on select "Select line item Assistance with Self Care Activities Assistance with personal …" at bounding box center [814, 523] width 147 height 33
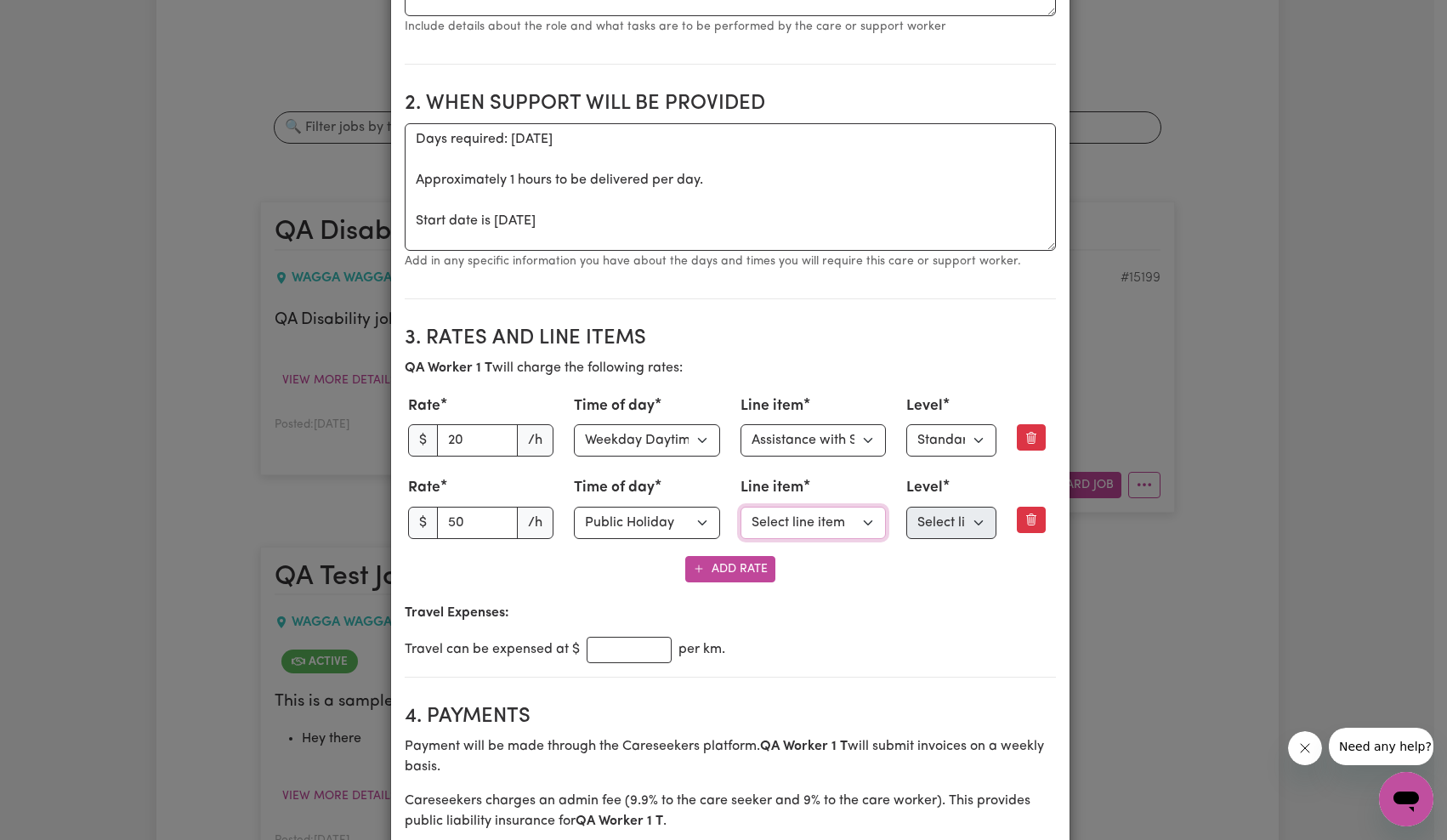
select select "ASSISTANCE_SELF_CARE"
click at [941, 523] on select "Select line item first Standard Level 1 High Intensity Level 2" at bounding box center [951, 523] width 90 height 33
select select "ONE"
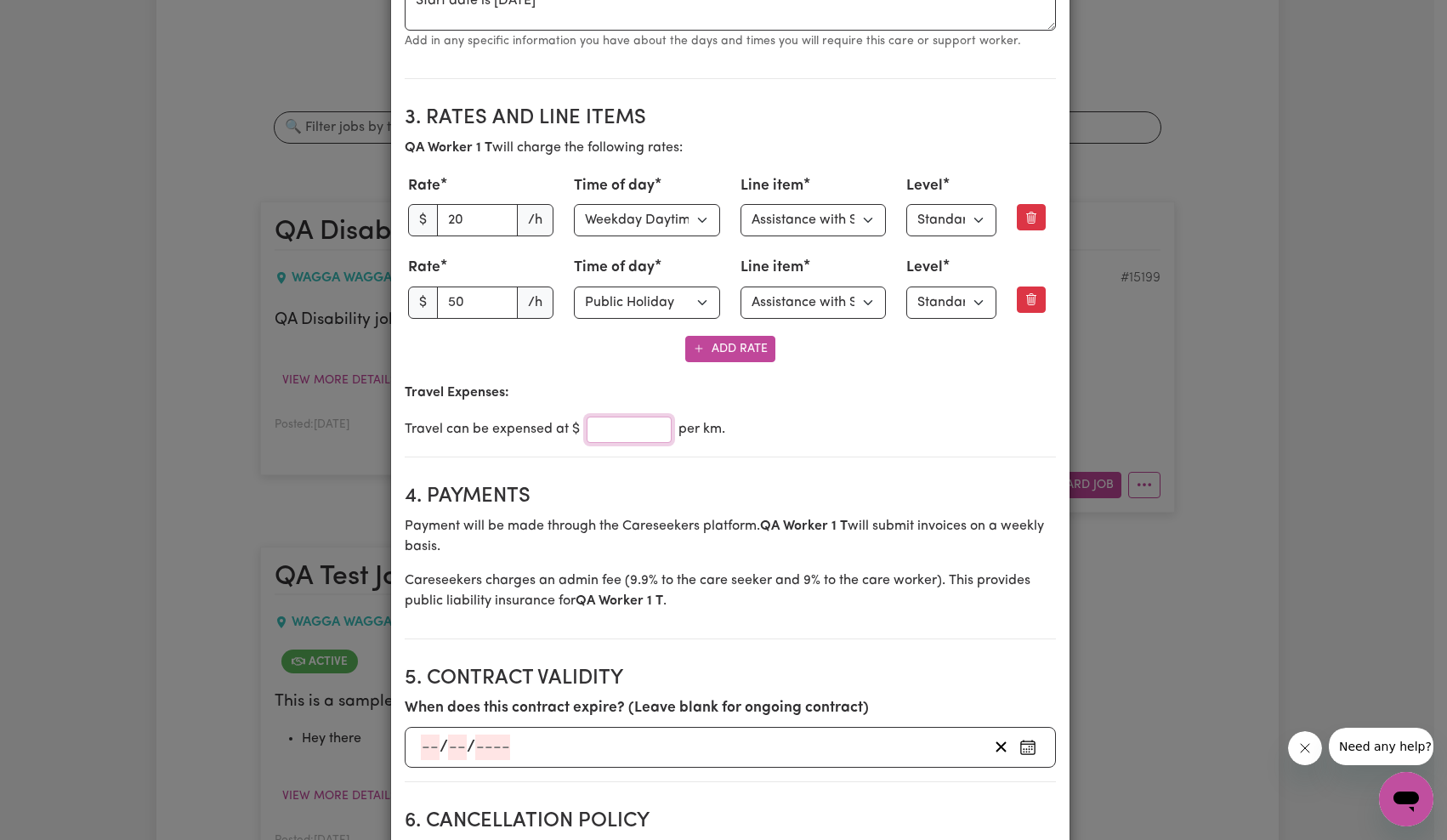
click at [601, 430] on input "number" at bounding box center [629, 429] width 85 height 26
type input "2"
click at [846, 423] on div "Travel can be expensed at $ 2 per km." at bounding box center [730, 429] width 651 height 26
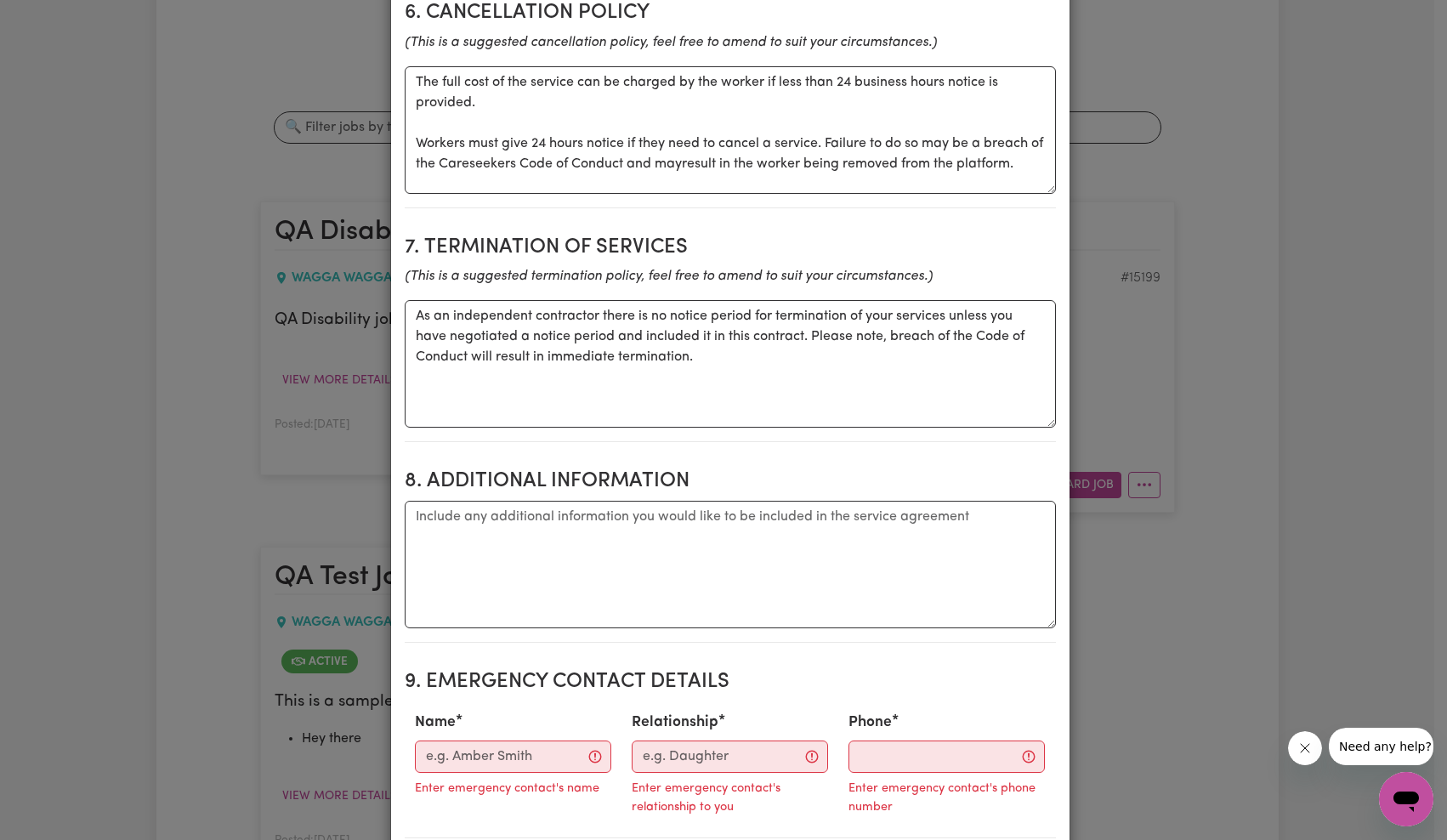
scroll to position [2281, 0]
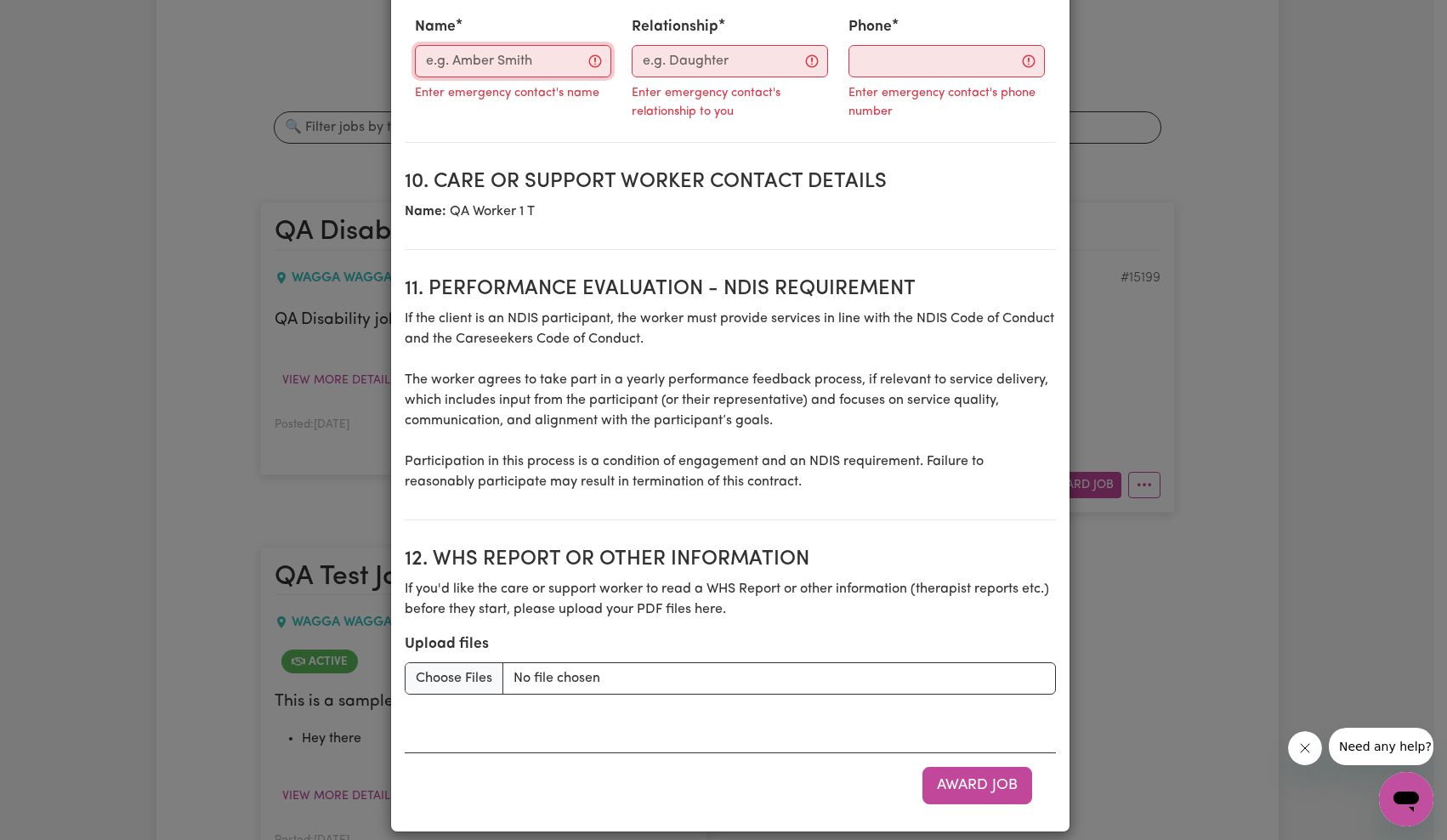
click at [483, 58] on input "Name" at bounding box center [513, 62] width 197 height 33
type input "Careseekers Tech Support"
type input "09778129271"
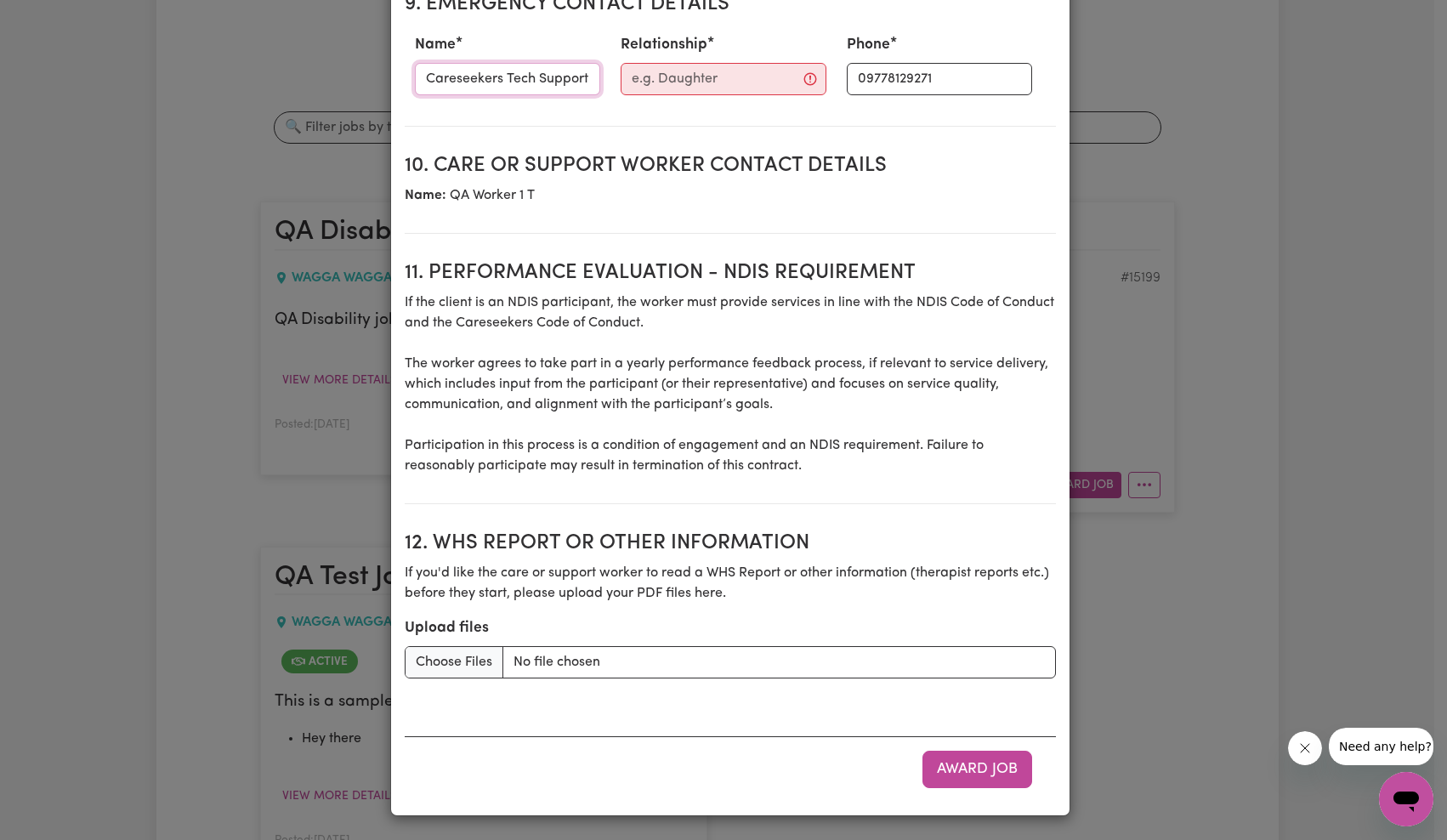
scroll to position [2263, 0]
click at [642, 68] on input "Relationship" at bounding box center [724, 79] width 205 height 33
type input "Test"
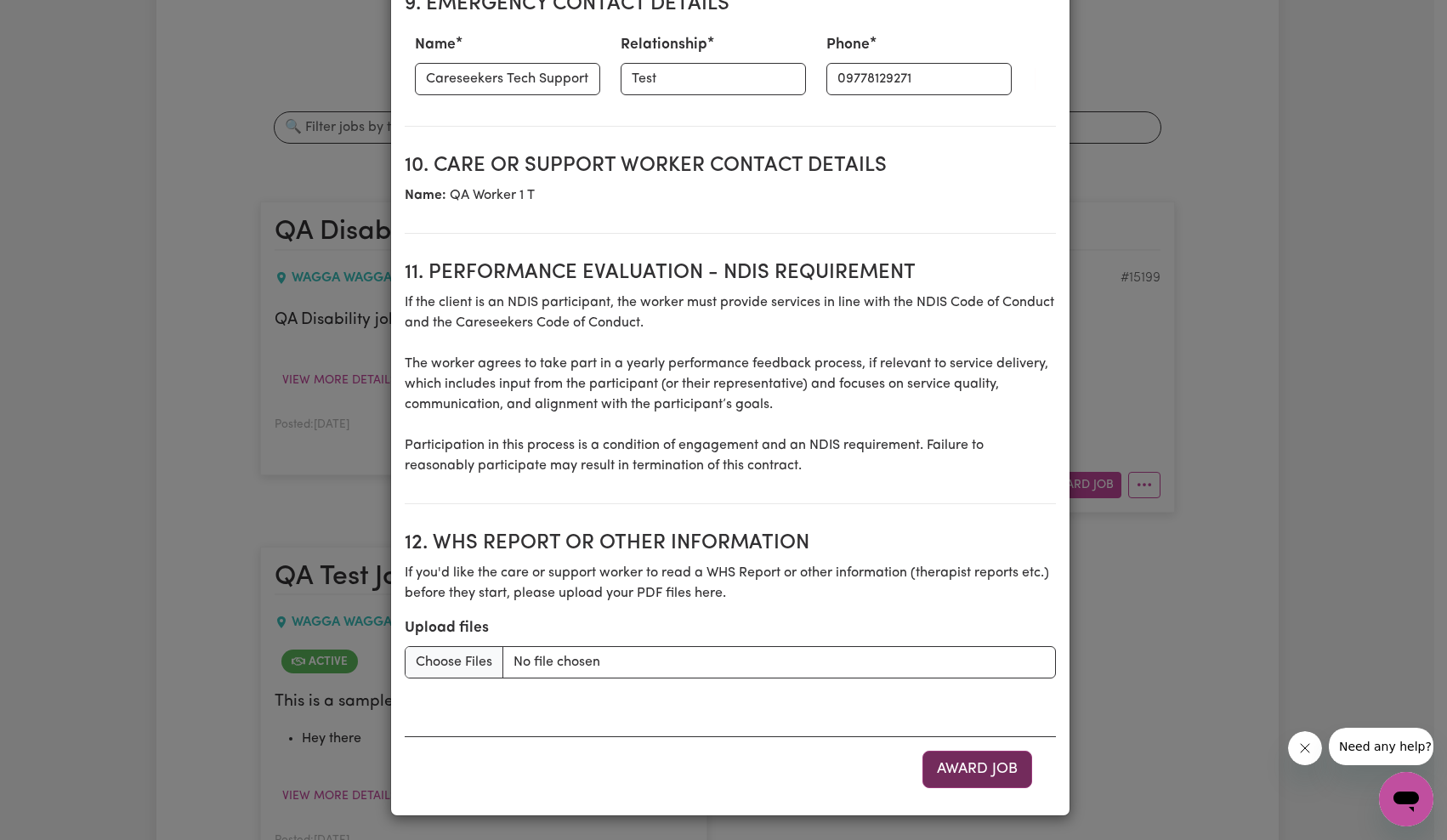
drag, startPoint x: 976, startPoint y: 759, endPoint x: 983, endPoint y: 751, distance: 10.6
click at [976, 759] on button "Award Job" at bounding box center [978, 769] width 110 height 38
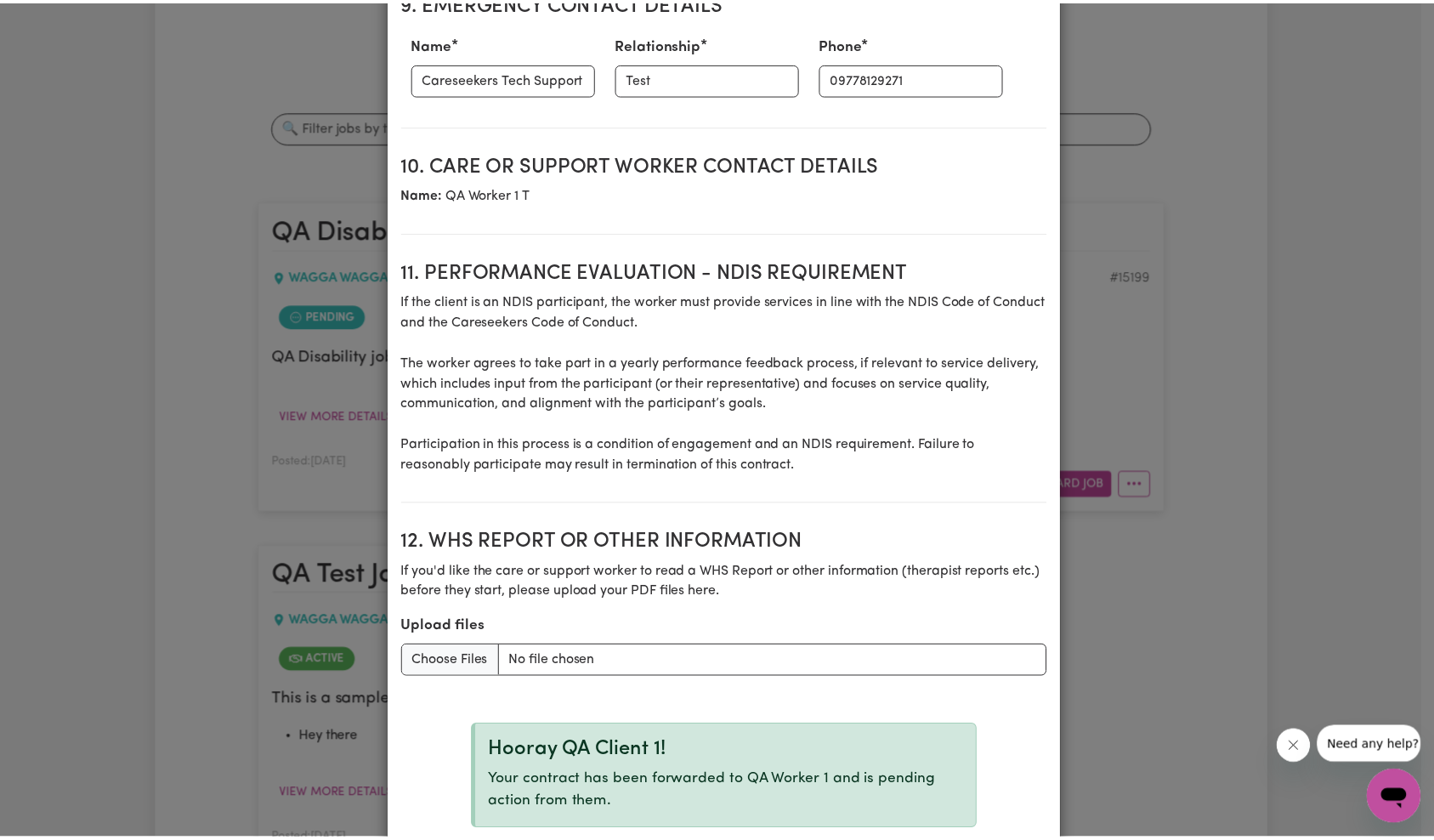
scroll to position [0, 0]
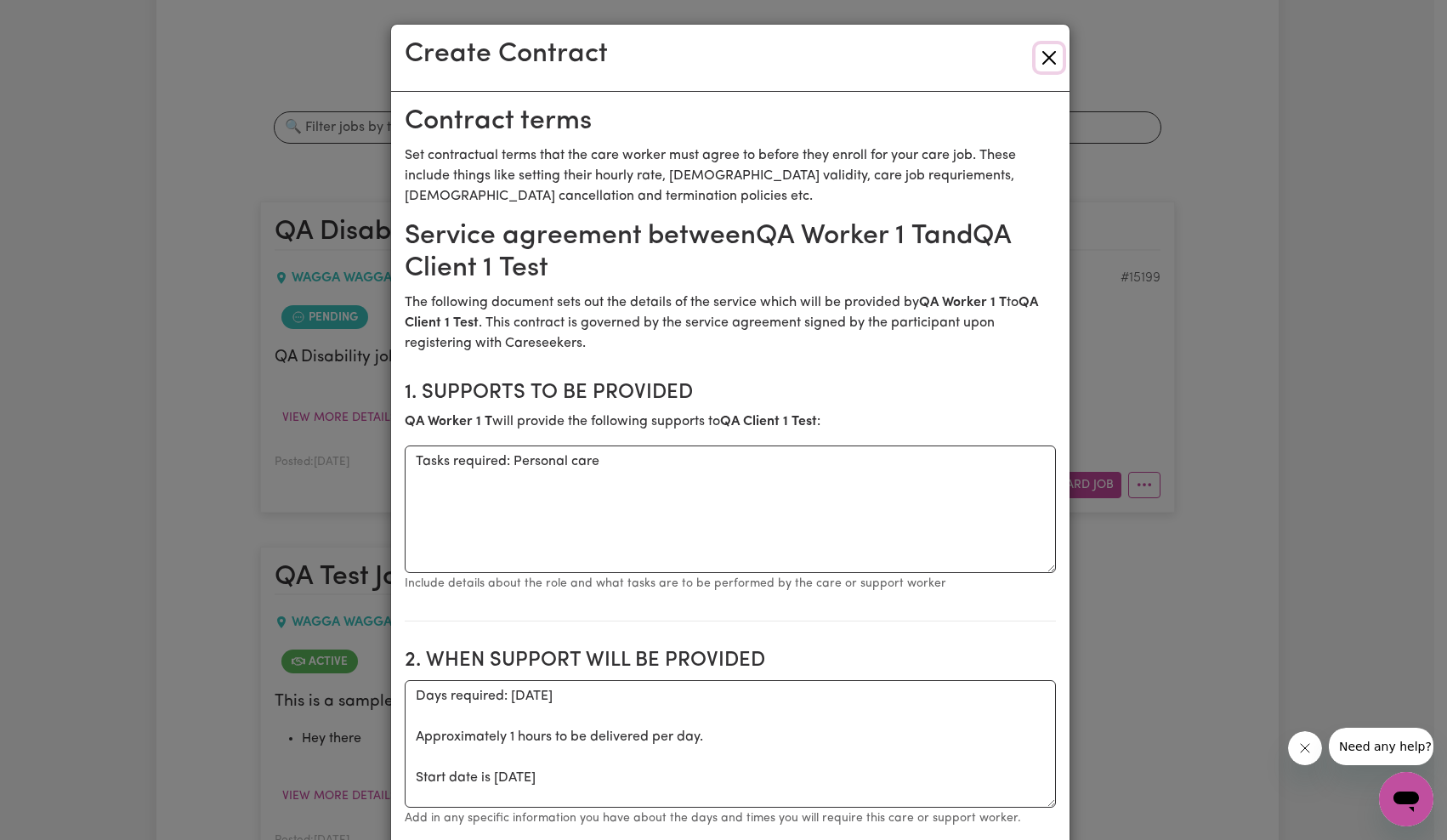
click at [1040, 52] on button "Close" at bounding box center [1050, 58] width 27 height 27
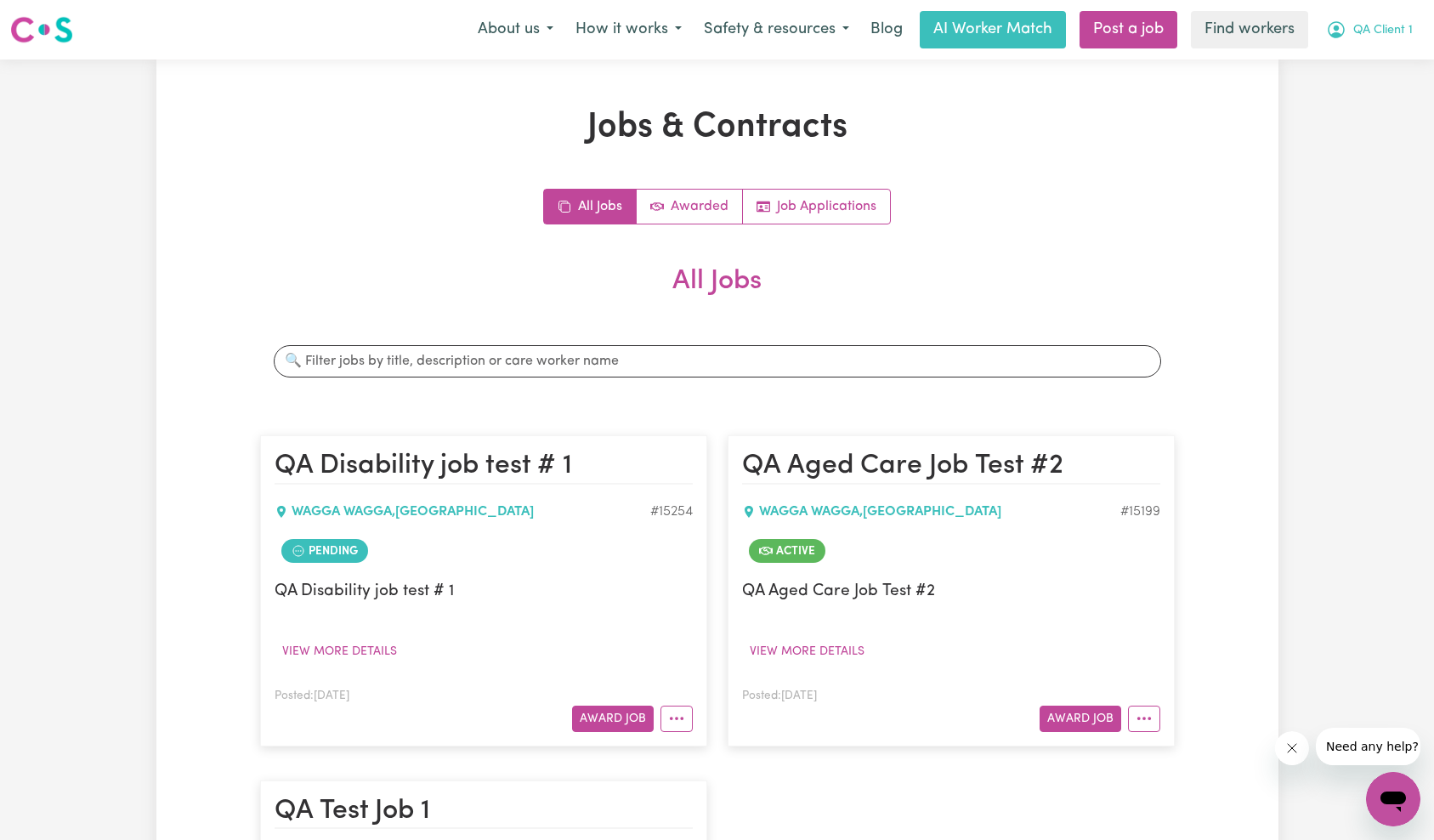
click at [1377, 35] on span "QA Client 1" at bounding box center [1383, 30] width 60 height 18
click at [1367, 103] on link "Logout" at bounding box center [1355, 98] width 134 height 33
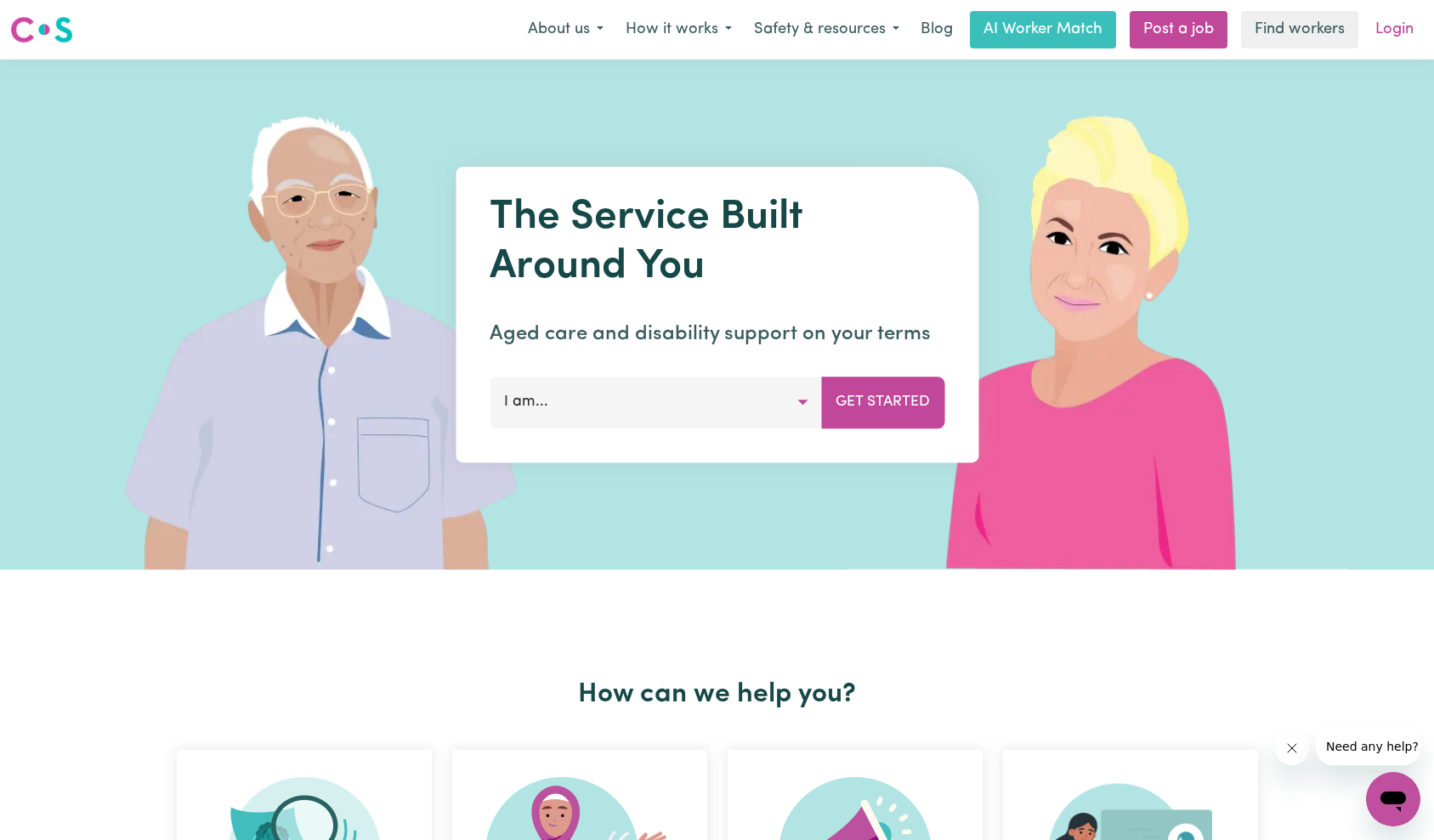
click at [1398, 25] on link "Login" at bounding box center [1394, 29] width 59 height 38
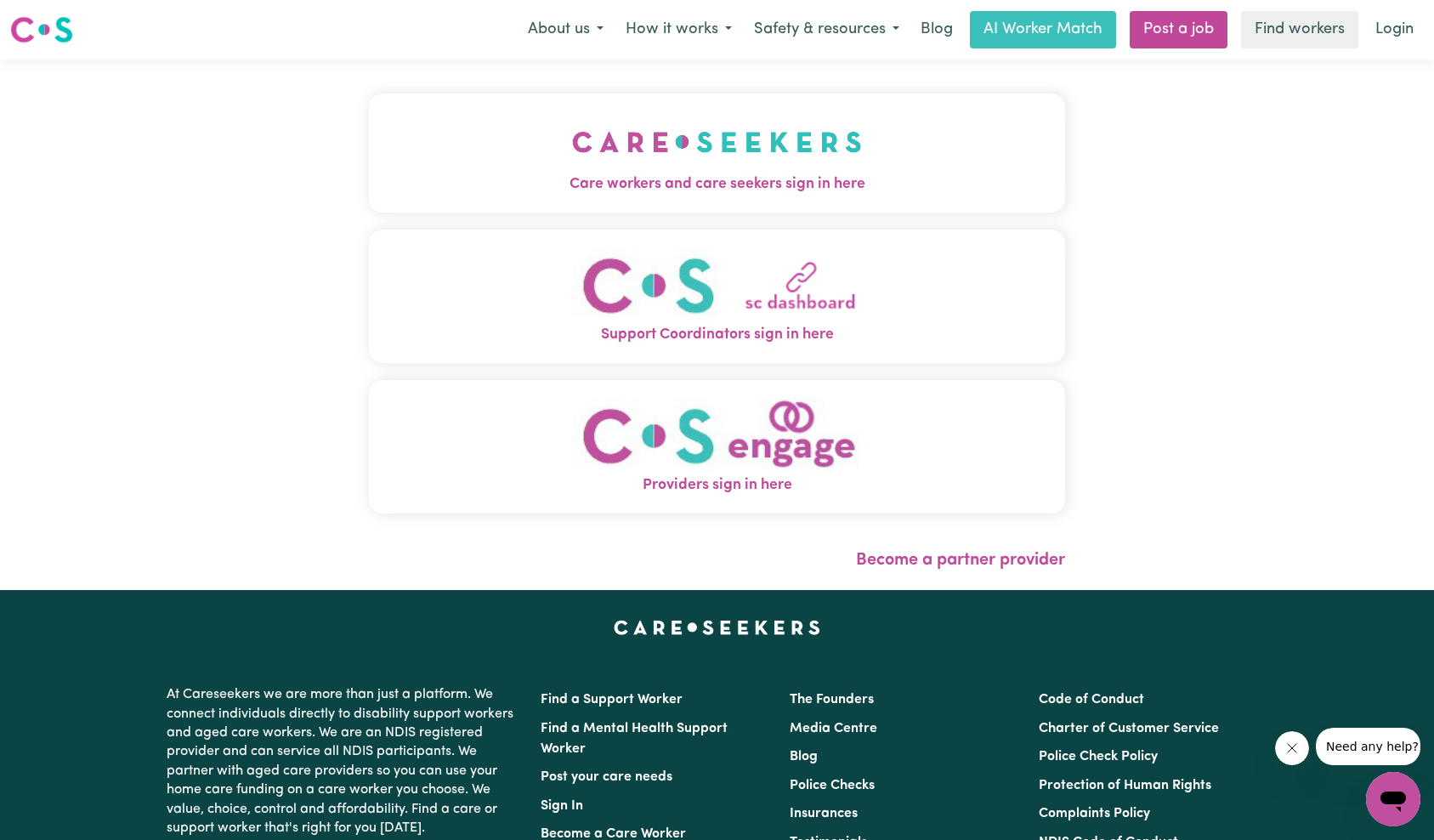
click at [369, 132] on button "Care workers and care seekers sign in here" at bounding box center [717, 152] width 697 height 119
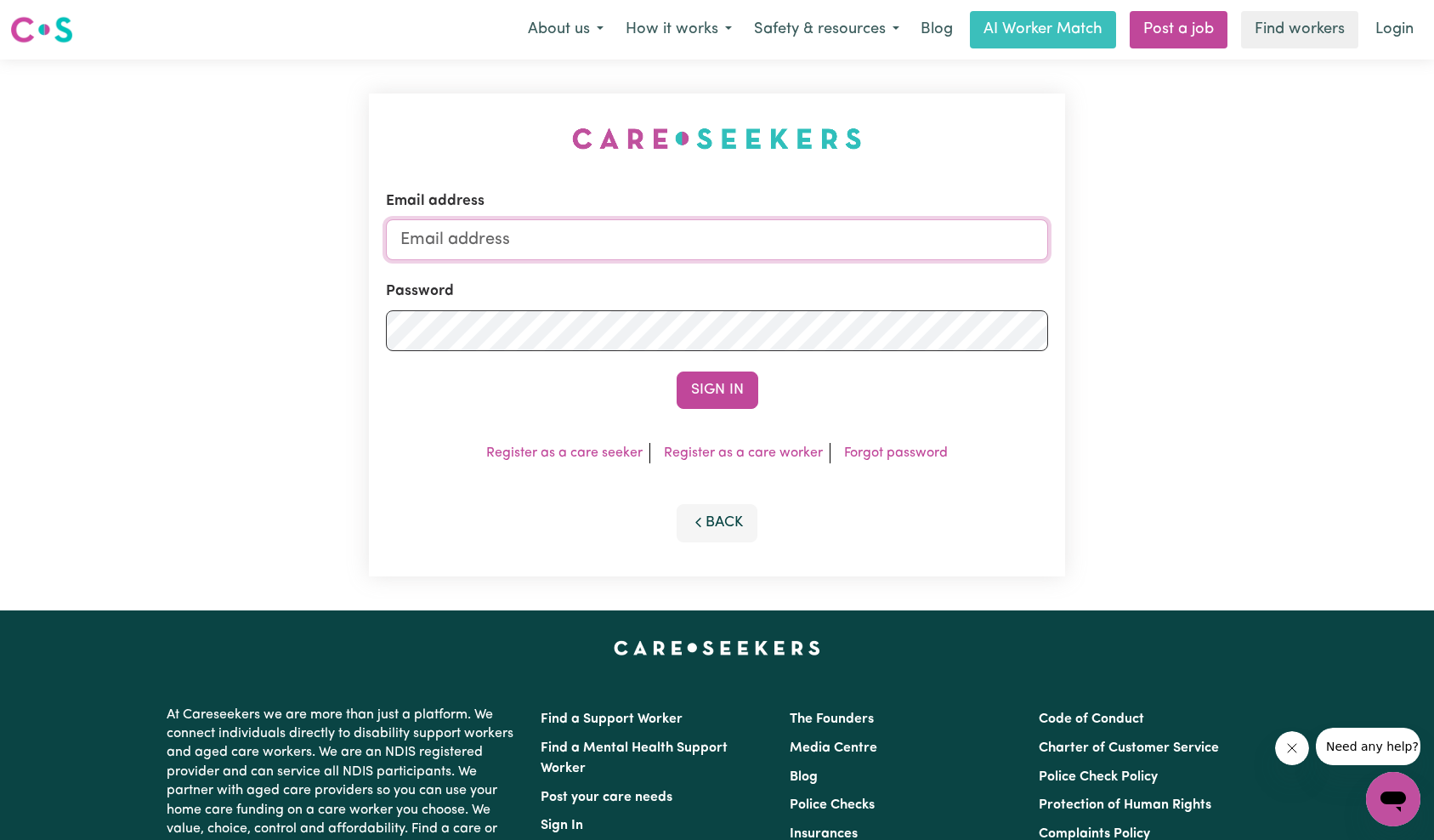
click at [627, 240] on input "Email address" at bounding box center [717, 239] width 663 height 41
type input "[EMAIL_ADDRESS][DOMAIN_NAME]"
click at [704, 398] on button "Sign In" at bounding box center [717, 390] width 82 height 38
